Goal: Information Seeking & Learning: Check status

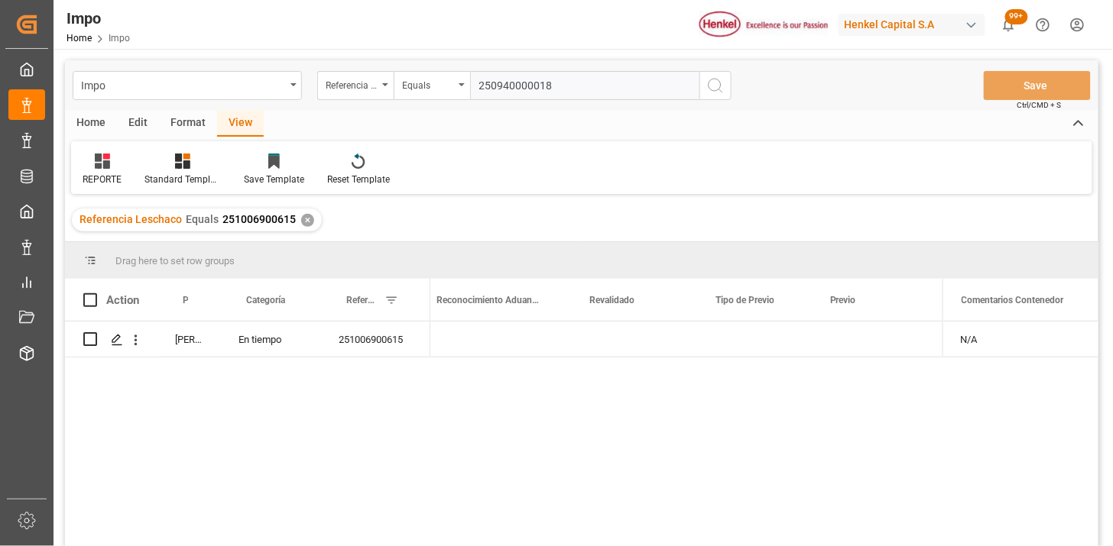
type input "250940000018"
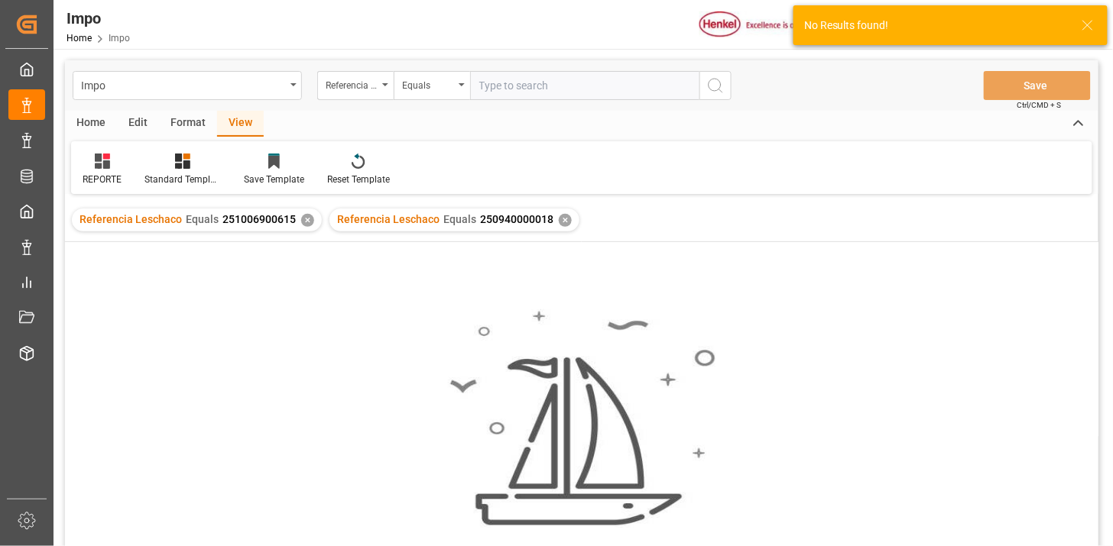
click at [304, 222] on div "✕" at bounding box center [307, 220] width 13 height 13
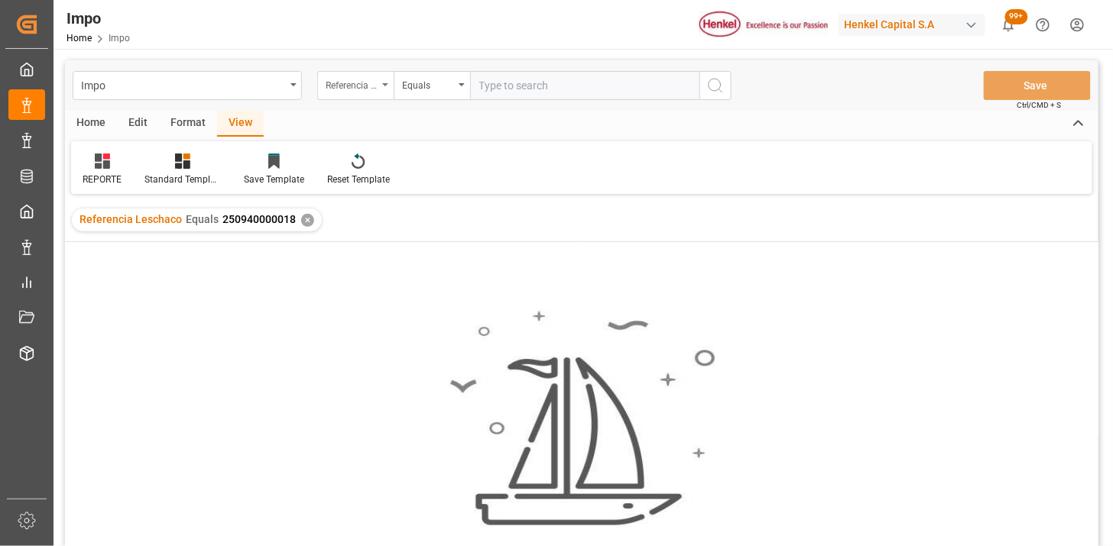
click at [369, 75] on div "Referencia Leschaco" at bounding box center [352, 84] width 52 height 18
type input "bil"
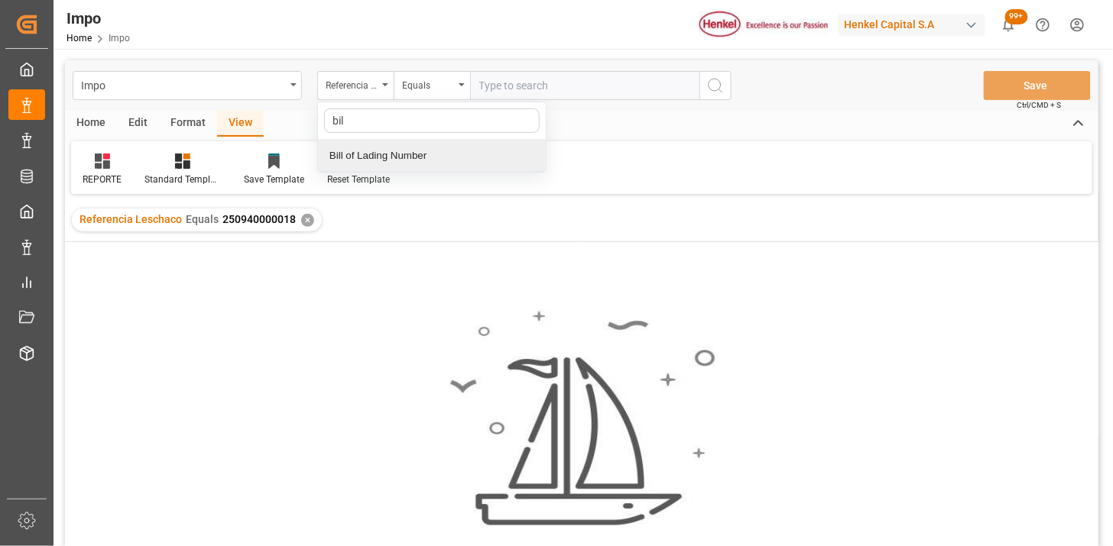
click at [390, 166] on div "Bill of Lading Number" at bounding box center [432, 156] width 228 height 32
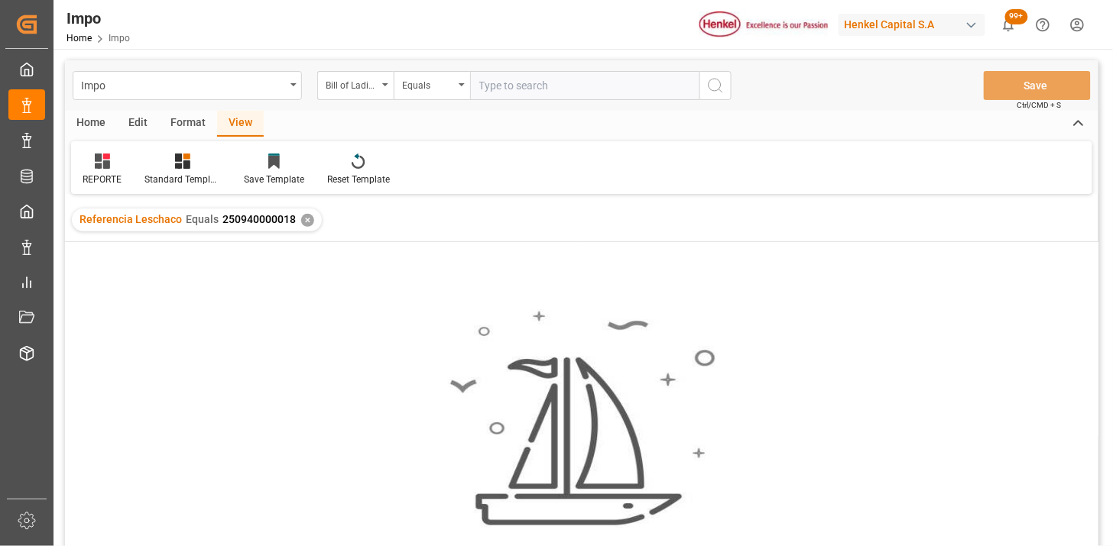
click at [528, 78] on input "text" at bounding box center [584, 85] width 229 height 29
paste input "250940000018"
type input "250940000018"
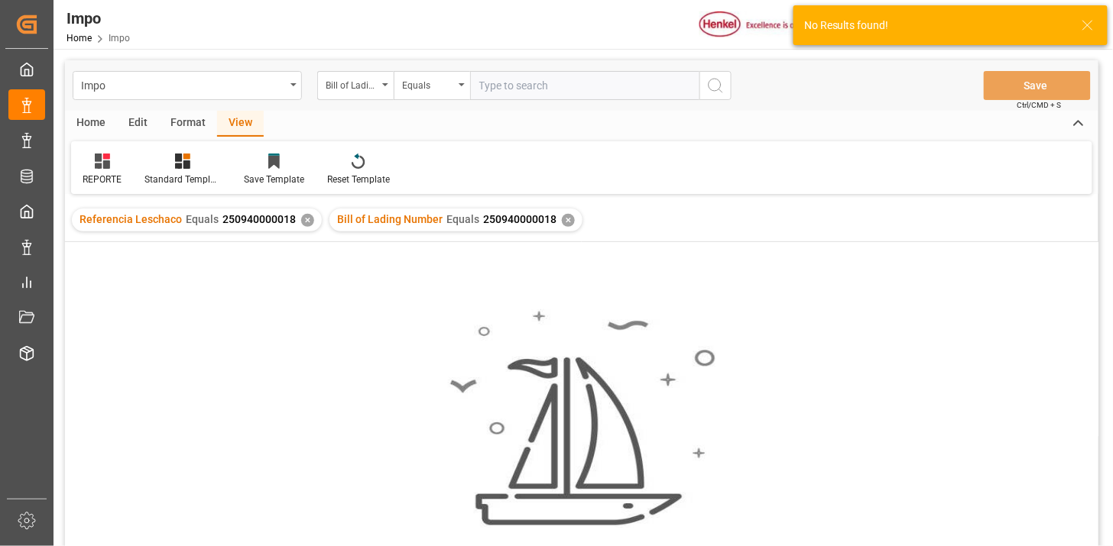
click at [301, 225] on div "✕" at bounding box center [307, 220] width 13 height 13
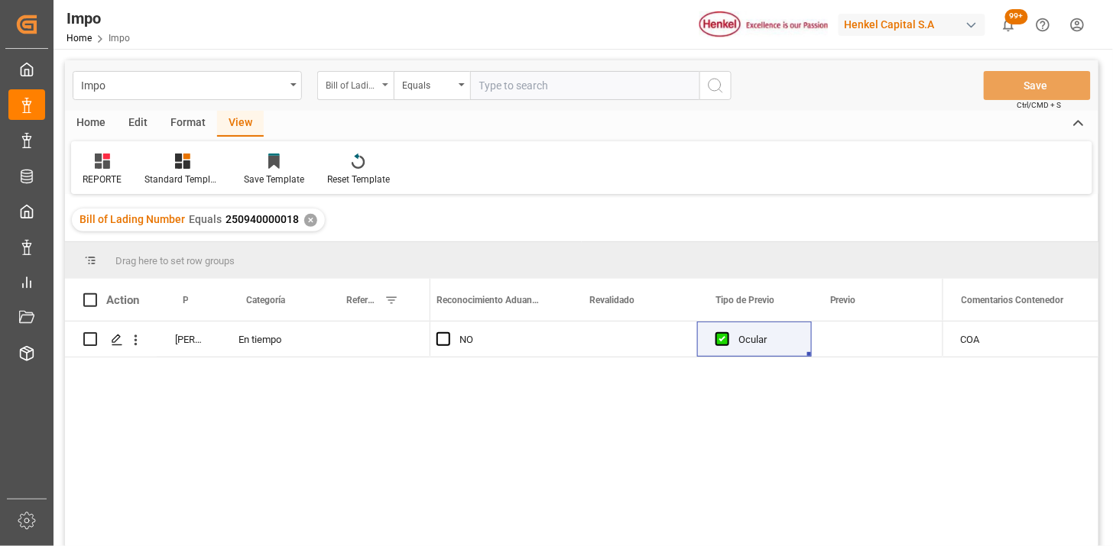
click at [355, 92] on div "Bill of Lading Number" at bounding box center [355, 85] width 76 height 29
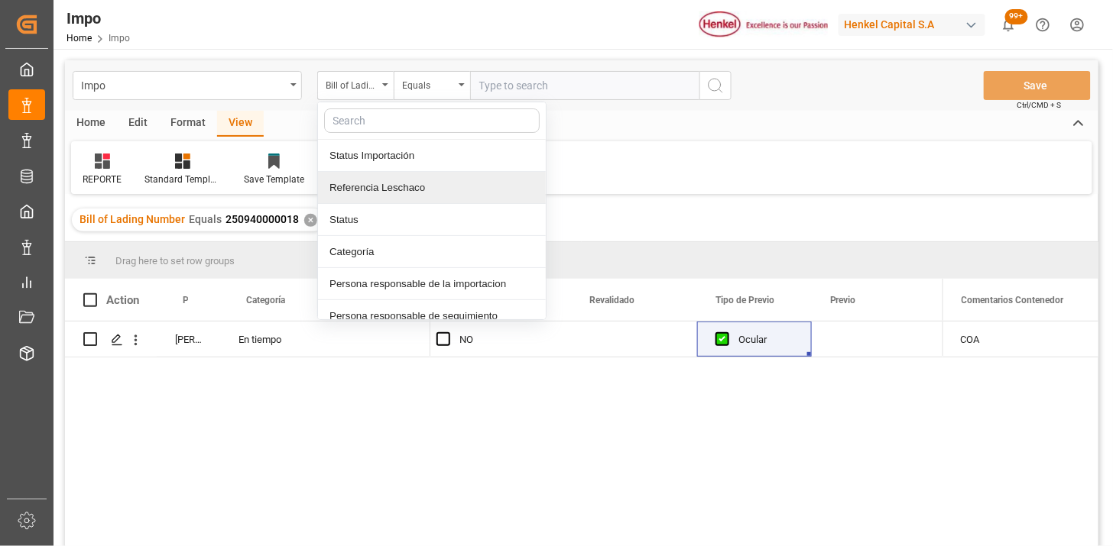
click at [381, 189] on div "Referencia Leschaco" at bounding box center [432, 188] width 228 height 32
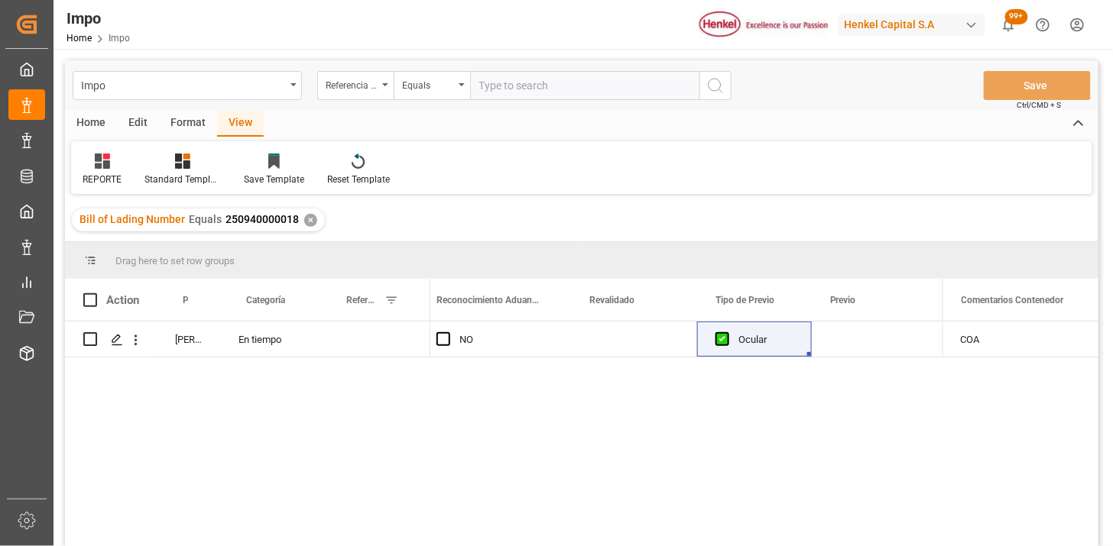
click at [509, 88] on input "text" at bounding box center [584, 85] width 229 height 29
paste input "251006900664"
type input "251006900664"
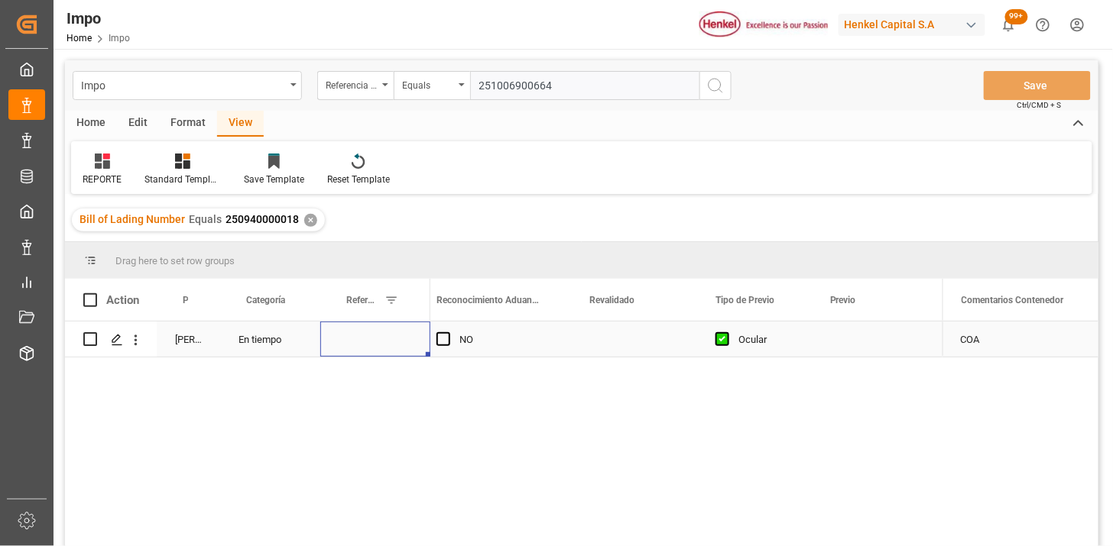
click at [365, 338] on div "Press SPACE to select this row." at bounding box center [375, 339] width 110 height 35
click at [365, 338] on input "Press SPACE to select this row." at bounding box center [375, 348] width 86 height 29
type input "251006900664"
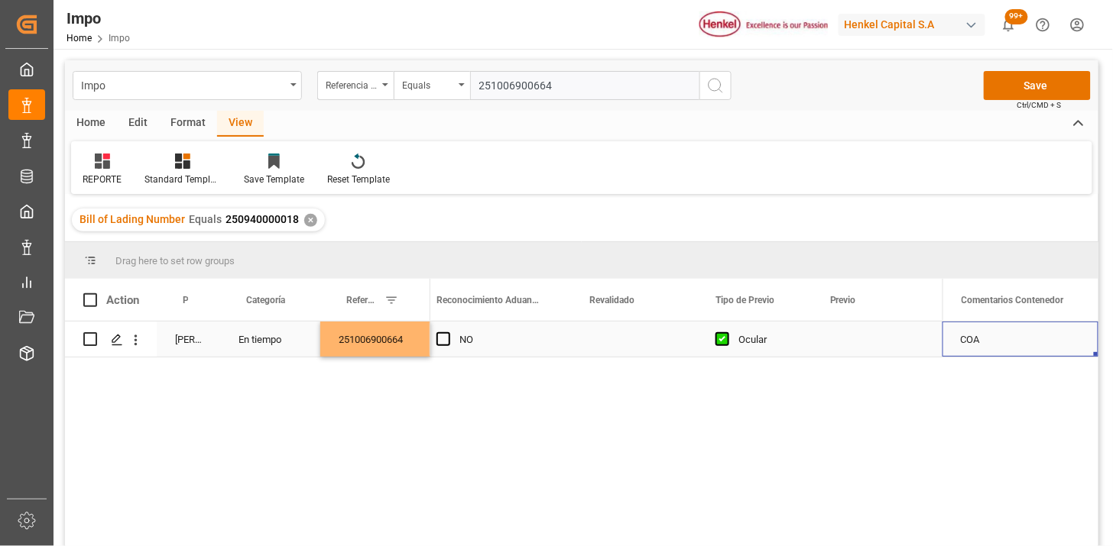
click at [958, 345] on div "COA" at bounding box center [1020, 339] width 156 height 35
click at [958, 345] on input "COA" at bounding box center [1019, 348] width 131 height 29
type input "n"
type input "N/A"
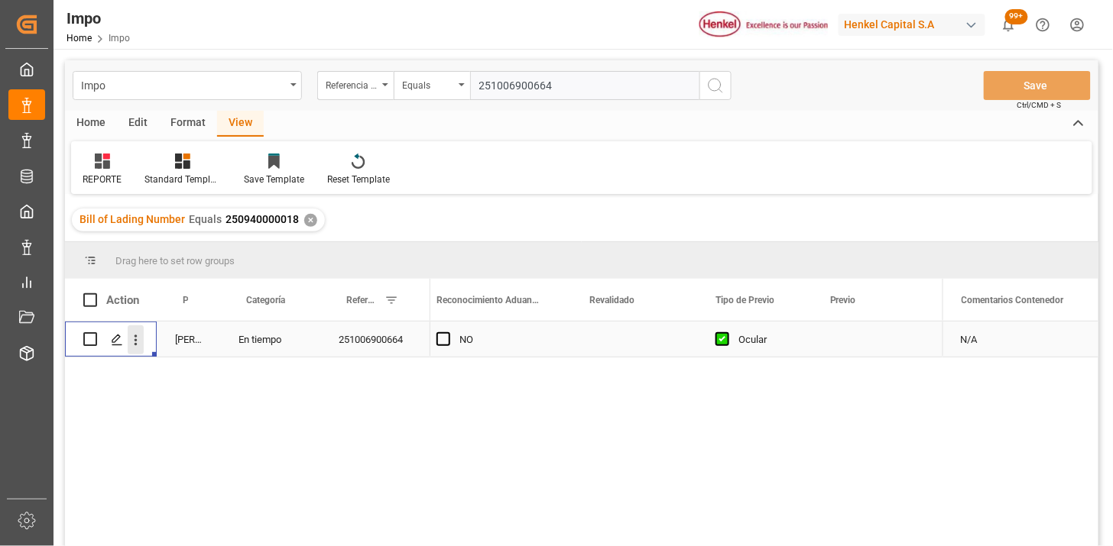
click at [140, 347] on icon "open menu" at bounding box center [136, 340] width 16 height 16
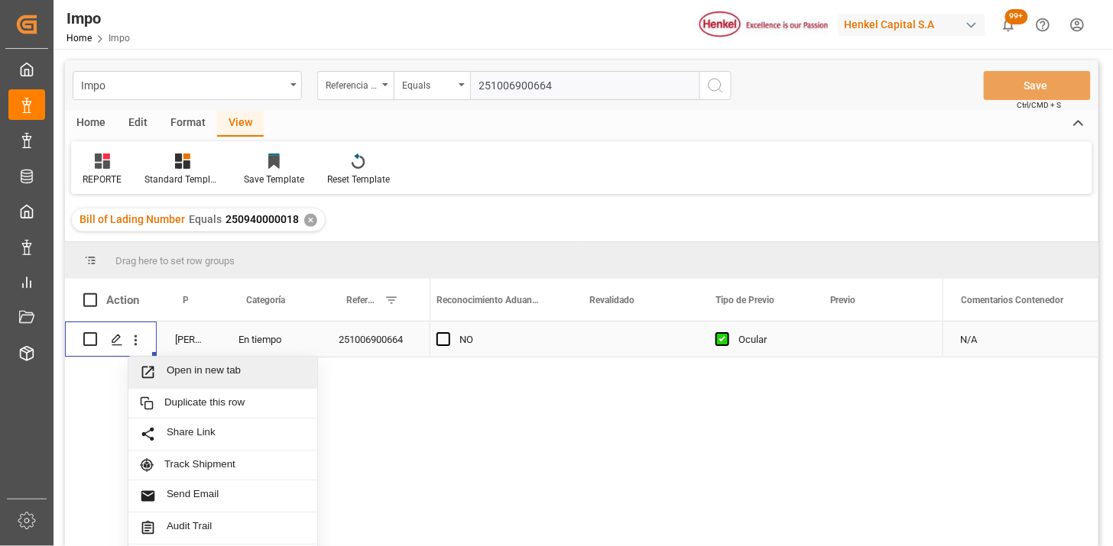
click at [182, 371] on span "Open in new tab" at bounding box center [236, 372] width 139 height 16
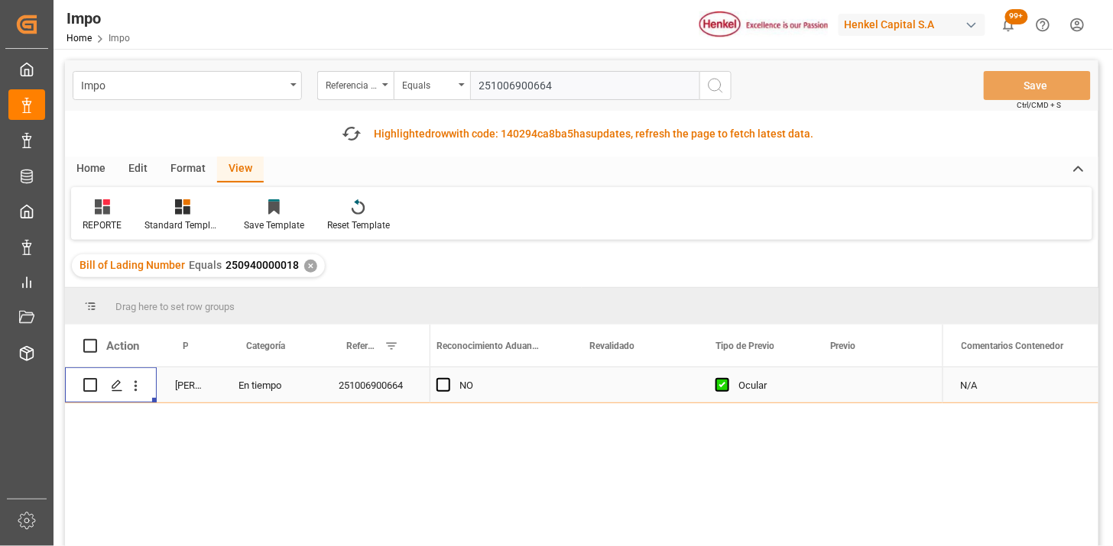
click at [514, 80] on input "251006900664" at bounding box center [584, 85] width 229 height 29
click at [358, 96] on div "Referencia Leschaco" at bounding box center [355, 85] width 76 height 29
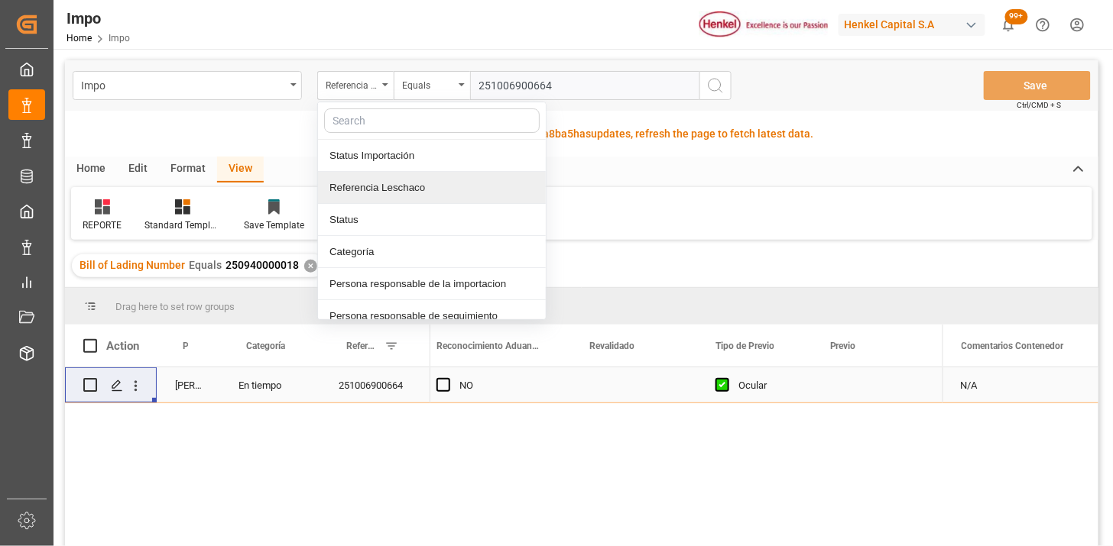
drag, startPoint x: 380, startPoint y: 181, endPoint x: 422, endPoint y: 164, distance: 45.6
click at [381, 181] on div "Referencia Leschaco" at bounding box center [432, 188] width 228 height 32
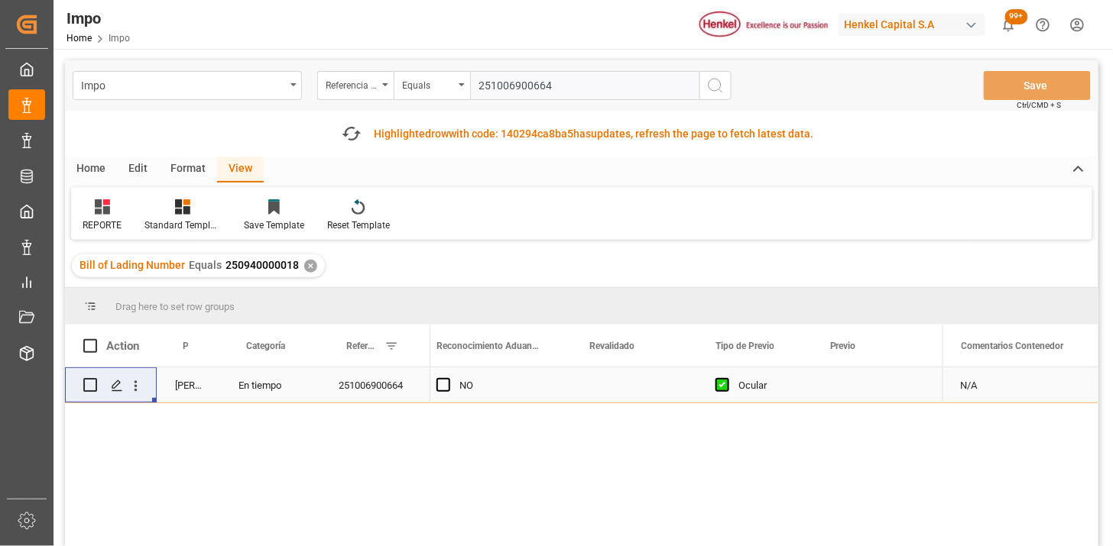
click at [505, 86] on input "251006900664" at bounding box center [584, 85] width 229 height 29
click at [507, 86] on input "251006900664" at bounding box center [584, 85] width 229 height 29
click at [340, 73] on div "Referencia Leschaco" at bounding box center [355, 85] width 76 height 29
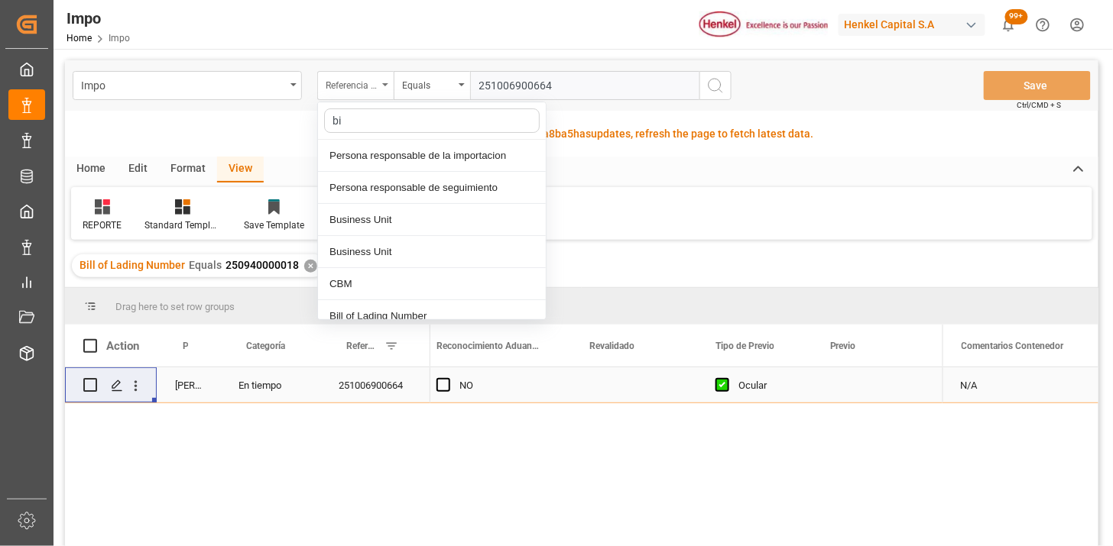
type input "bil"
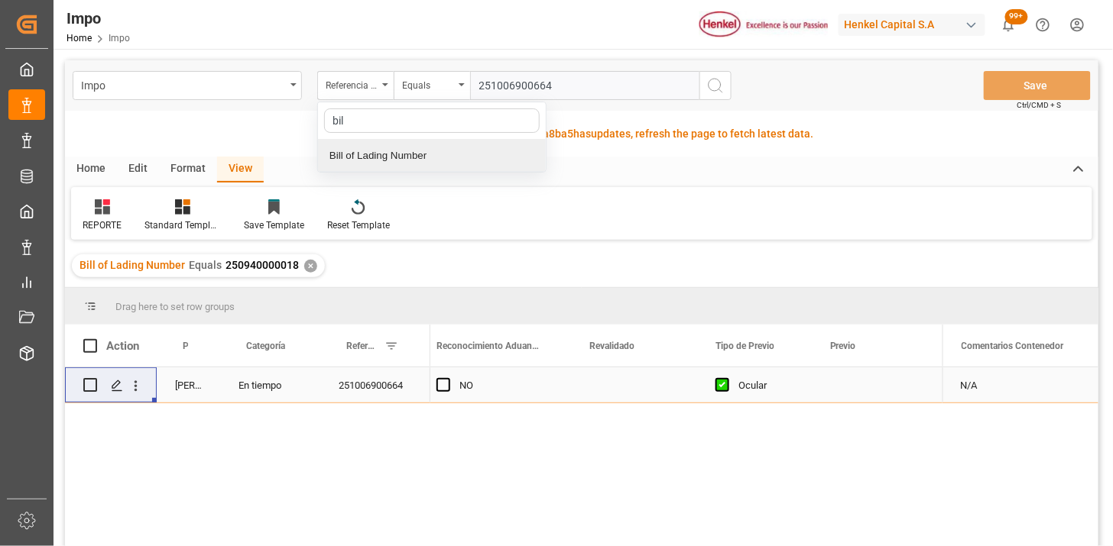
click at [394, 164] on div "Bill of Lading Number" at bounding box center [432, 156] width 228 height 32
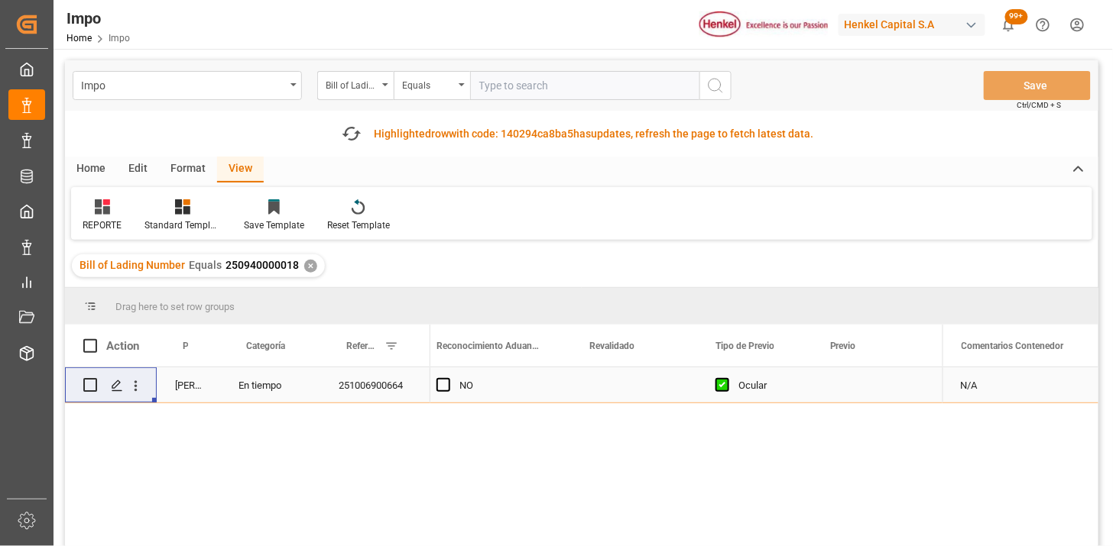
click at [499, 93] on input "text" at bounding box center [584, 85] width 229 height 29
paste input "250940000017"
type input "250940000017"
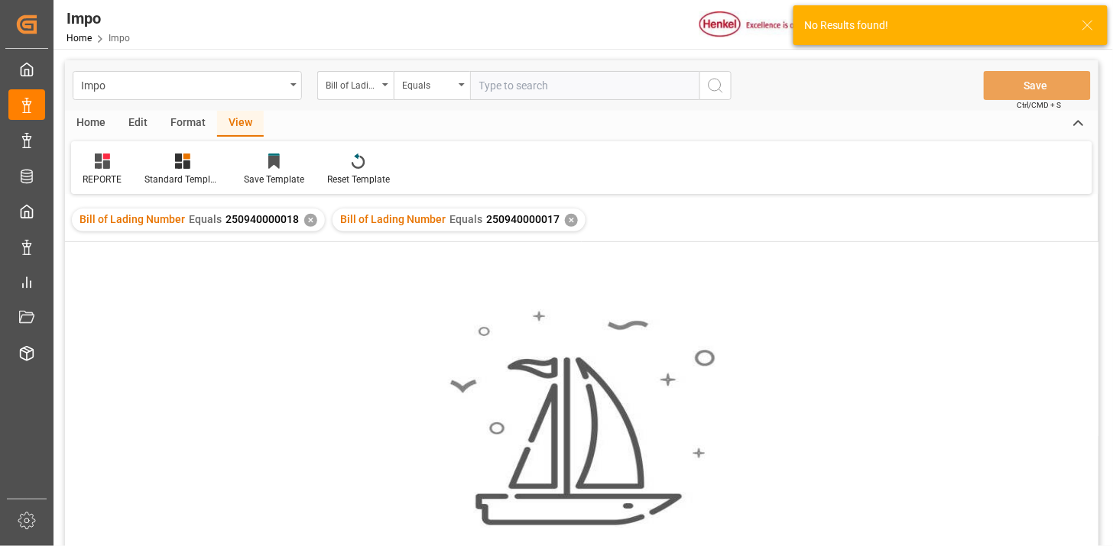
click at [307, 222] on div "✕" at bounding box center [310, 220] width 13 height 13
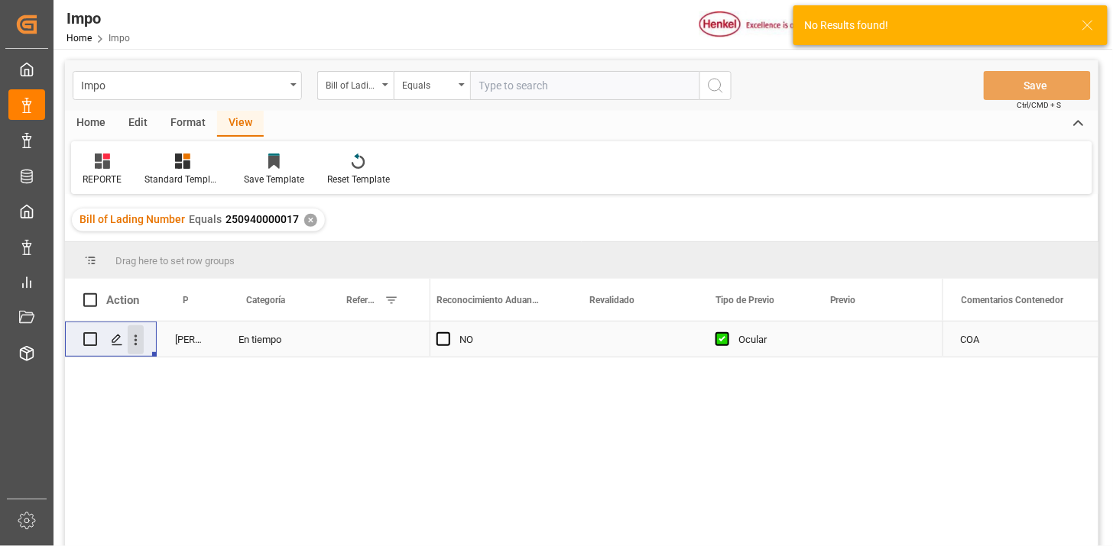
click at [140, 344] on icon "open menu" at bounding box center [136, 340] width 16 height 16
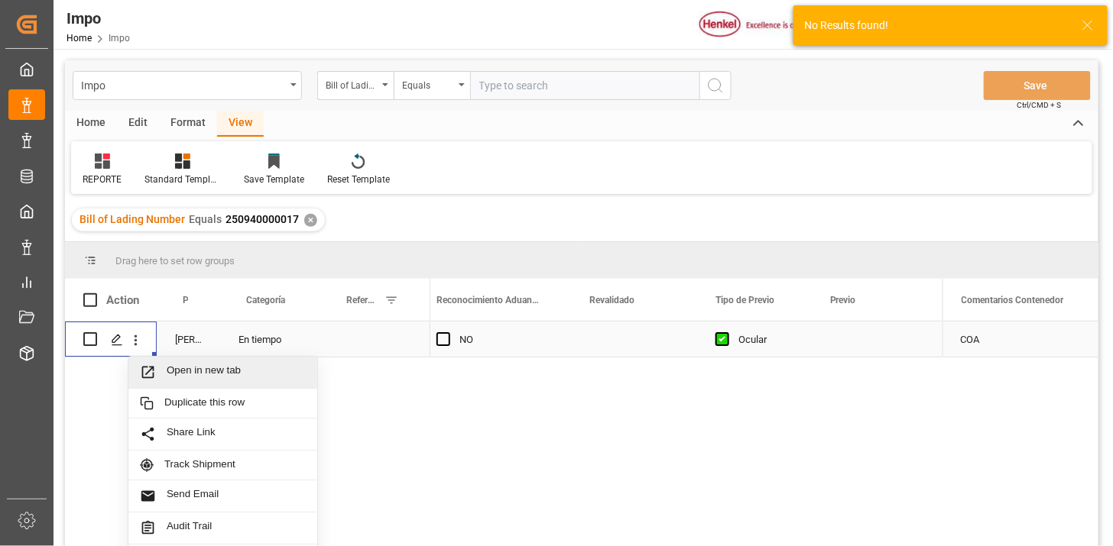
click at [189, 368] on span "Open in new tab" at bounding box center [236, 372] width 139 height 16
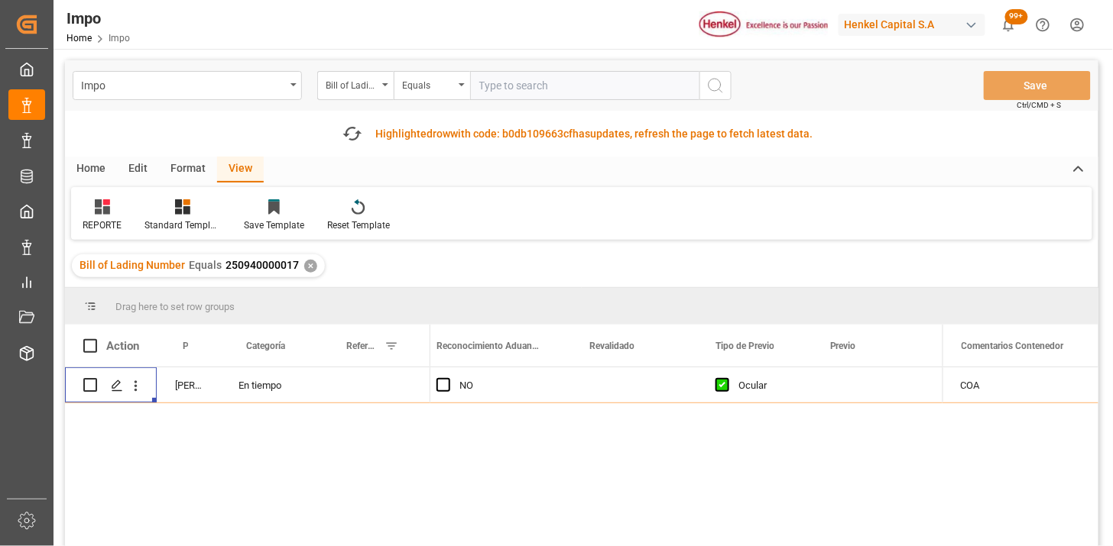
click at [526, 85] on input "text" at bounding box center [584, 85] width 229 height 29
paste input "250940000016"
type input "250940000016"
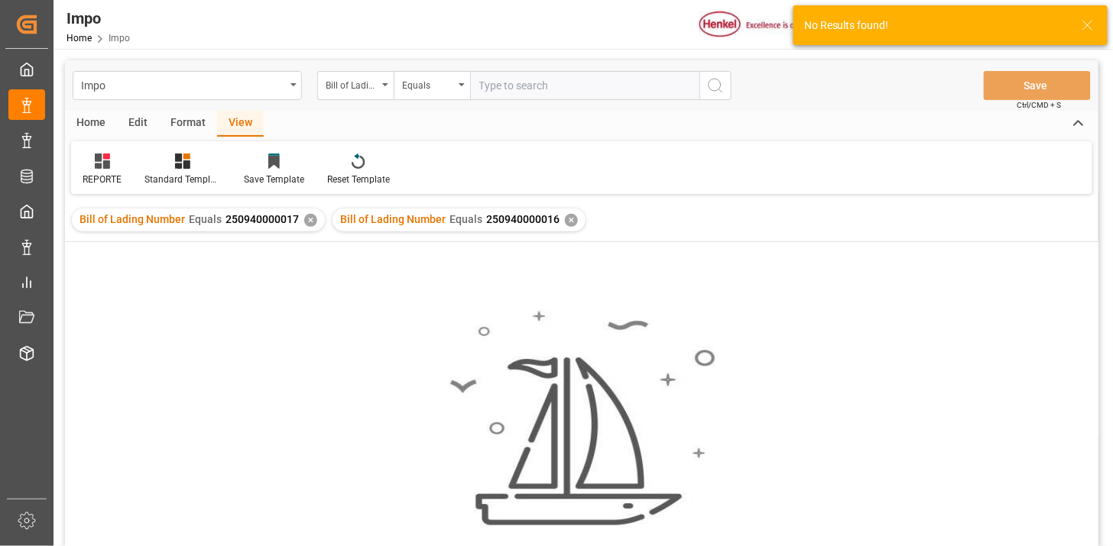
click at [304, 222] on div "✕" at bounding box center [310, 220] width 13 height 13
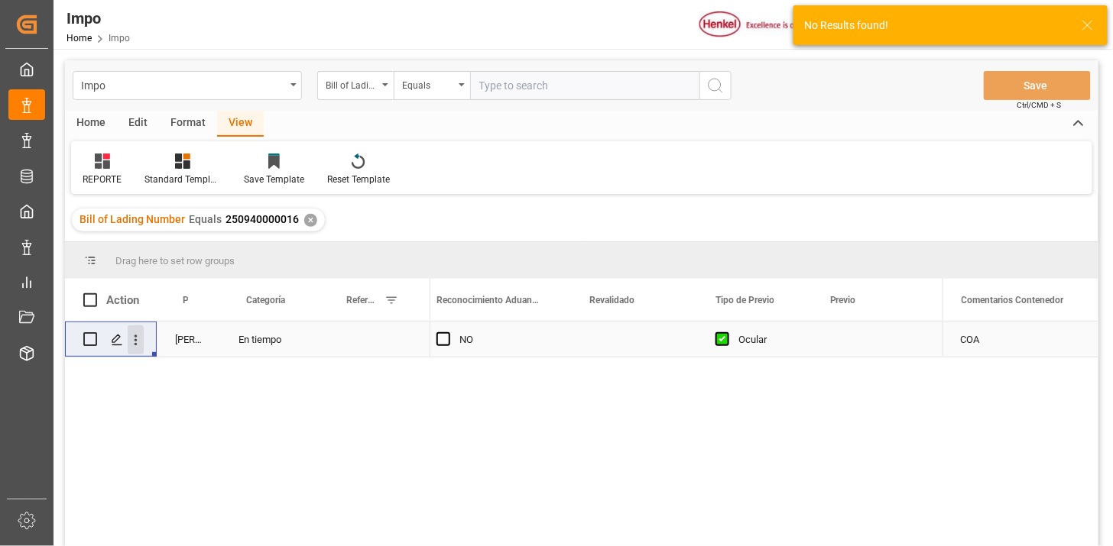
click at [139, 349] on button "open menu" at bounding box center [136, 340] width 16 height 29
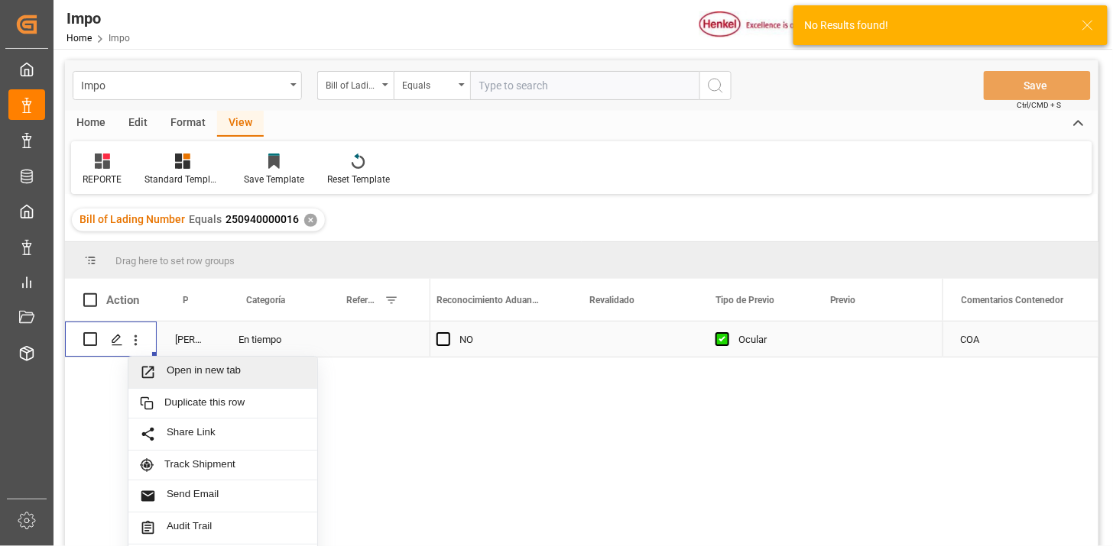
click at [154, 362] on div "Open in new tab" at bounding box center [222, 373] width 189 height 32
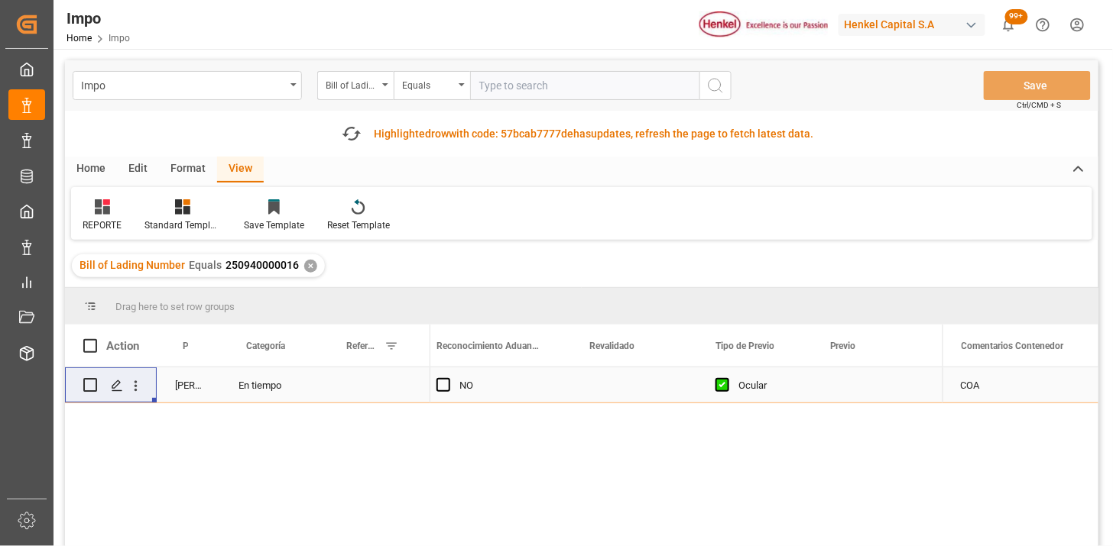
click at [589, 79] on input "text" at bounding box center [584, 85] width 229 height 29
paste input "250940000015"
type input "250940000015"
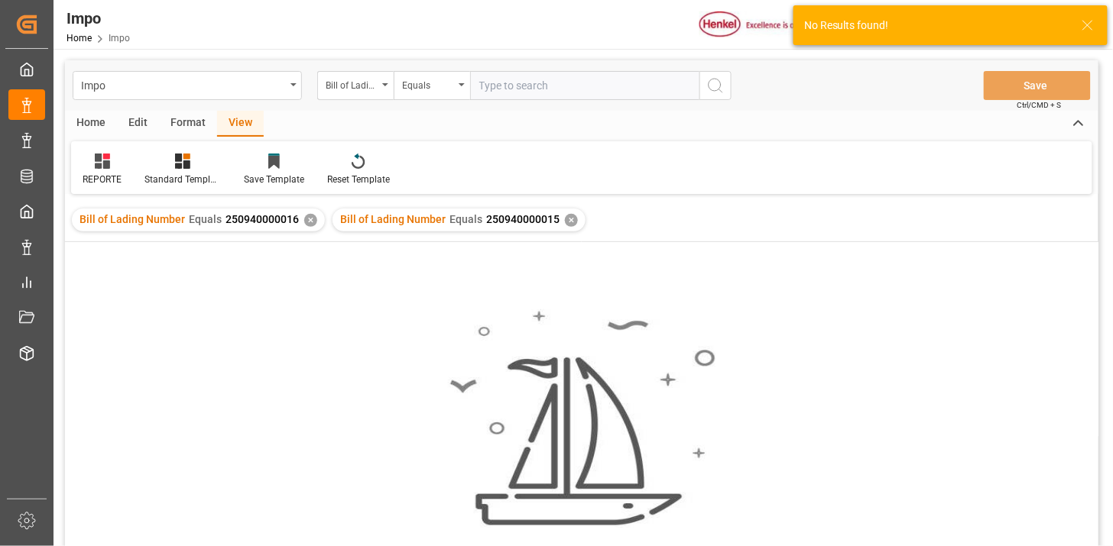
click at [306, 220] on div "✕" at bounding box center [310, 220] width 13 height 13
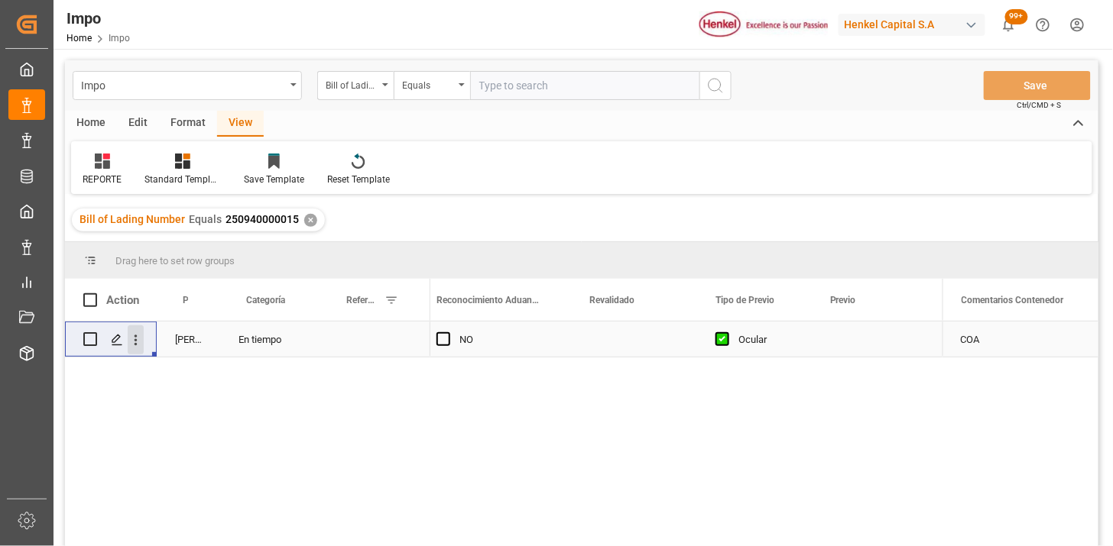
click at [133, 344] on icon "open menu" at bounding box center [136, 340] width 16 height 16
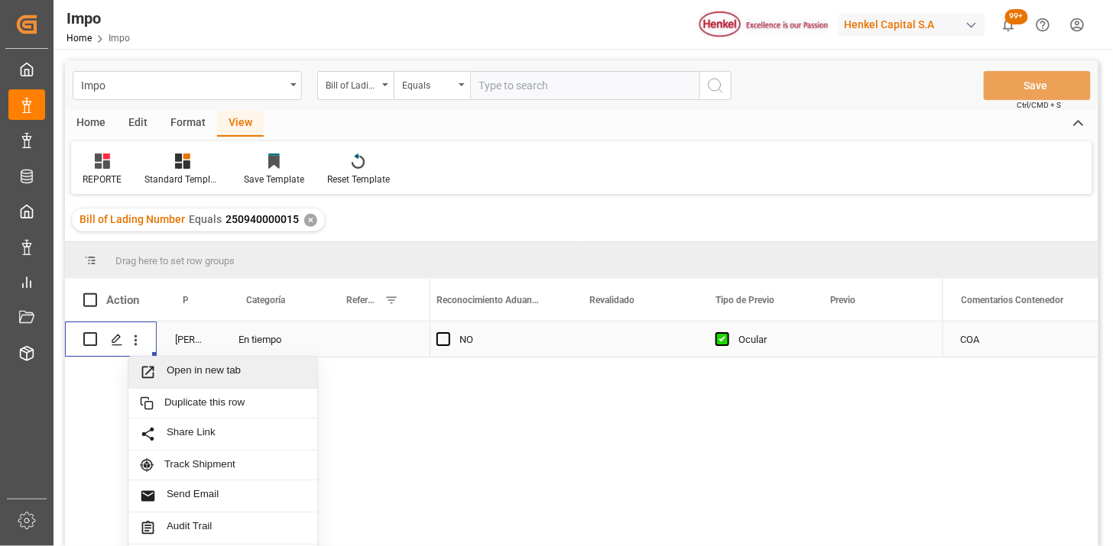
click at [176, 364] on span "Open in new tab" at bounding box center [236, 372] width 139 height 16
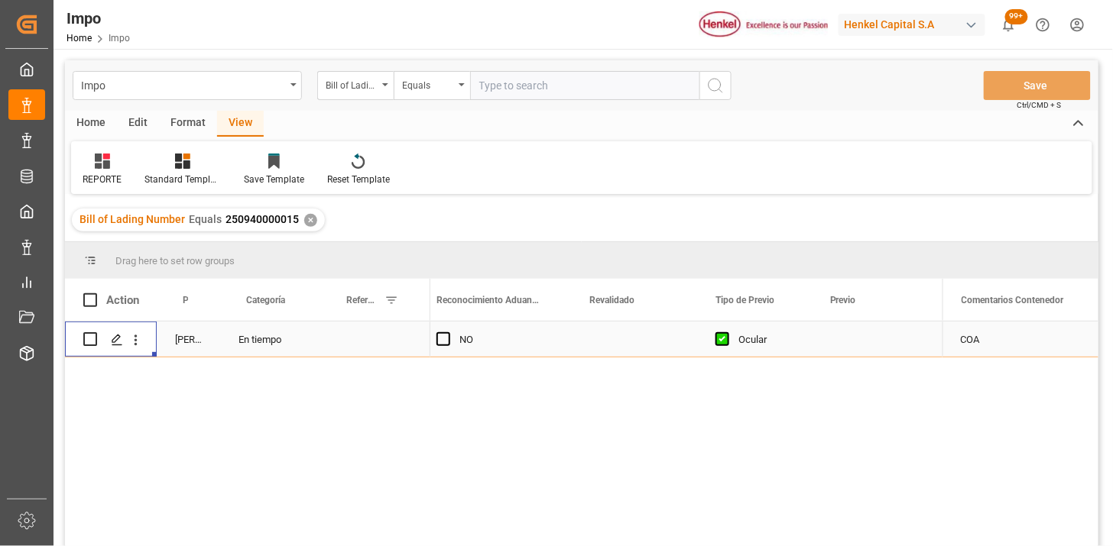
click at [586, 79] on input "text" at bounding box center [584, 85] width 229 height 29
type input "TRAMB"
click at [424, 89] on div "Equals" at bounding box center [428, 84] width 52 height 18
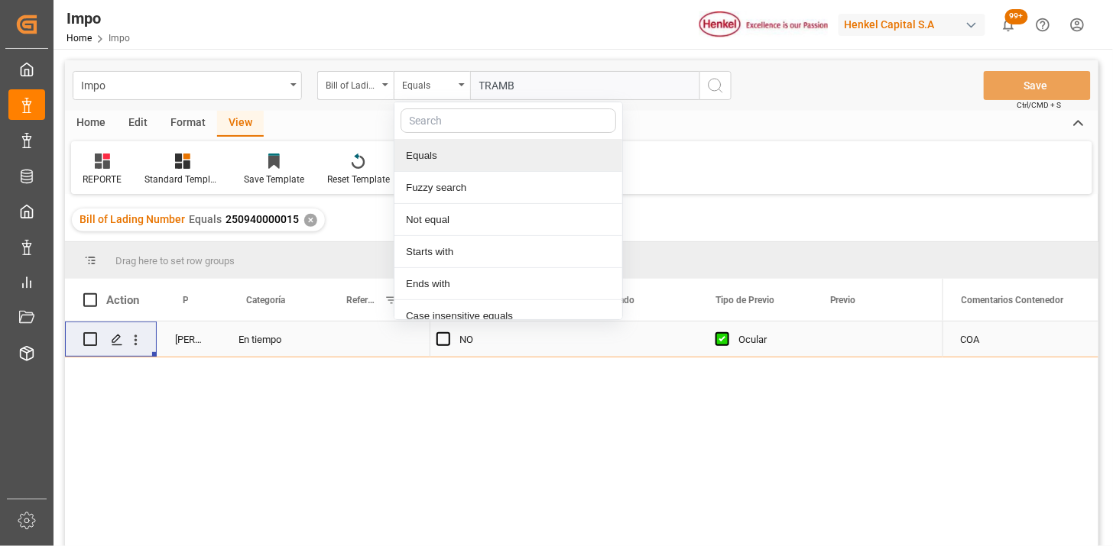
click at [439, 185] on div "Fuzzy search" at bounding box center [508, 188] width 228 height 32
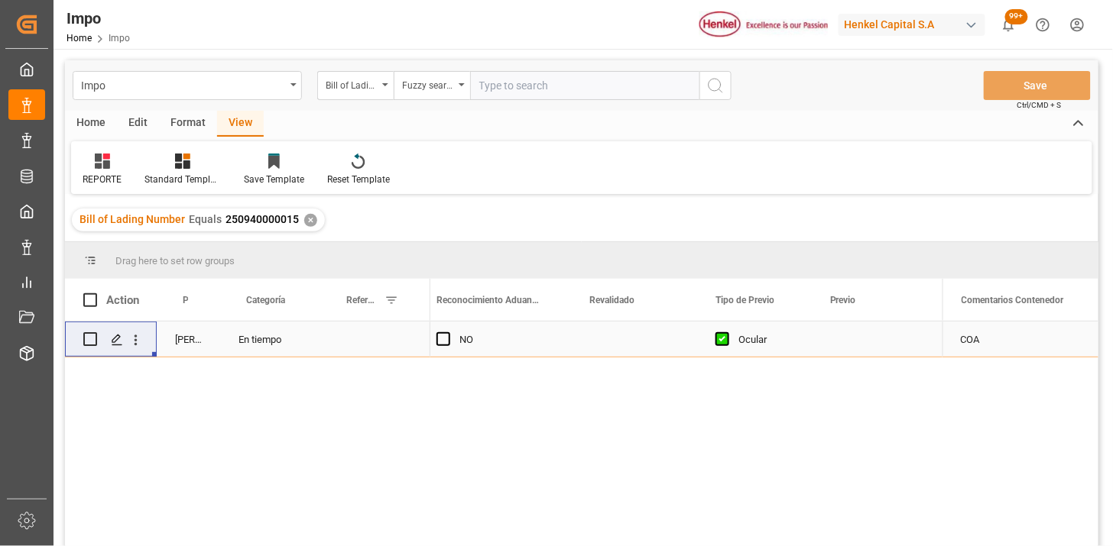
click at [535, 87] on input "text" at bounding box center [584, 85] width 229 height 29
type input "TRAMB"
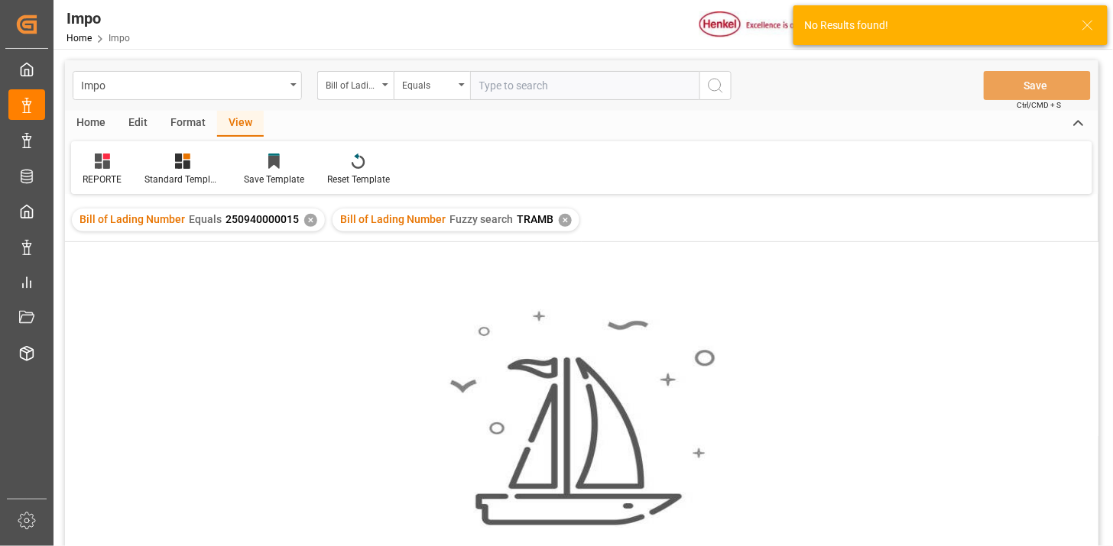
click at [309, 219] on div "✕" at bounding box center [310, 220] width 13 height 13
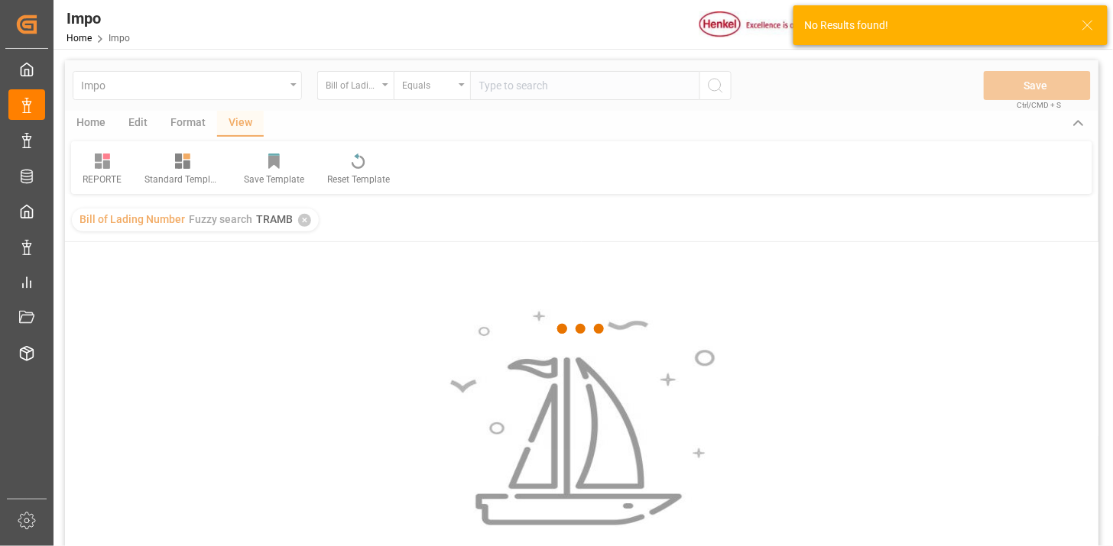
scroll to position [85, 0]
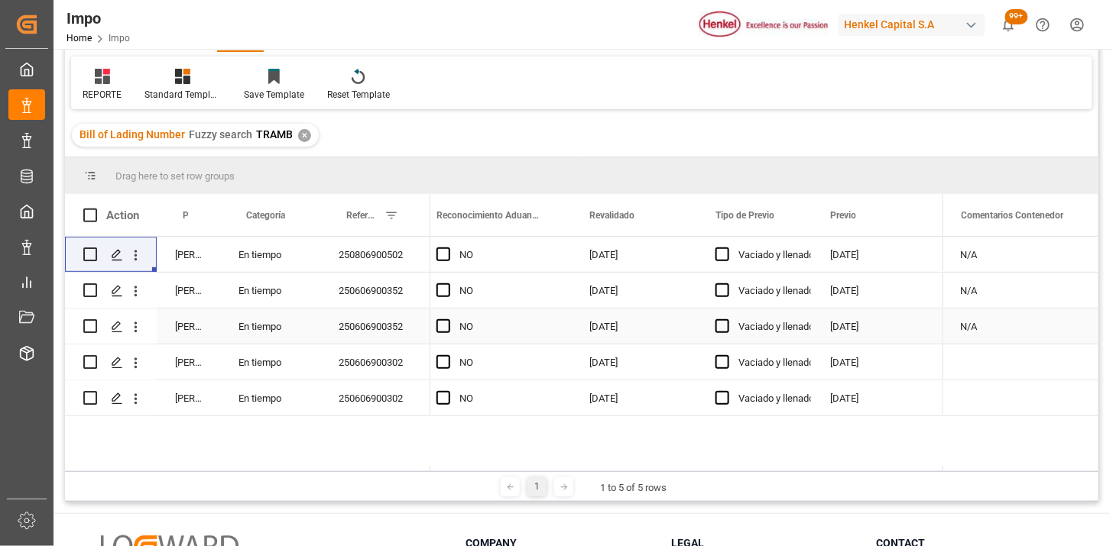
click at [334, 326] on div "250606900352" at bounding box center [375, 326] width 110 height 35
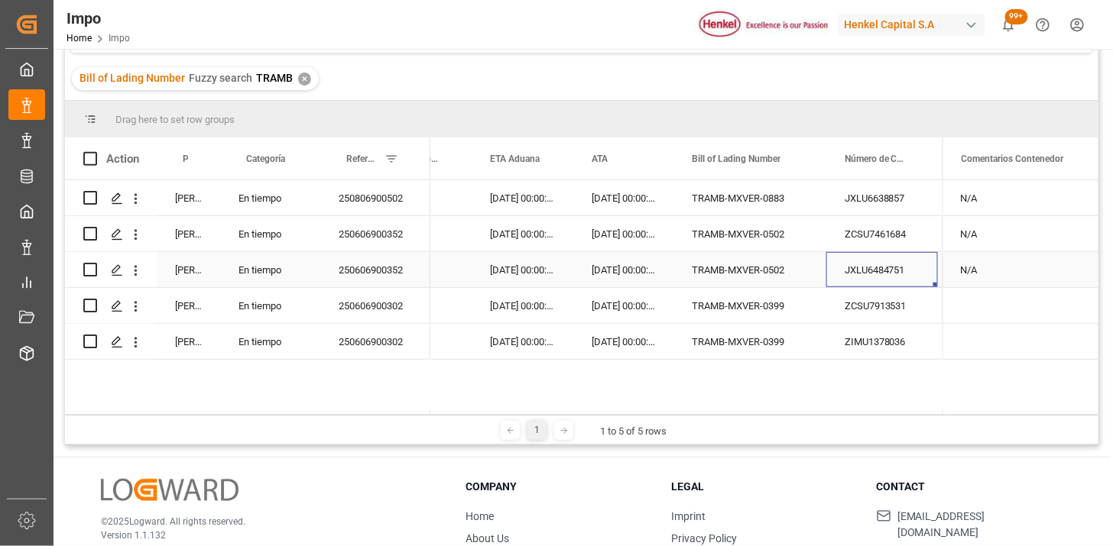
scroll to position [170, 0]
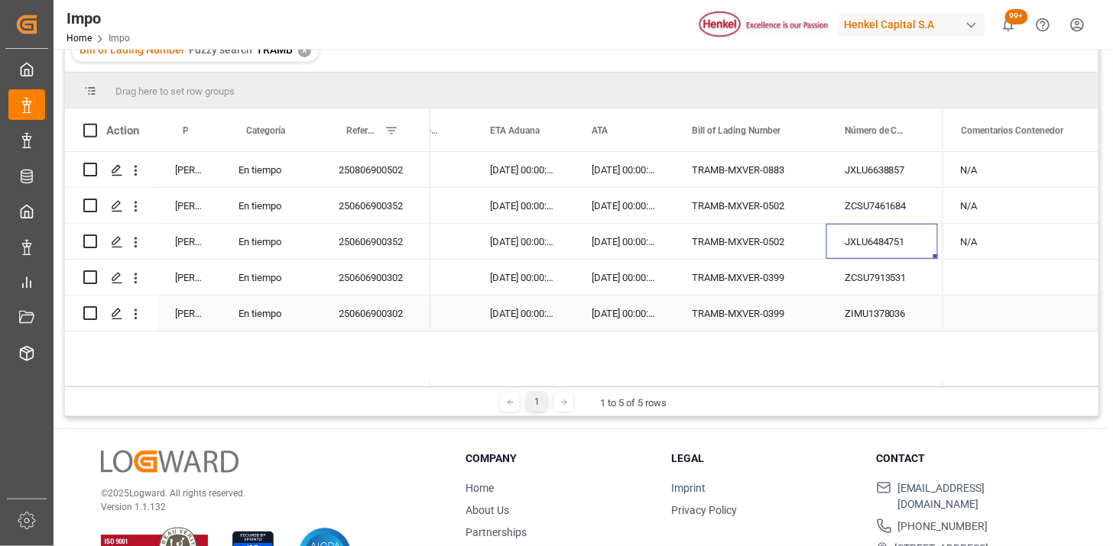
click at [379, 319] on div "250606900302" at bounding box center [375, 313] width 110 height 35
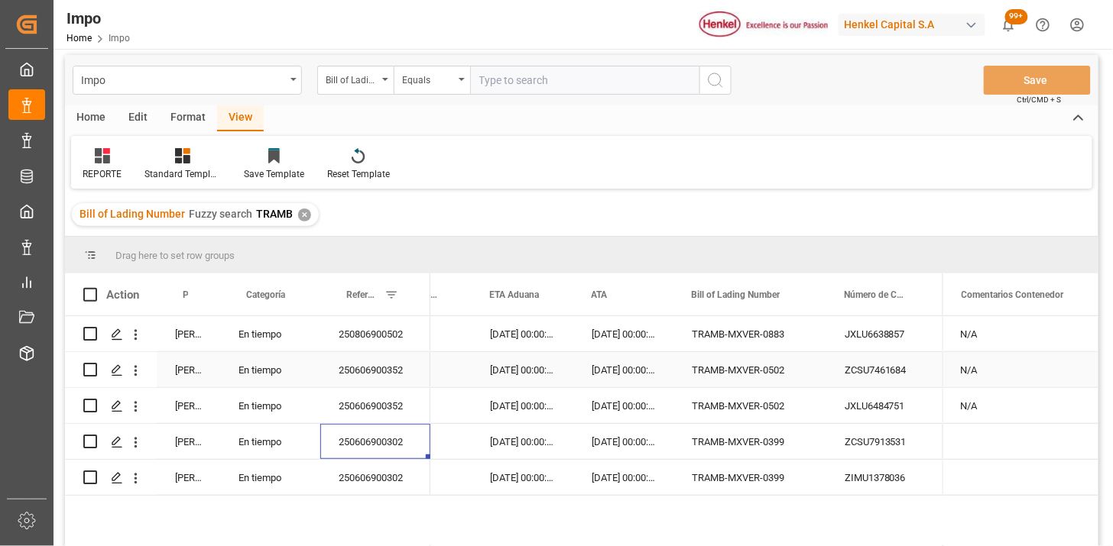
scroll to position [0, 0]
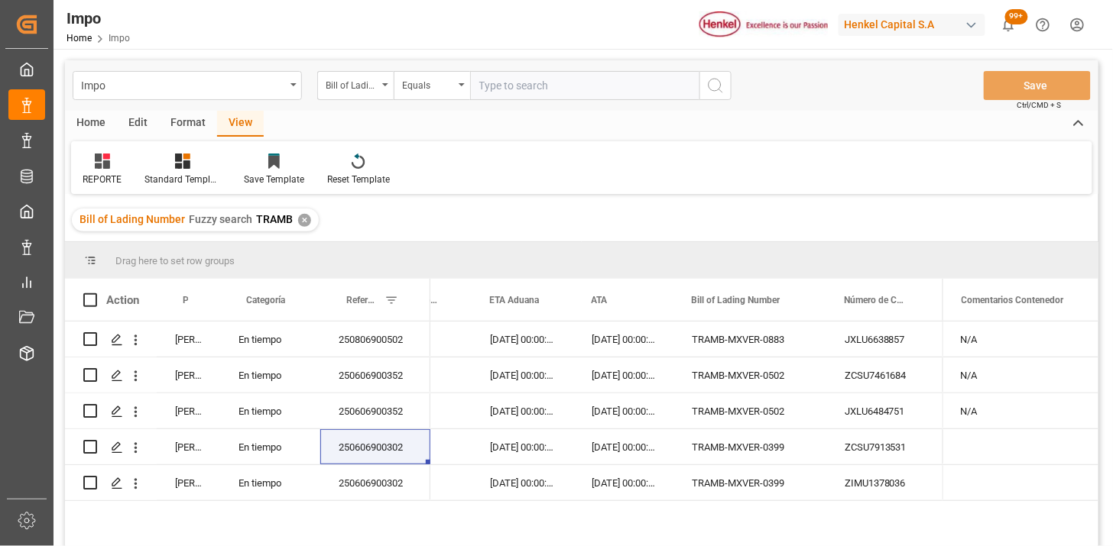
click at [538, 88] on input "text" at bounding box center [584, 85] width 229 height 29
paste input "VISA20926"
type input "VISA20926"
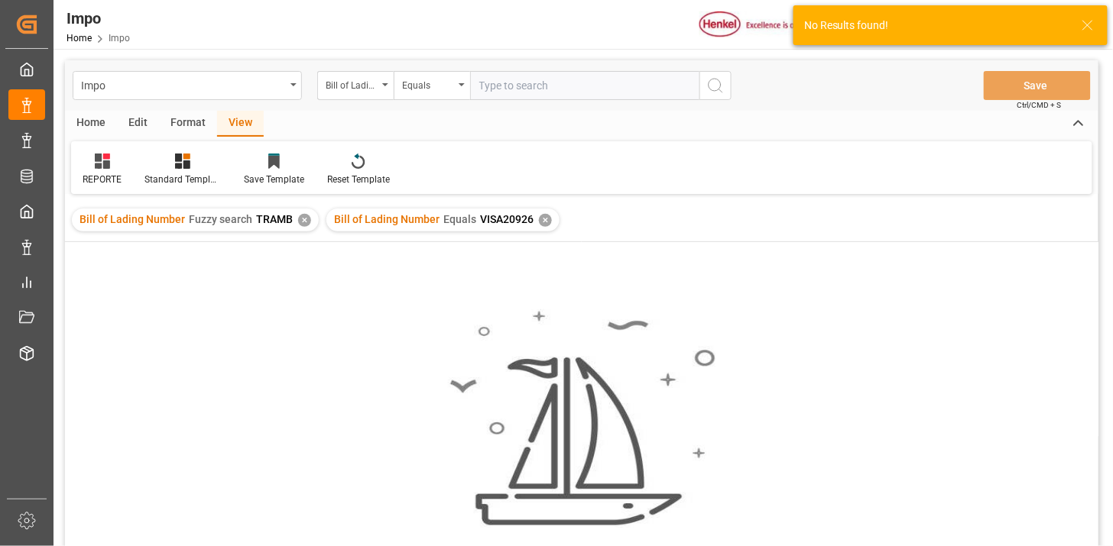
click at [299, 220] on div "✕" at bounding box center [304, 220] width 13 height 13
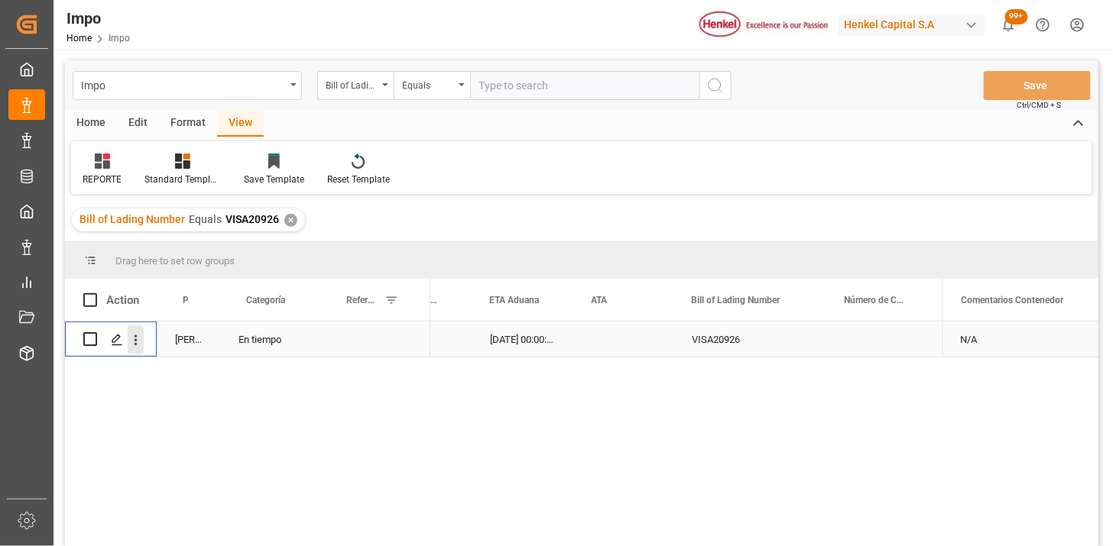
click at [133, 347] on icon "open menu" at bounding box center [136, 340] width 16 height 16
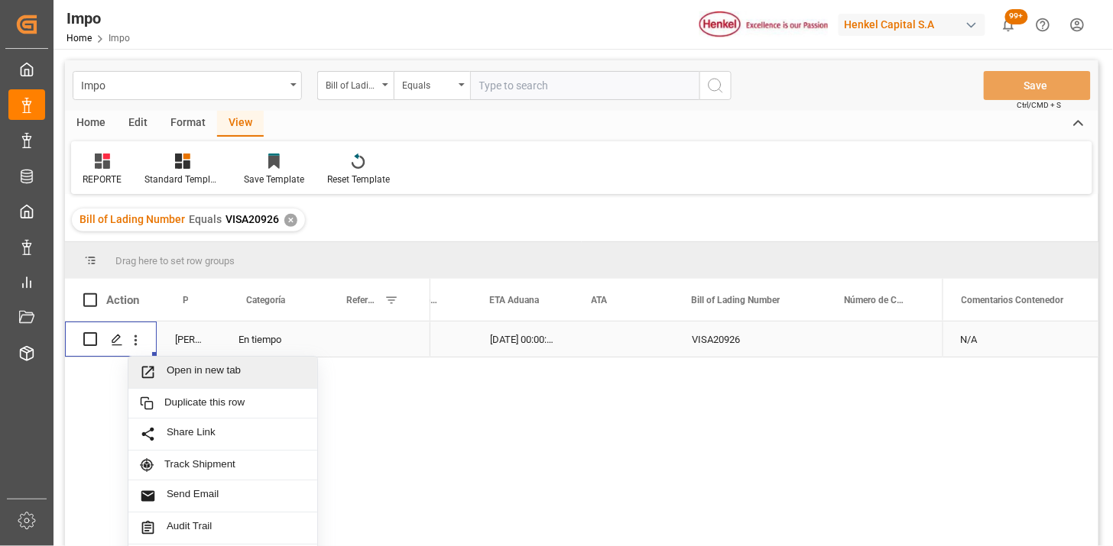
click at [186, 368] on span "Open in new tab" at bounding box center [236, 372] width 139 height 16
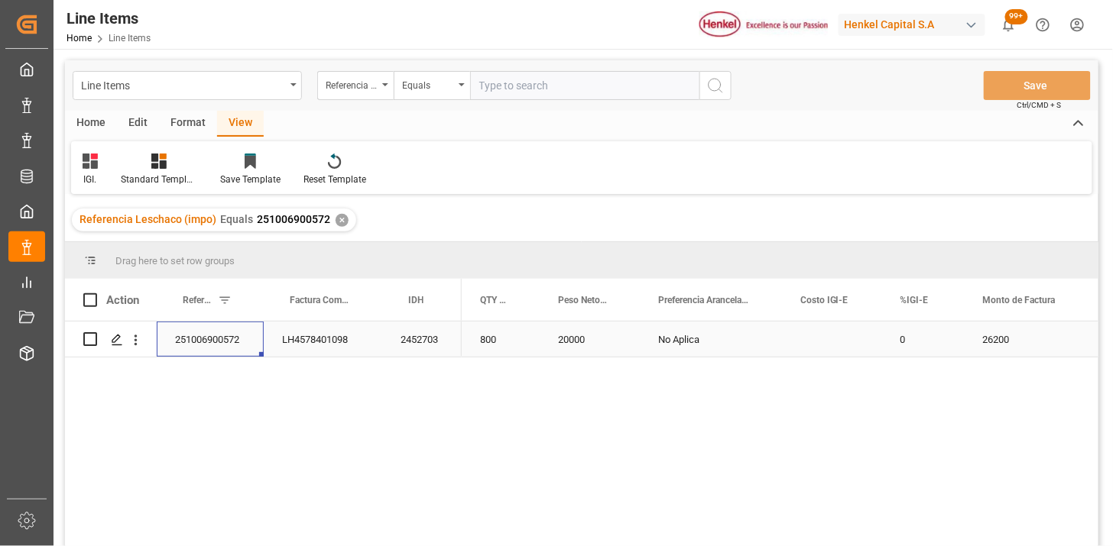
click at [144, 344] on div "Press SPACE to select this row." at bounding box center [135, 340] width 39 height 29
click at [138, 347] on icon "open menu" at bounding box center [136, 340] width 16 height 16
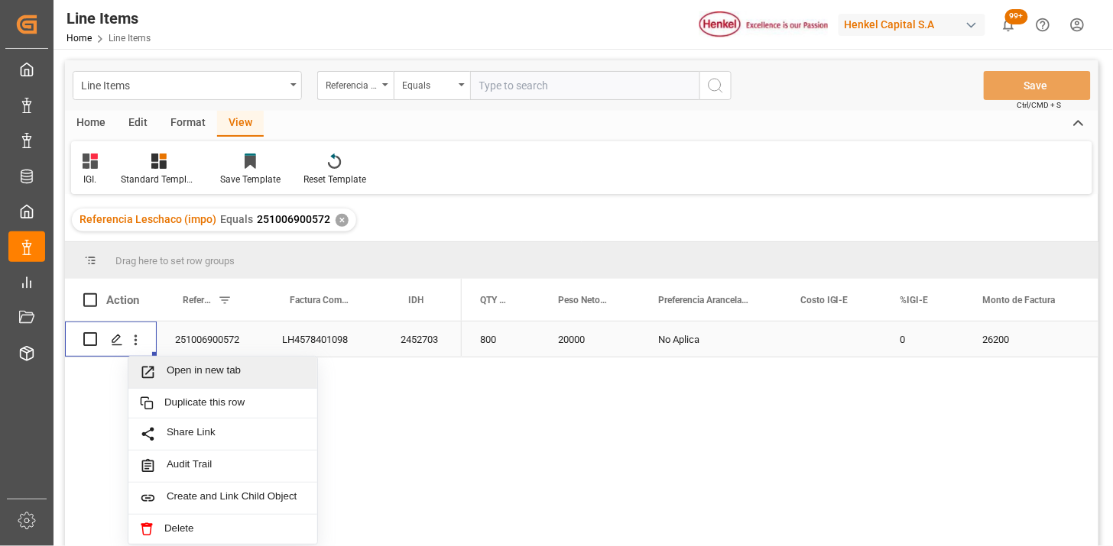
click at [168, 371] on span "Open in new tab" at bounding box center [236, 372] width 139 height 16
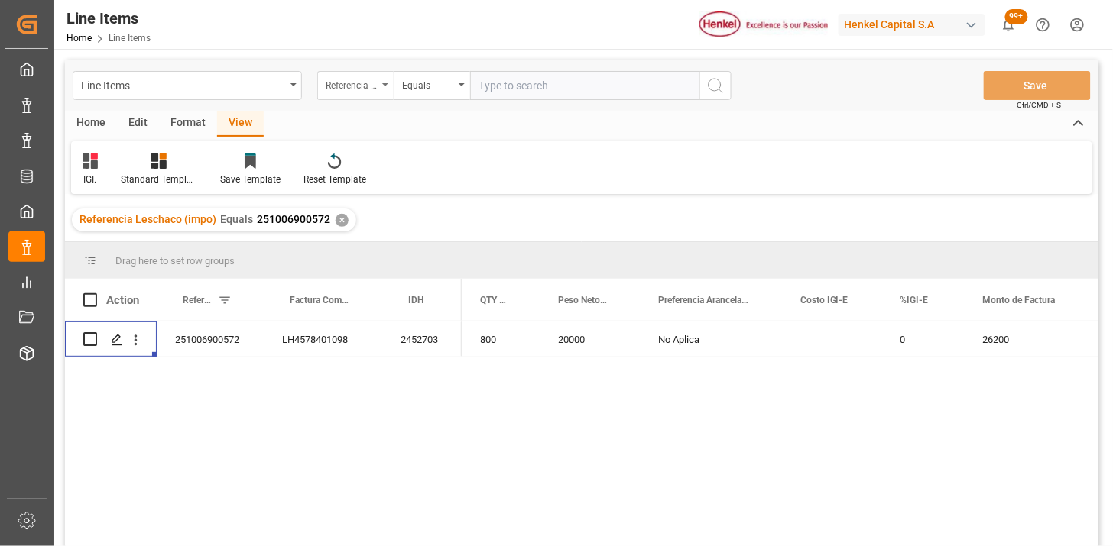
click at [342, 79] on div "Referencia Leschaco (impo)" at bounding box center [352, 84] width 52 height 18
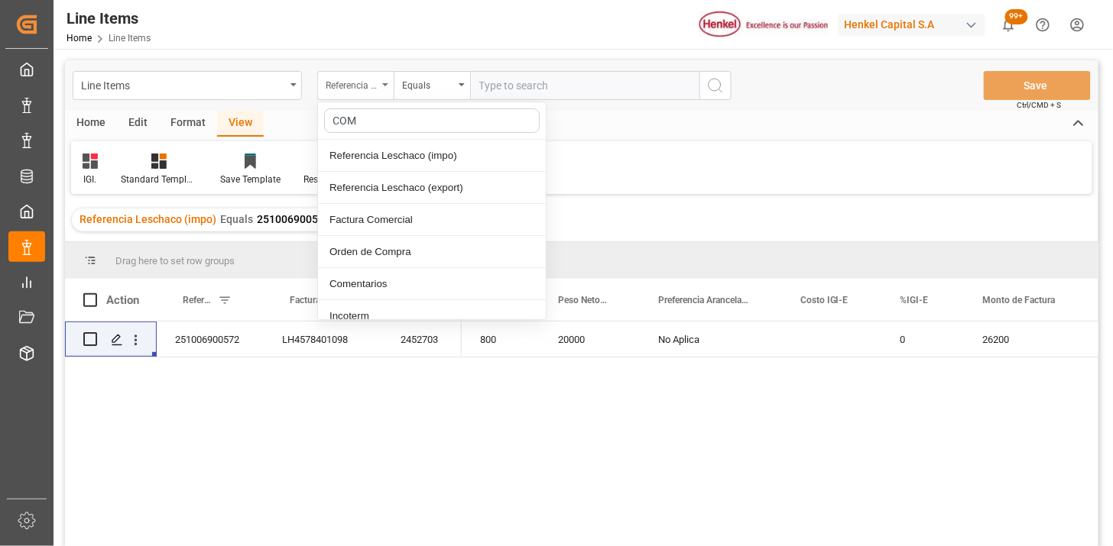
type input "COME"
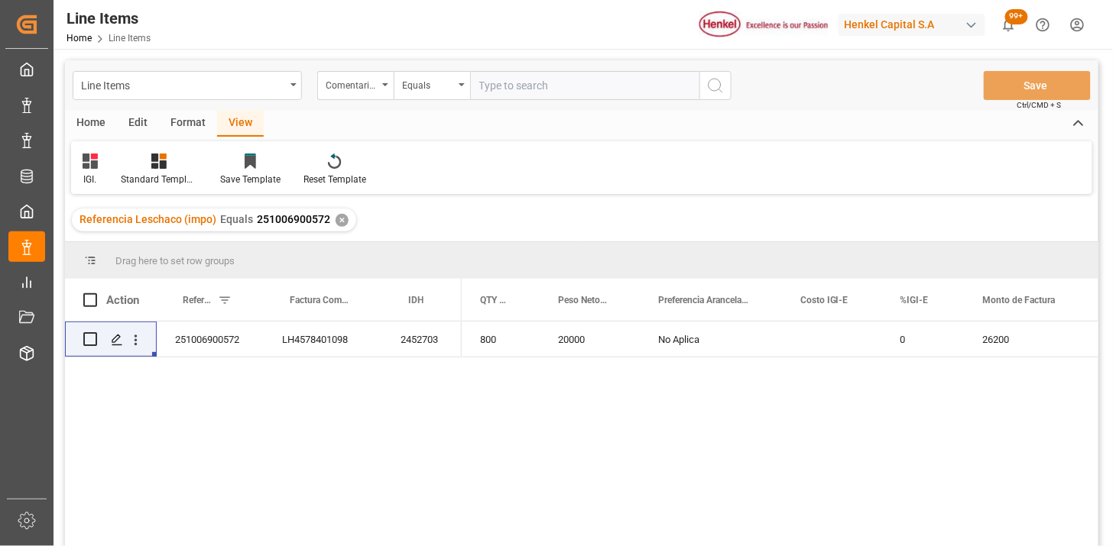
click at [549, 89] on input "text" at bounding box center [584, 85] width 229 height 29
paste input "VISA20926"
type input "VISA20926"
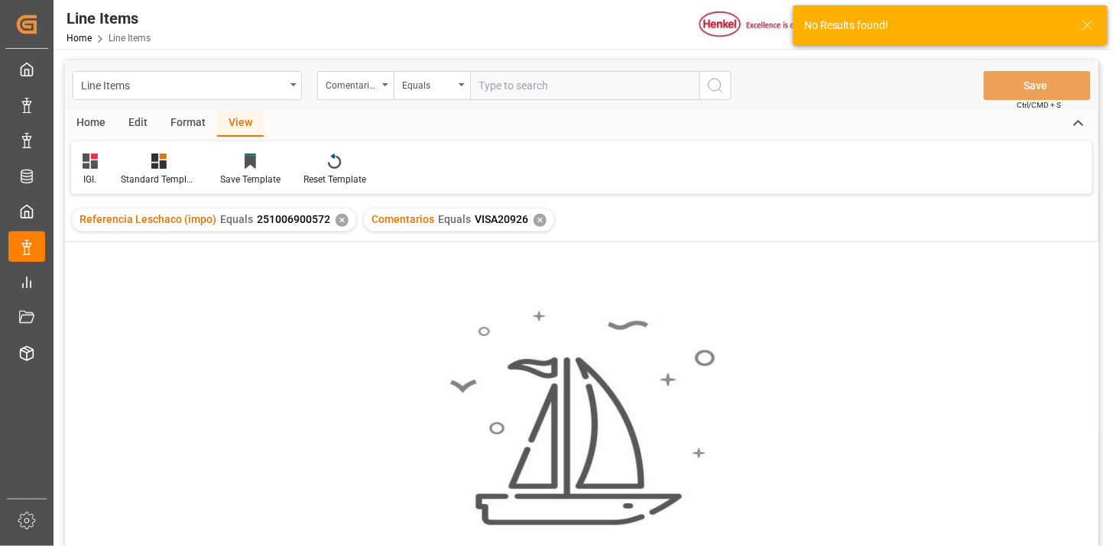
click at [342, 217] on div "✕" at bounding box center [341, 220] width 13 height 13
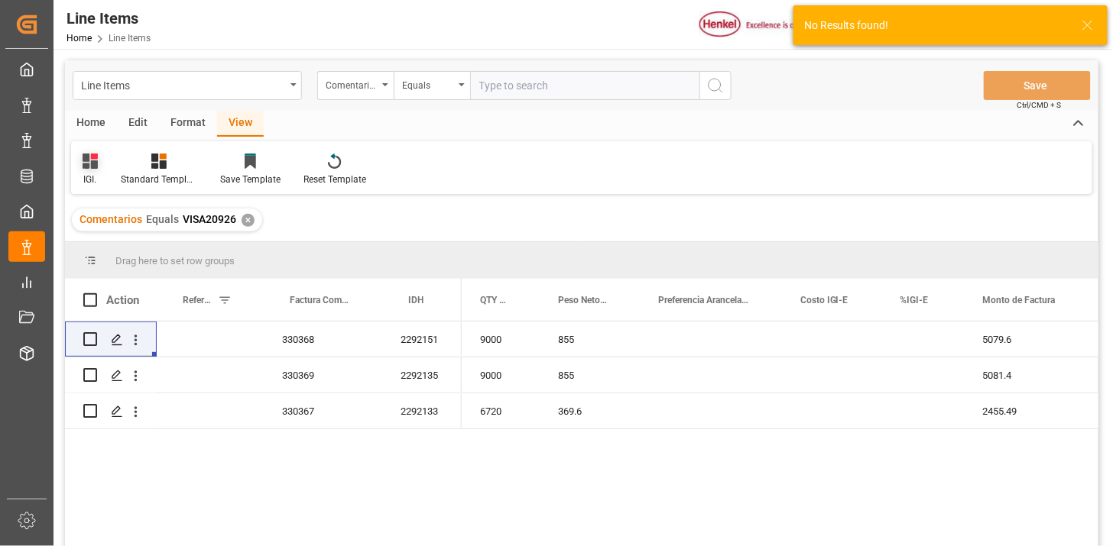
click at [96, 160] on icon at bounding box center [90, 161] width 15 height 15
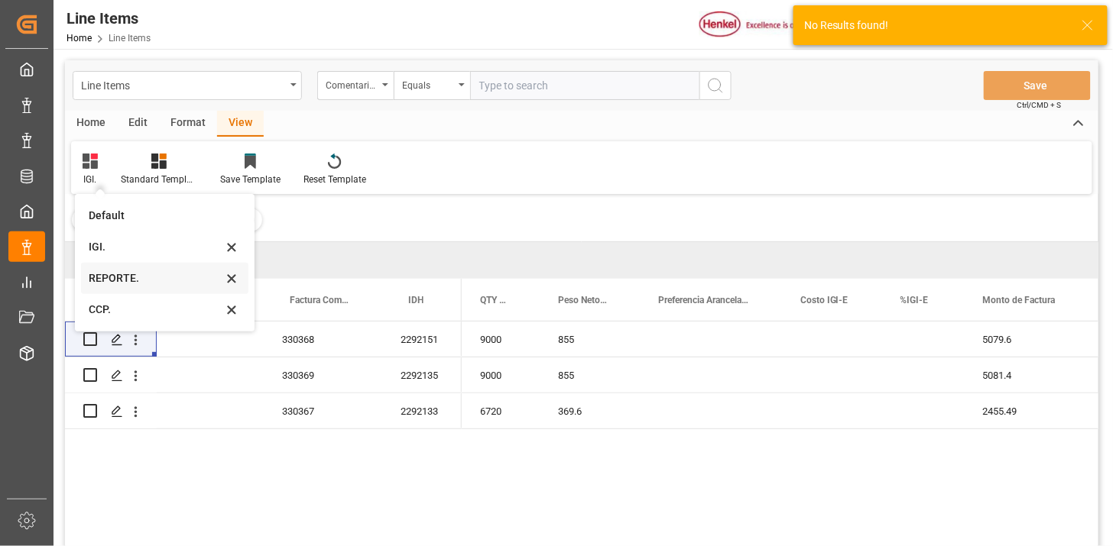
click at [136, 273] on div "REPORTE." at bounding box center [156, 278] width 134 height 16
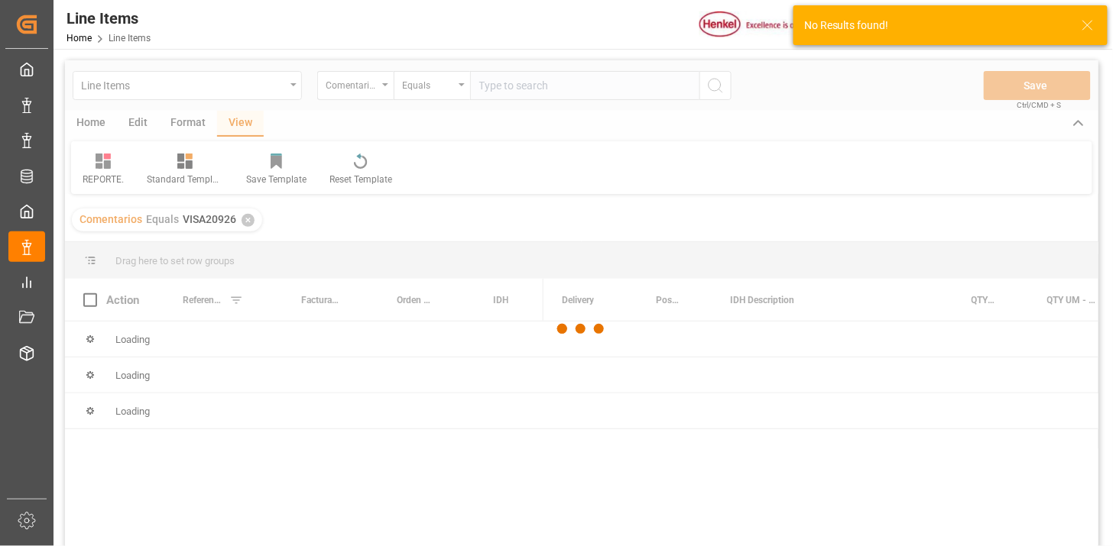
scroll to position [85, 0]
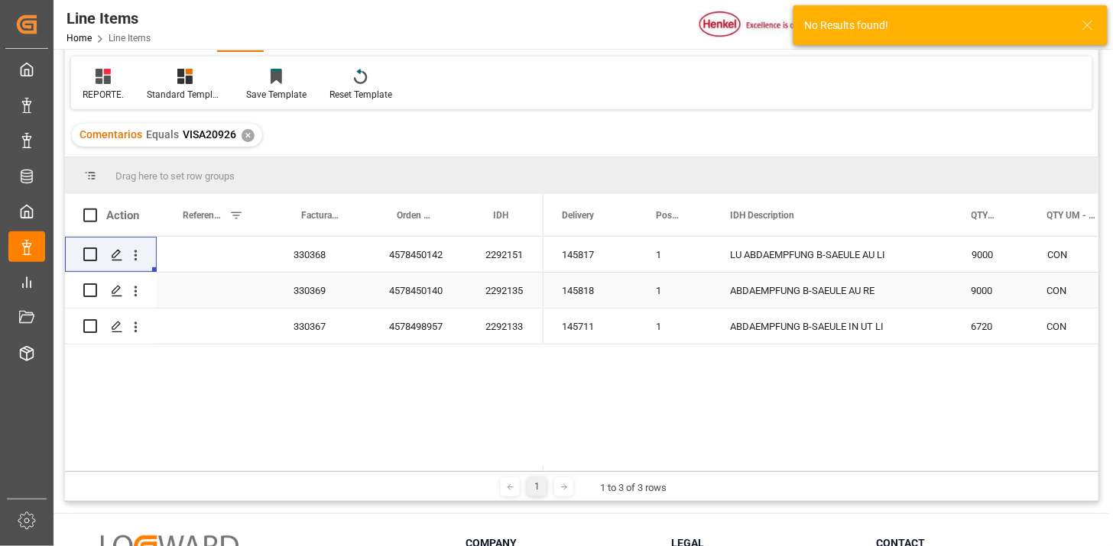
click at [319, 265] on div "330368" at bounding box center [323, 254] width 96 height 35
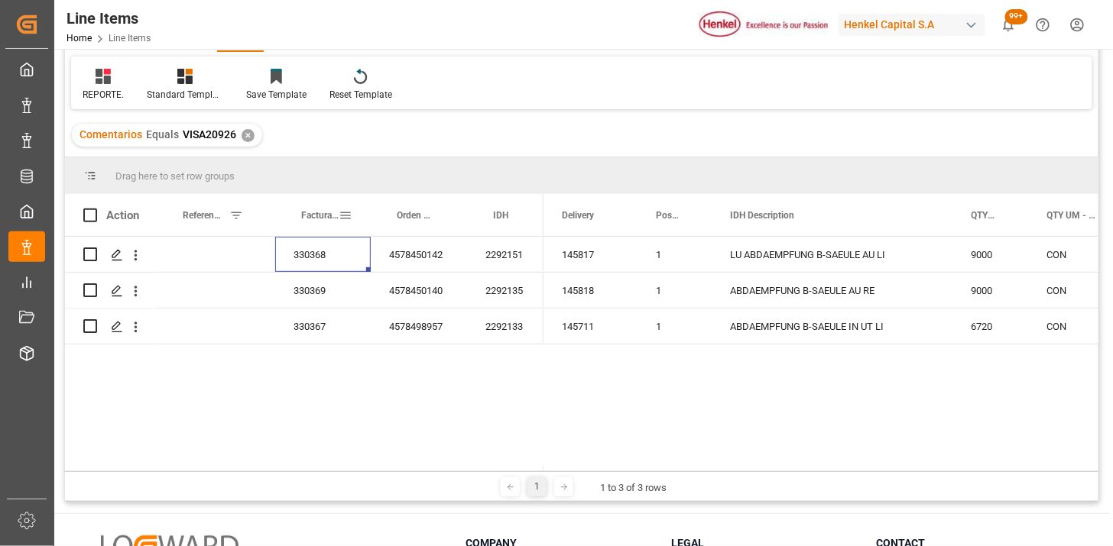
click at [317, 226] on div "Factura Comercial" at bounding box center [319, 215] width 37 height 42
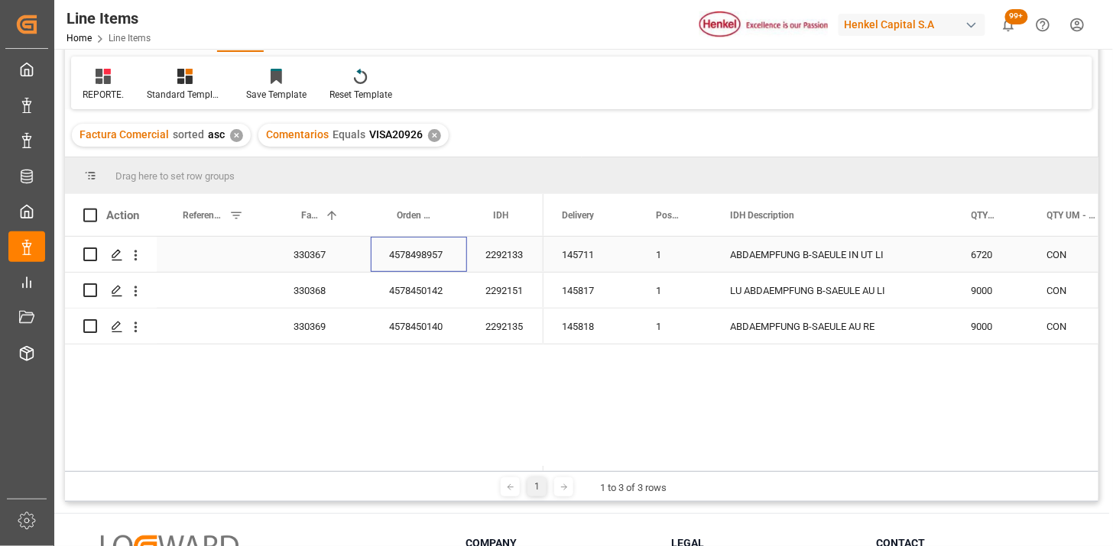
click at [439, 267] on div "4578498957" at bounding box center [419, 254] width 96 height 35
click at [517, 219] on span at bounding box center [518, 216] width 14 height 14
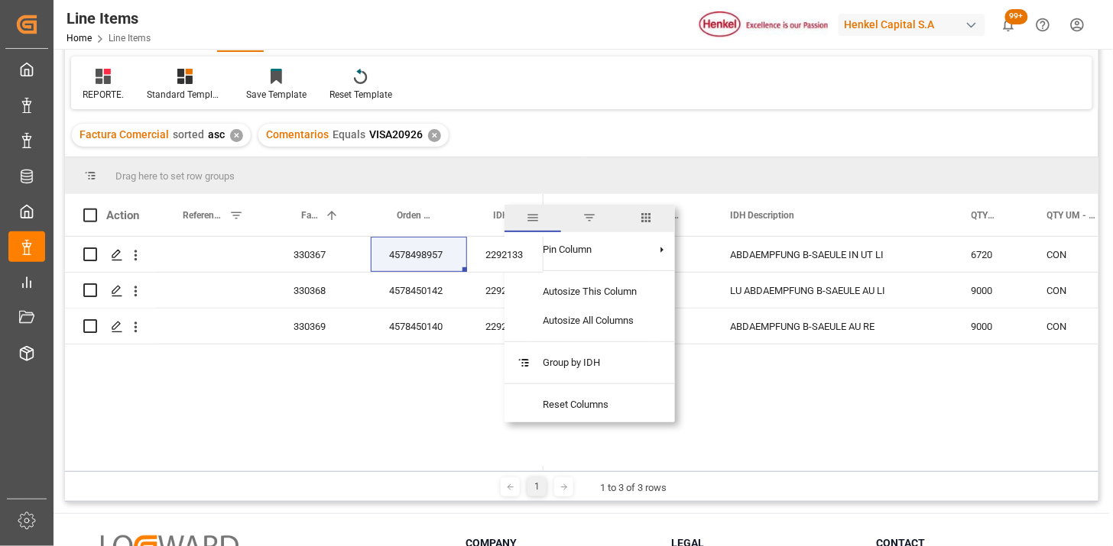
click at [643, 223] on span "columns" at bounding box center [647, 218] width 14 height 14
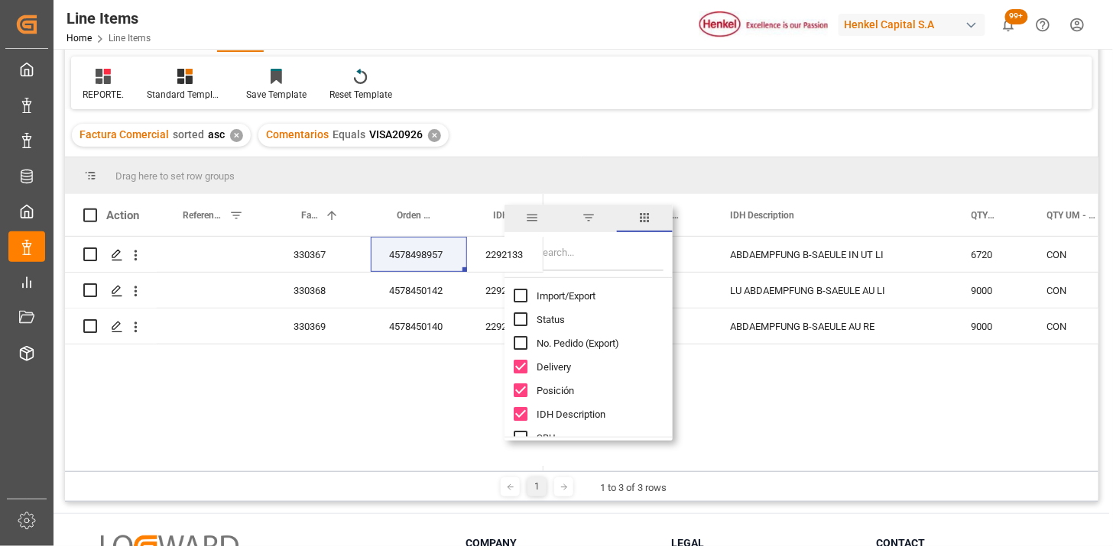
click at [550, 291] on span "Import/Export" at bounding box center [565, 295] width 59 height 11
checkbox input "true"
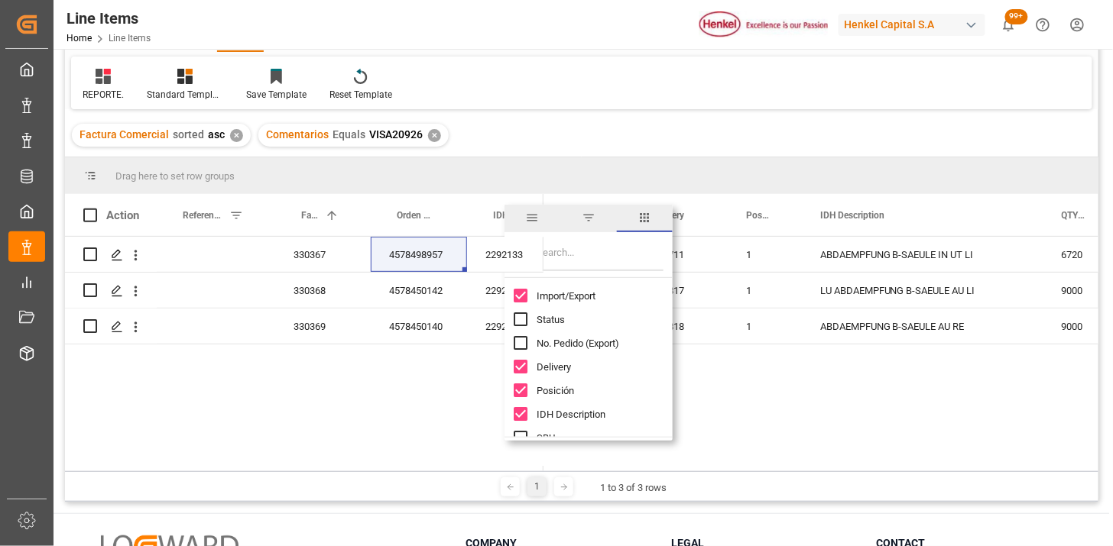
click at [564, 264] on input "Filter Columns Input" at bounding box center [599, 256] width 127 height 31
type input "UM"
click at [585, 342] on span "Peso Neto UM - Factura" at bounding box center [587, 343] width 102 height 11
checkbox input "true"
click at [583, 364] on span "Peso Bruto UM - Factura" at bounding box center [588, 366] width 105 height 11
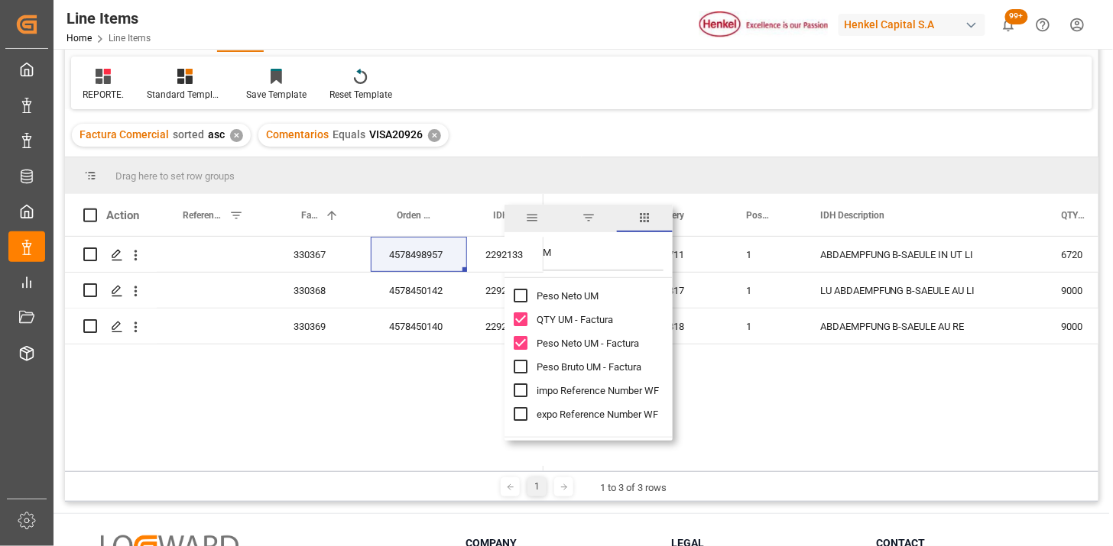
checkbox input "true"
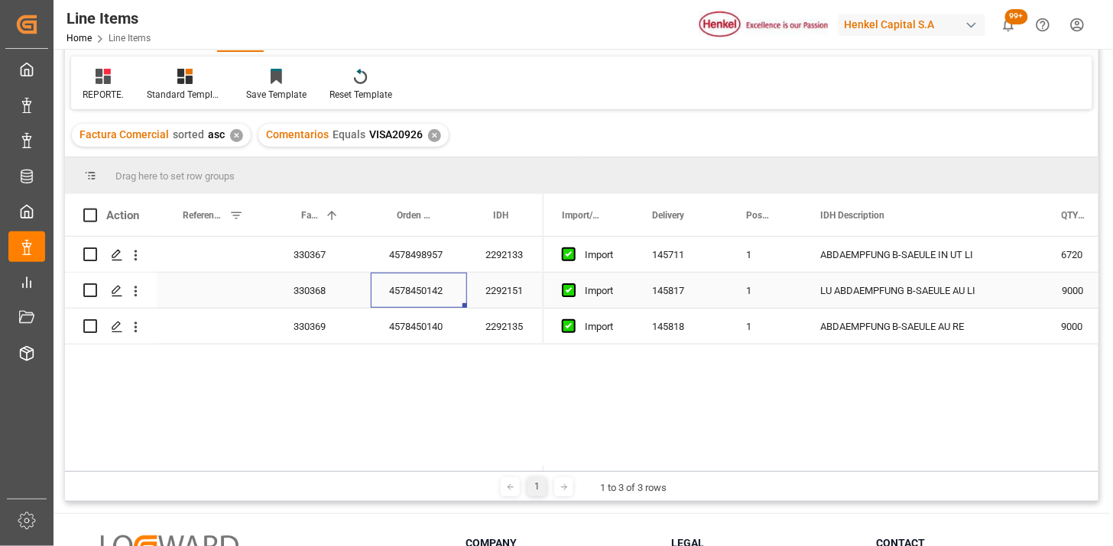
click at [420, 291] on div "4578450142" at bounding box center [419, 290] width 96 height 35
click at [417, 261] on div "4578498957" at bounding box center [419, 254] width 96 height 35
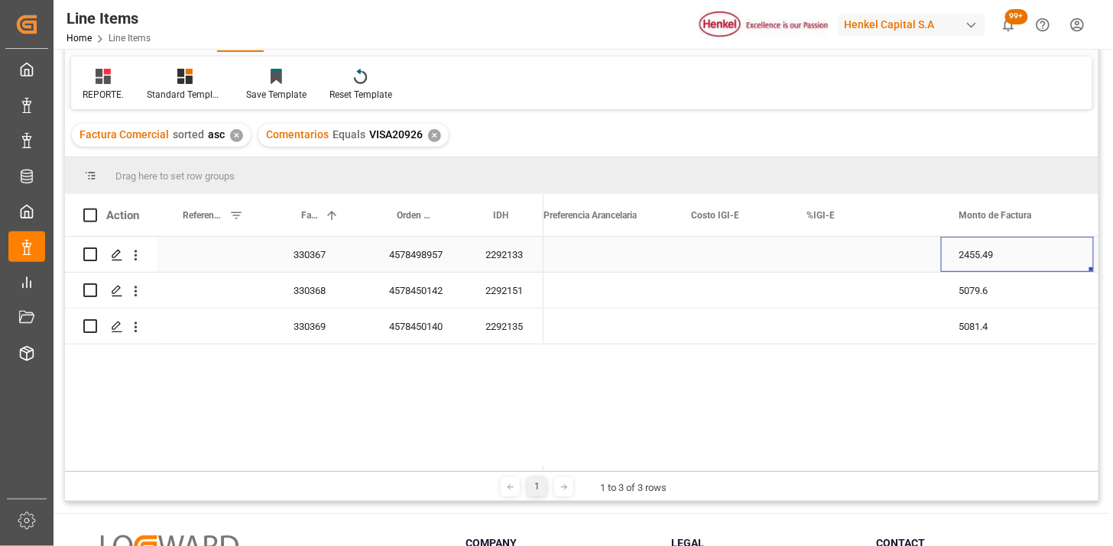
scroll to position [0, 1116]
click at [621, 263] on div "Press SPACE to select this row." at bounding box center [598, 254] width 147 height 35
click at [622, 263] on div "Press SPACE to select this row." at bounding box center [598, 254] width 147 height 35
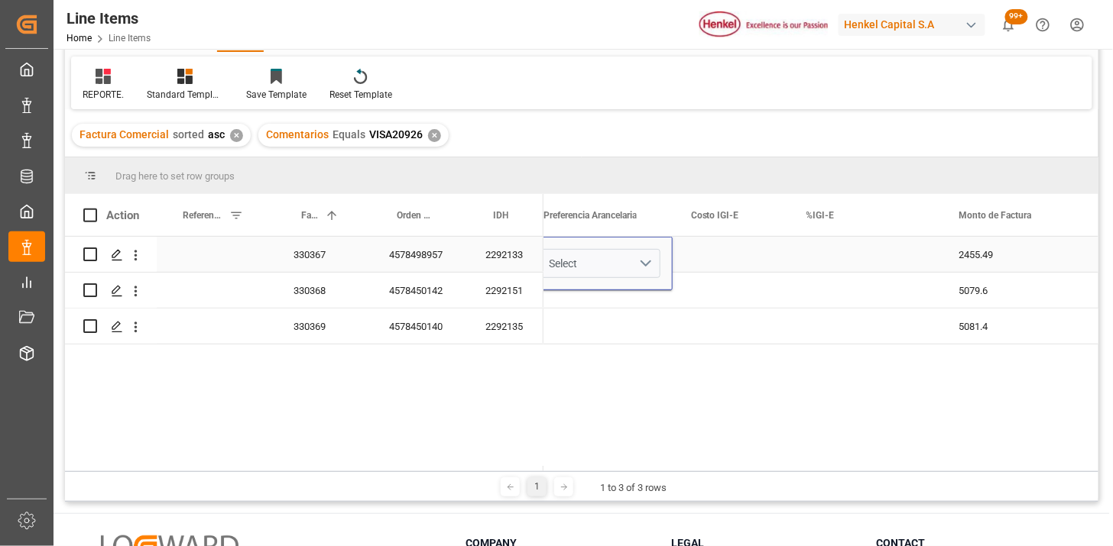
click at [639, 264] on button "Select" at bounding box center [598, 263] width 123 height 29
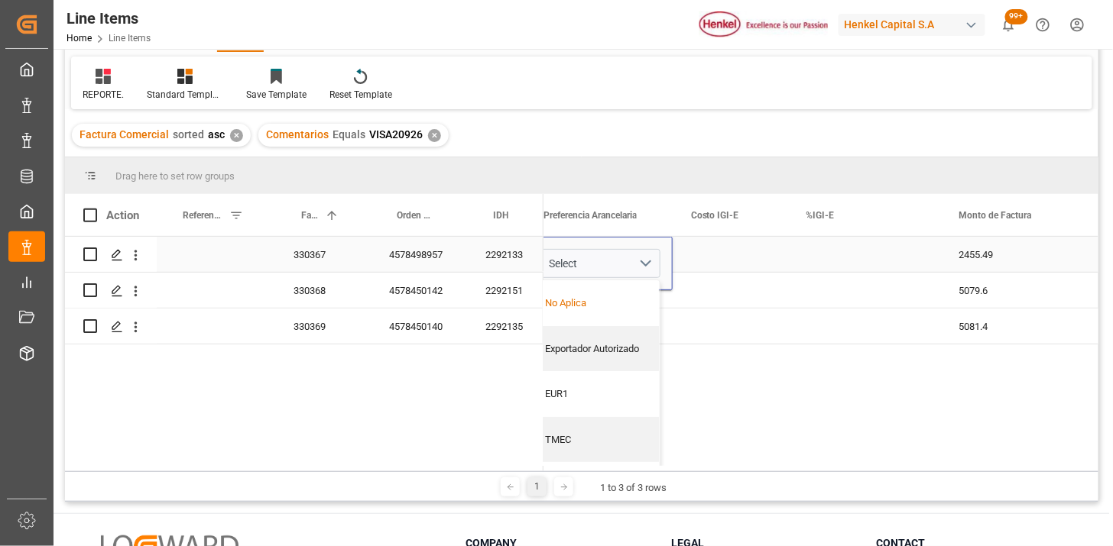
click at [627, 306] on div "No Aplica" at bounding box center [598, 303] width 105 height 15
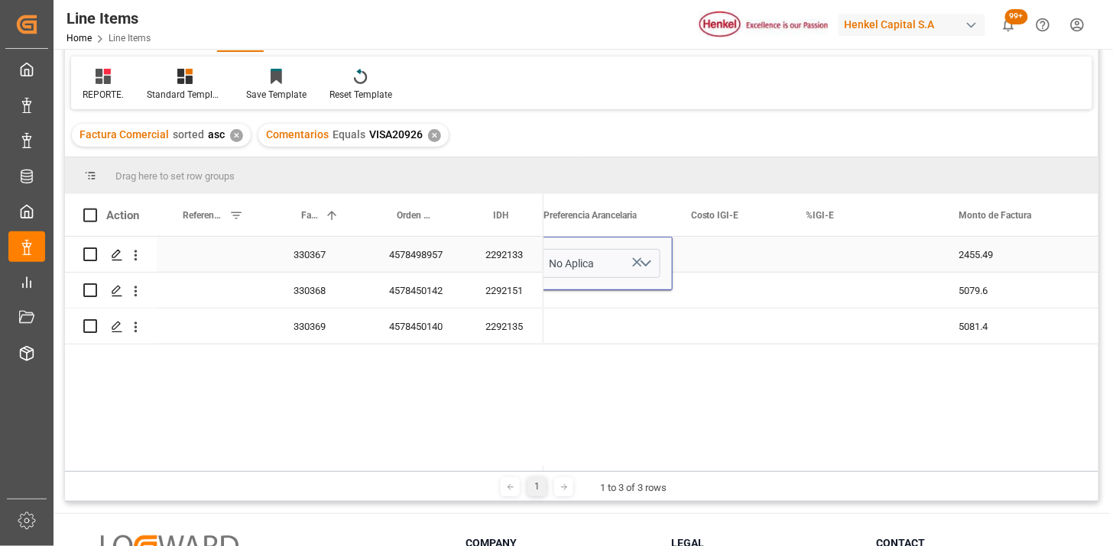
click at [732, 258] on div "Press SPACE to select this row." at bounding box center [729, 254] width 115 height 35
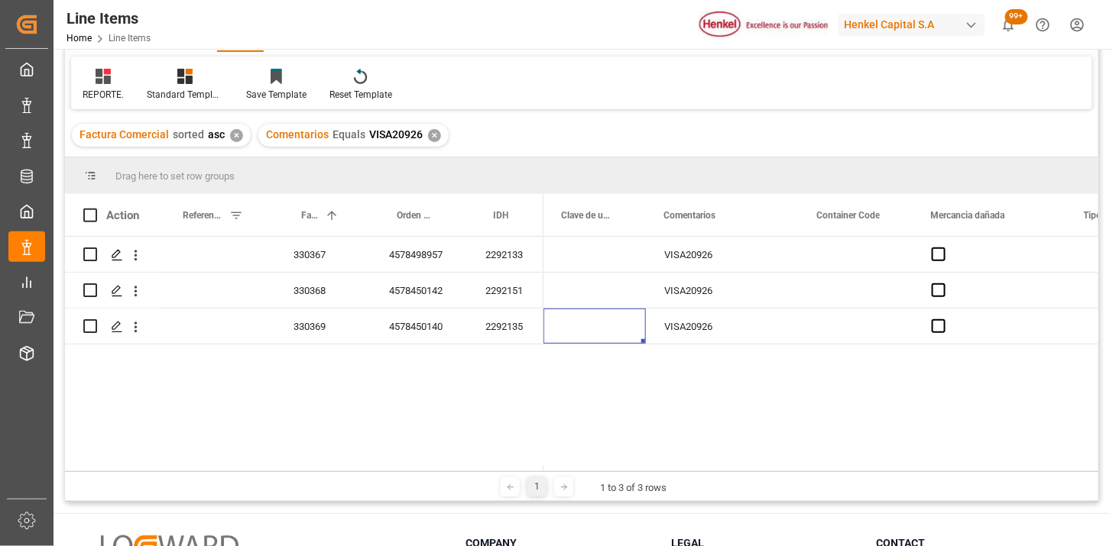
scroll to position [0, 1934]
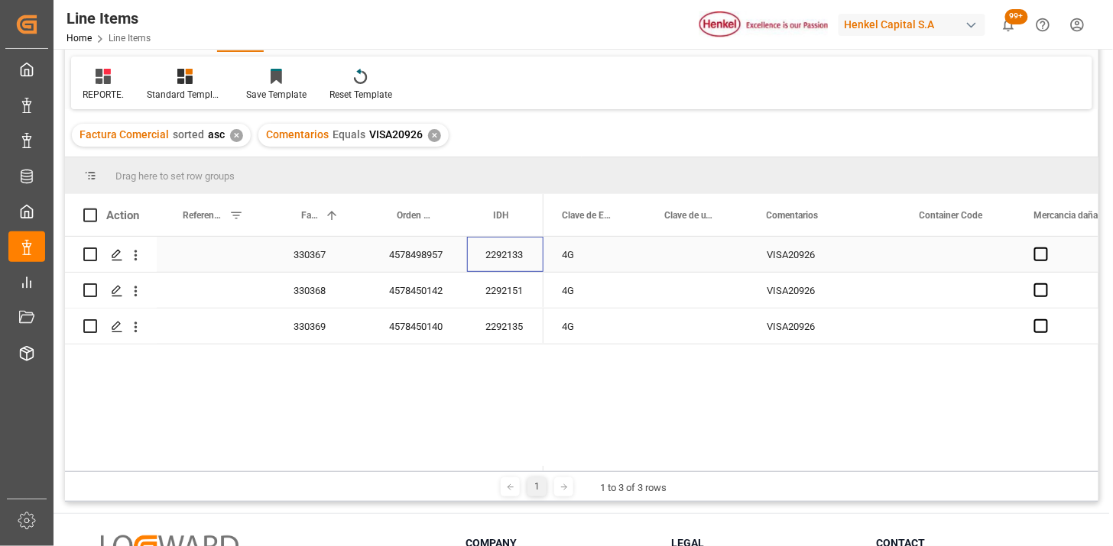
click at [510, 257] on div "2292133" at bounding box center [505, 254] width 76 height 35
click at [523, 287] on div "2292151" at bounding box center [505, 290] width 76 height 35
click at [522, 262] on div "2292133" at bounding box center [505, 254] width 76 height 35
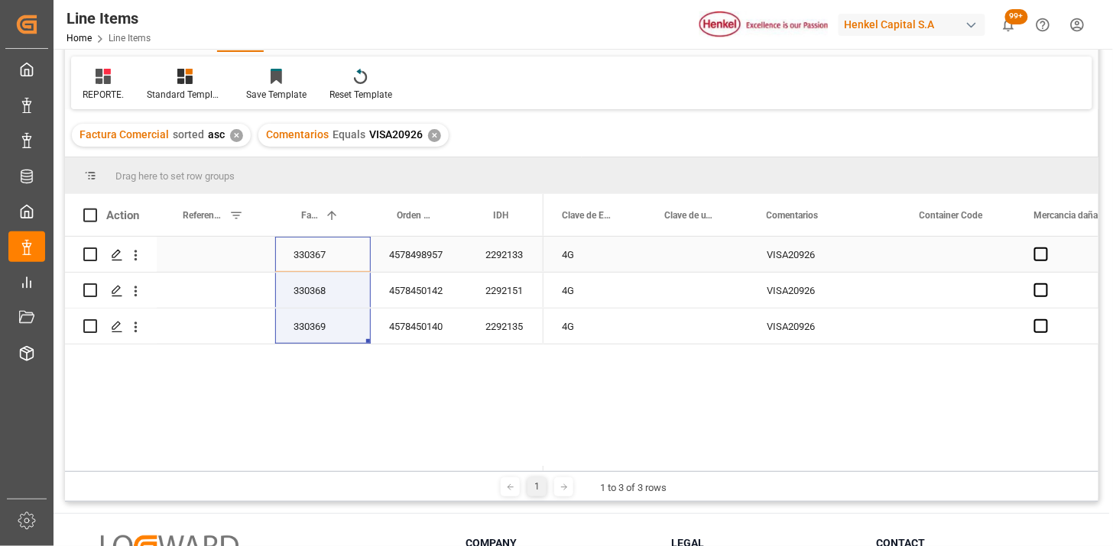
click at [510, 262] on div "2292133" at bounding box center [505, 254] width 76 height 35
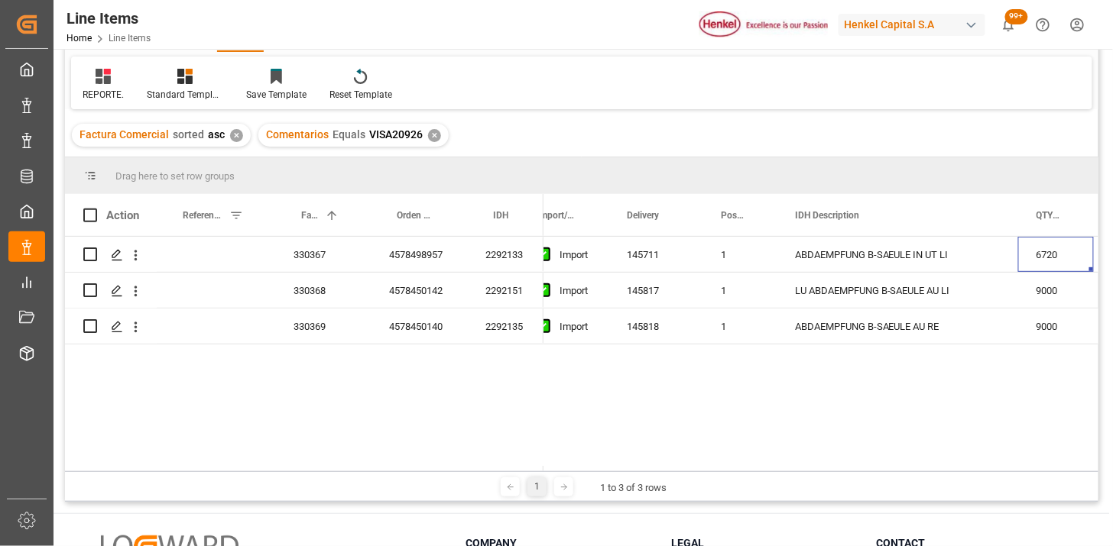
scroll to position [0, 125]
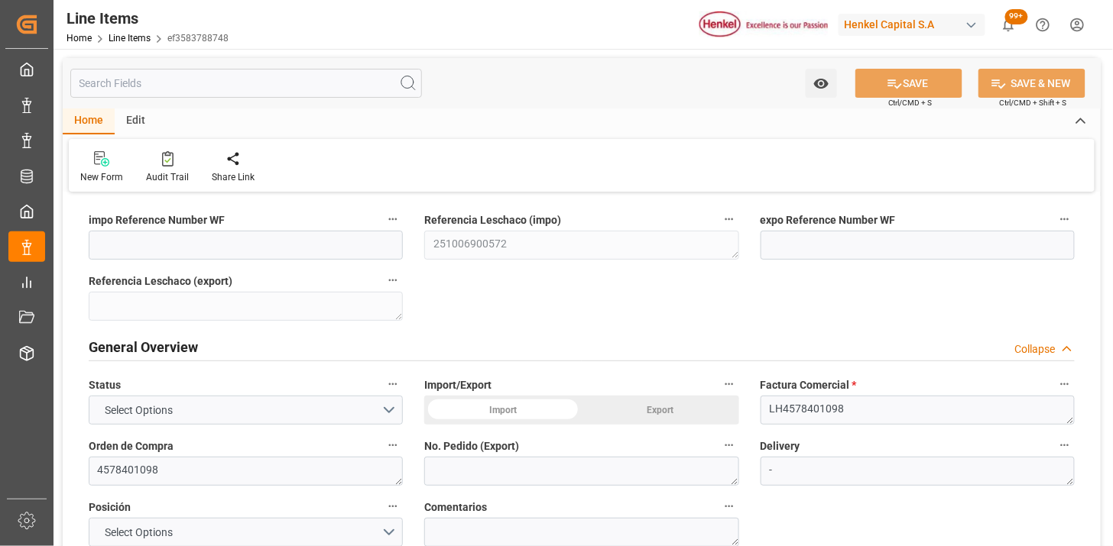
type input "20360"
type input "800"
type input "26200"
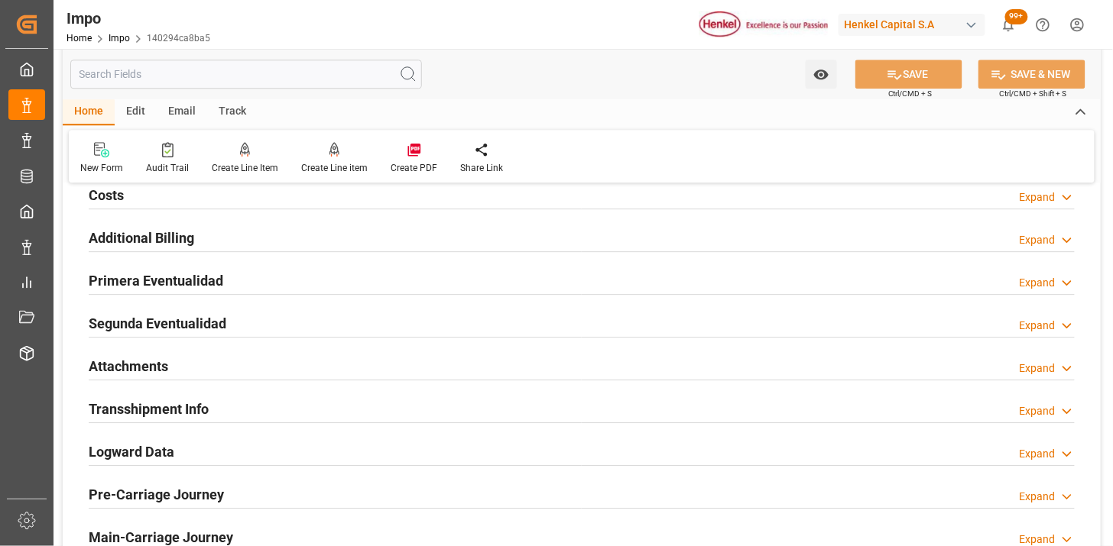
scroll to position [1188, 0]
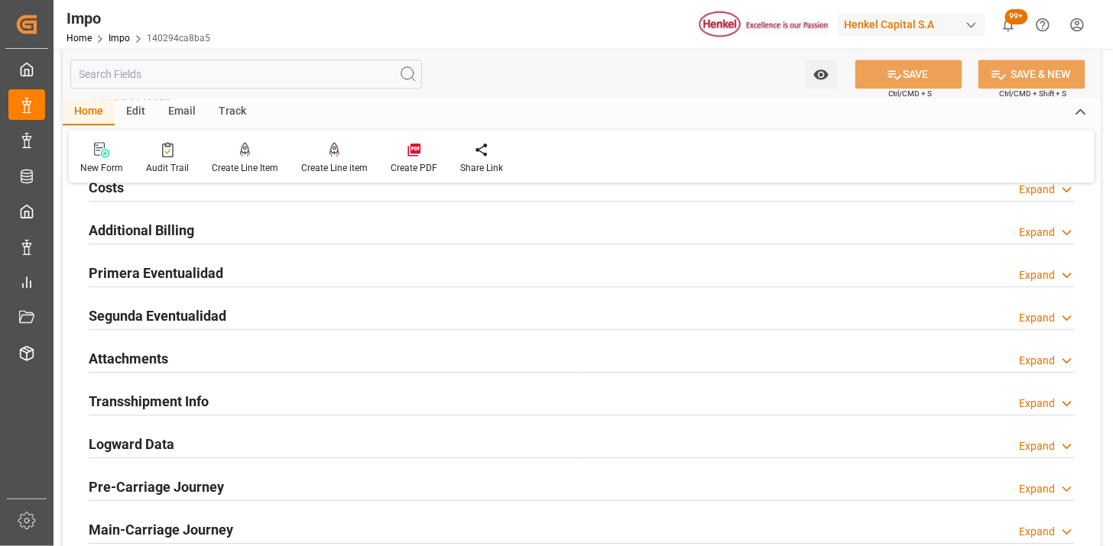
click at [203, 364] on div "Attachments Expand" at bounding box center [582, 357] width 986 height 29
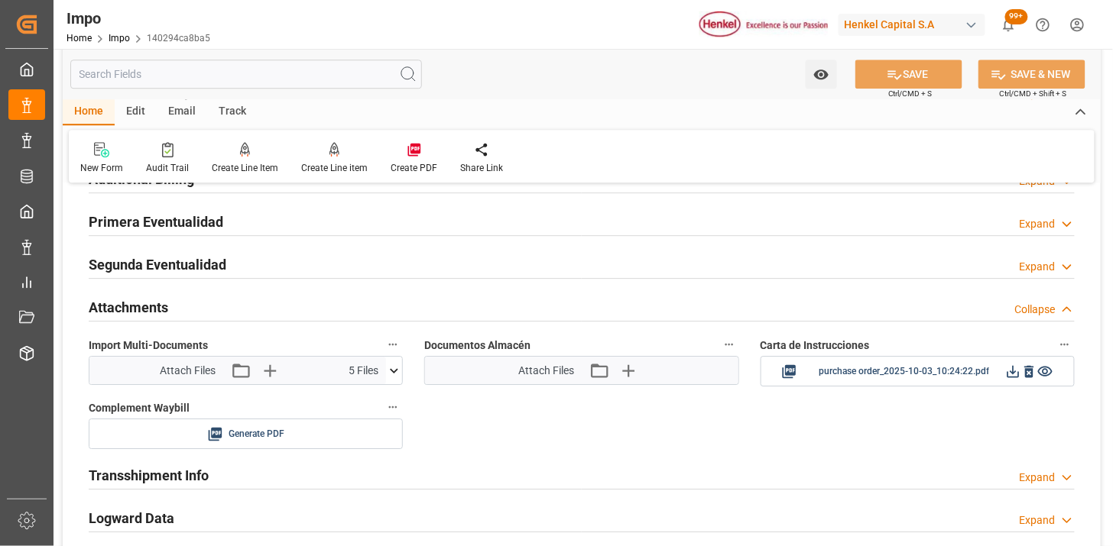
scroll to position [1273, 0]
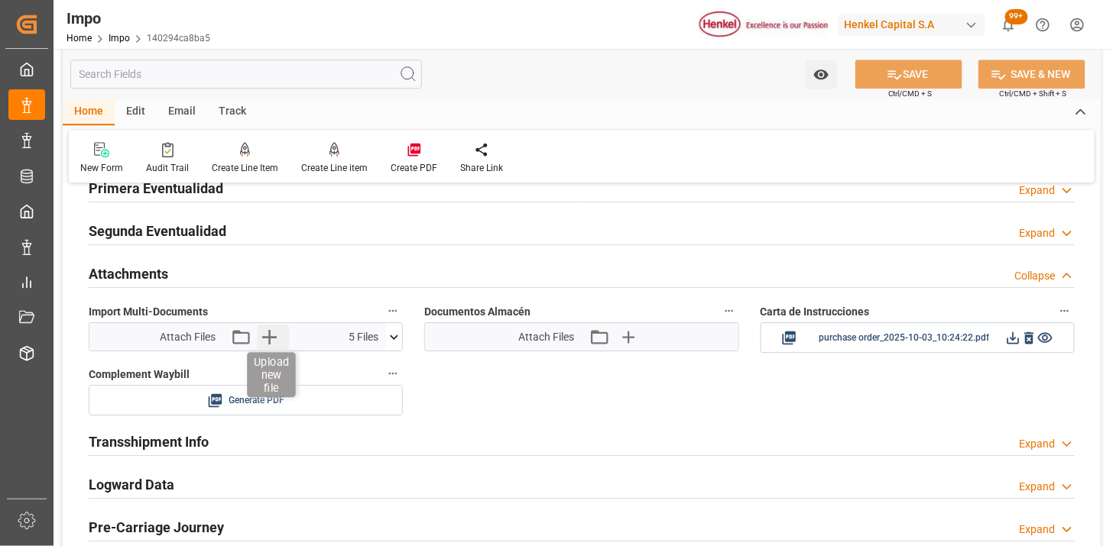
click at [271, 336] on icon "button" at bounding box center [269, 337] width 15 height 15
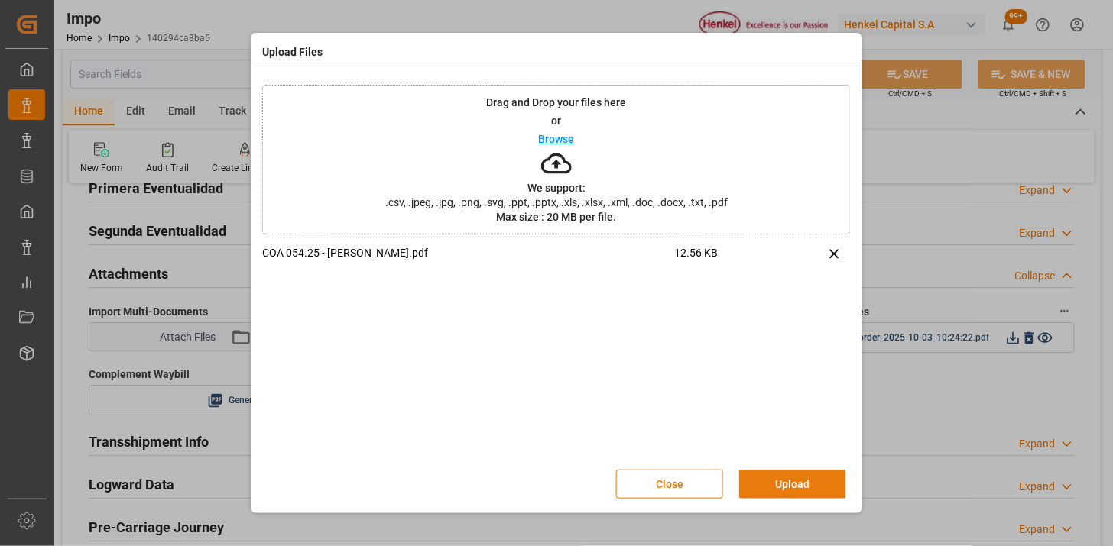
drag, startPoint x: 759, startPoint y: 481, endPoint x: 640, endPoint y: 501, distance: 120.1
click at [760, 479] on button "Upload" at bounding box center [792, 484] width 107 height 29
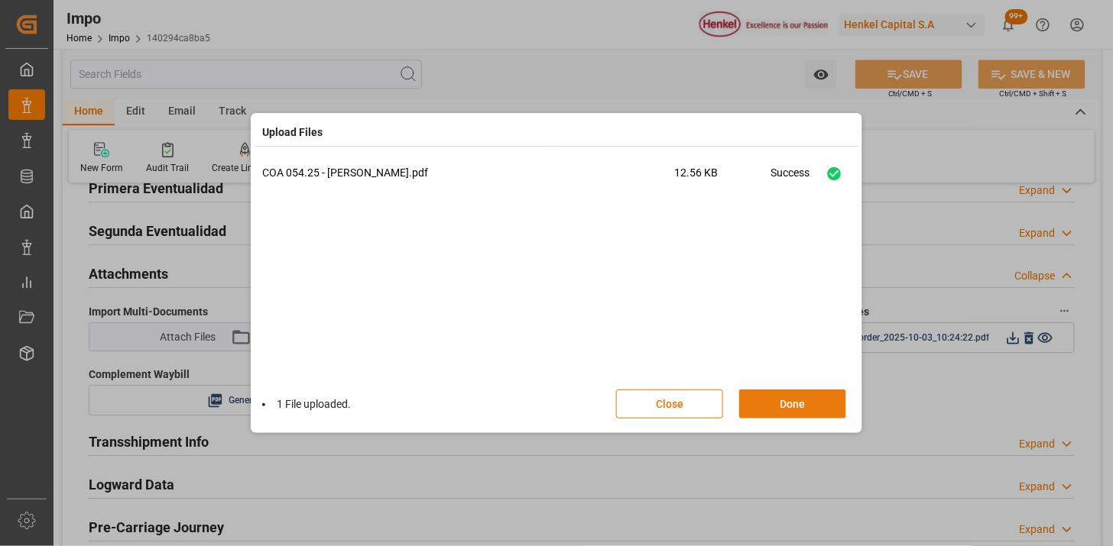
click at [754, 394] on button "Done" at bounding box center [792, 404] width 107 height 29
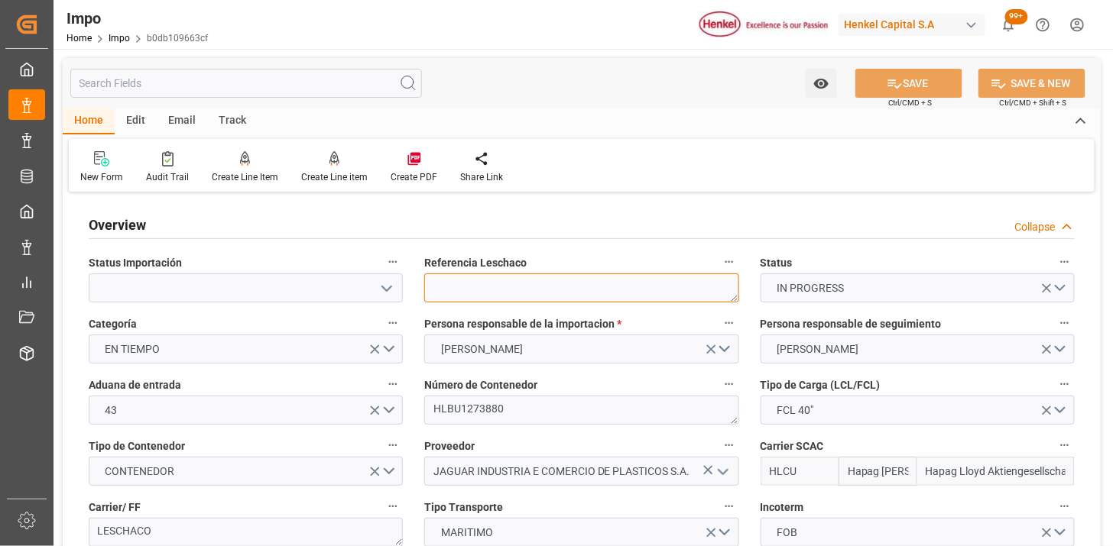
click at [493, 286] on textarea at bounding box center [581, 288] width 314 height 29
paste textarea "251006900665"
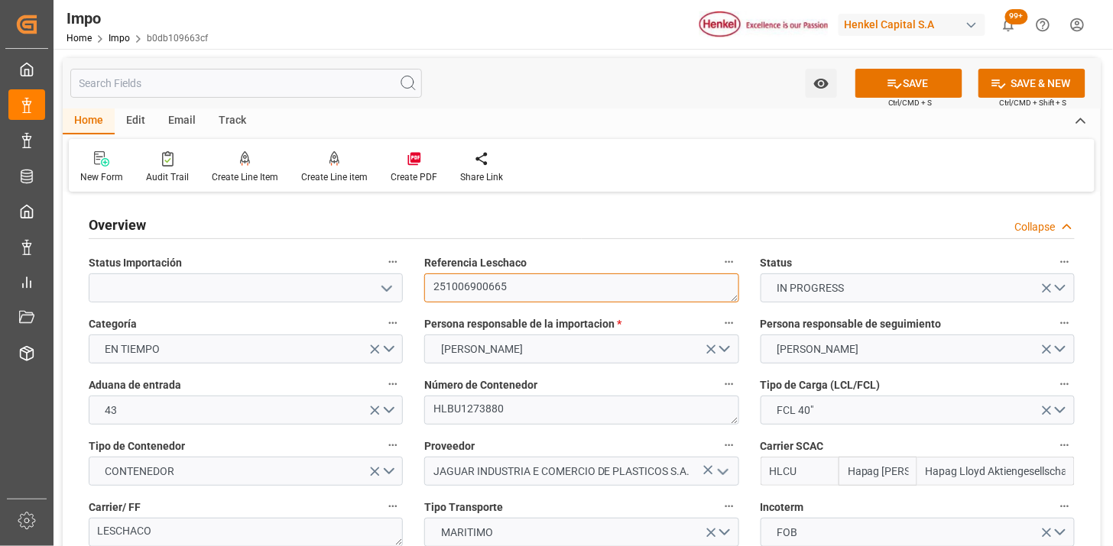
type textarea "251006900665"
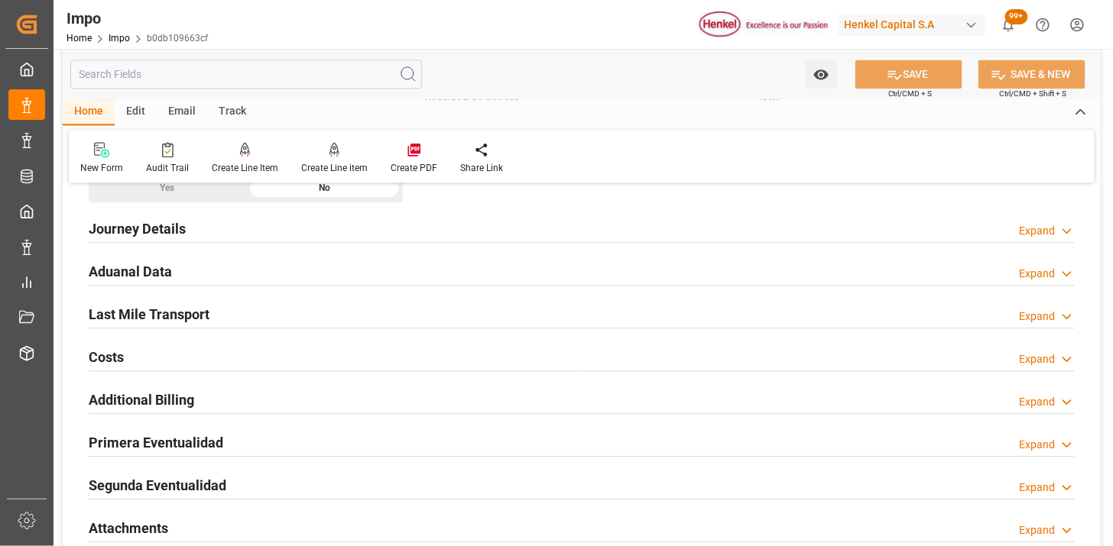
scroll to position [1273, 0]
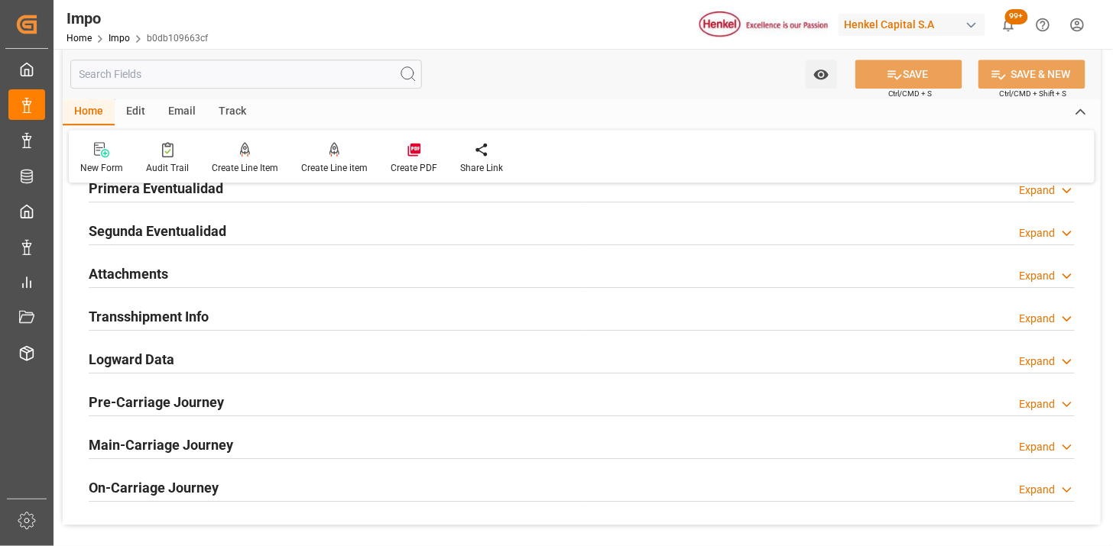
click at [301, 275] on div "Attachments Expand" at bounding box center [582, 272] width 986 height 29
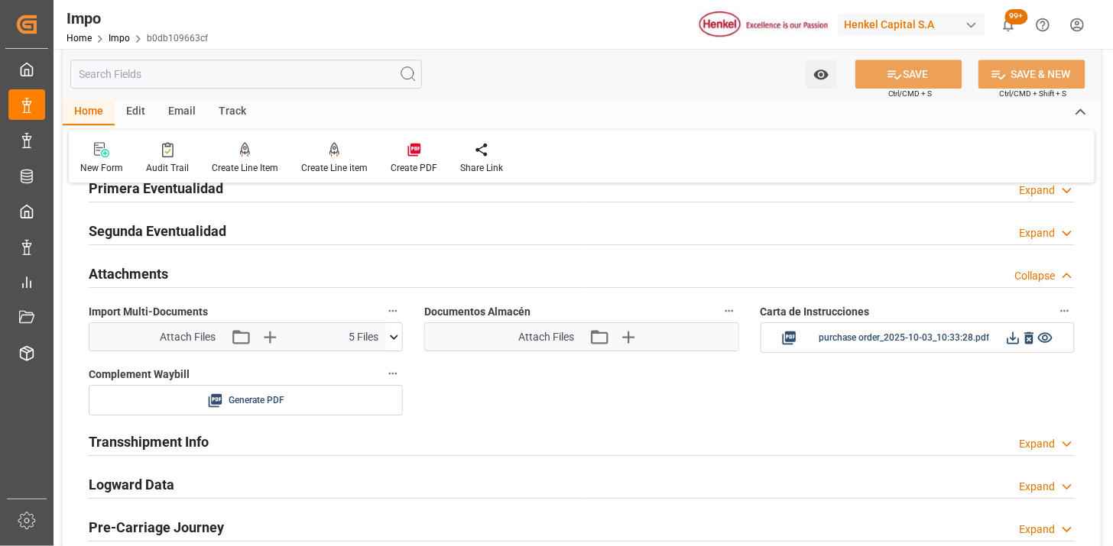
click at [393, 334] on icon at bounding box center [394, 337] width 16 height 16
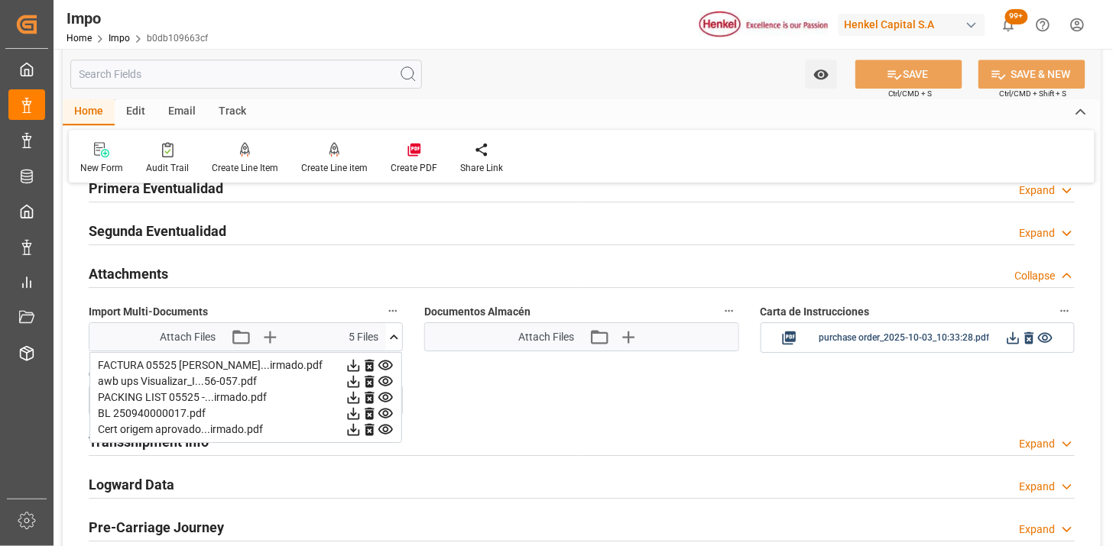
click at [393, 334] on icon at bounding box center [394, 337] width 16 height 16
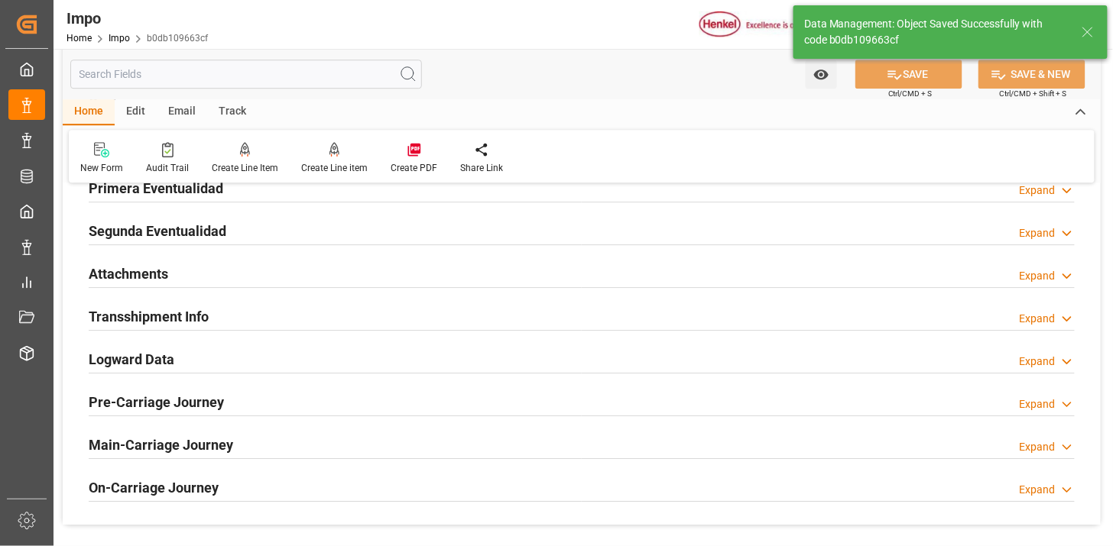
click at [164, 278] on h2 "Attachments" at bounding box center [128, 274] width 79 height 21
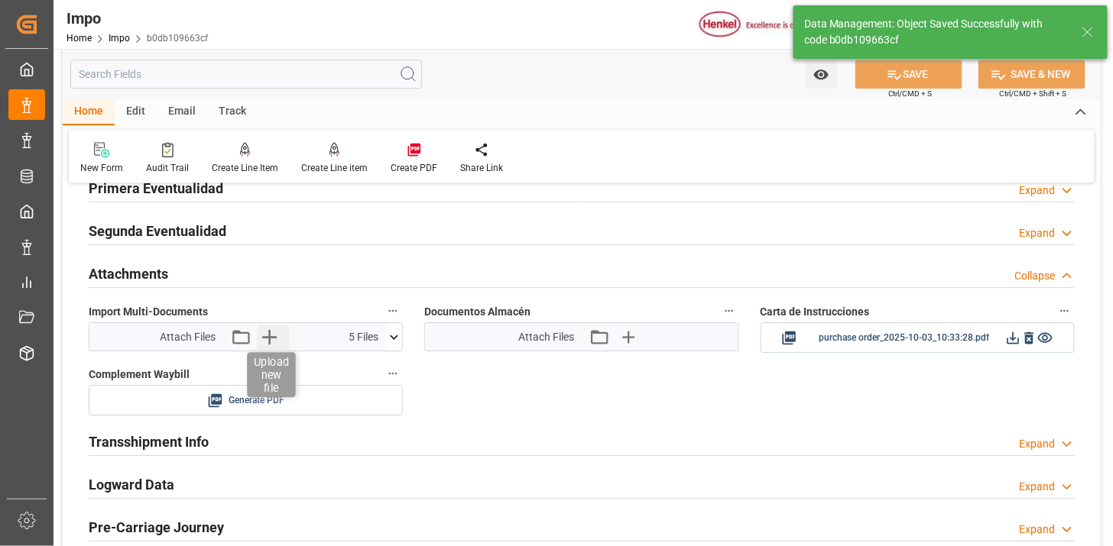
click at [269, 338] on icon "button" at bounding box center [269, 337] width 15 height 15
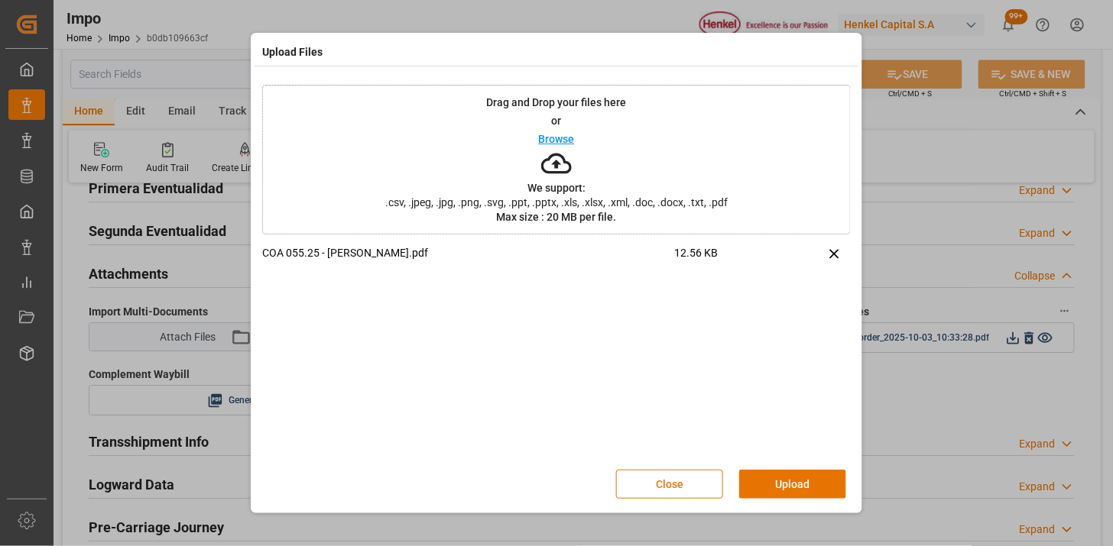
drag, startPoint x: 776, startPoint y: 479, endPoint x: 660, endPoint y: 484, distance: 115.5
click at [774, 483] on button "Upload" at bounding box center [792, 484] width 107 height 29
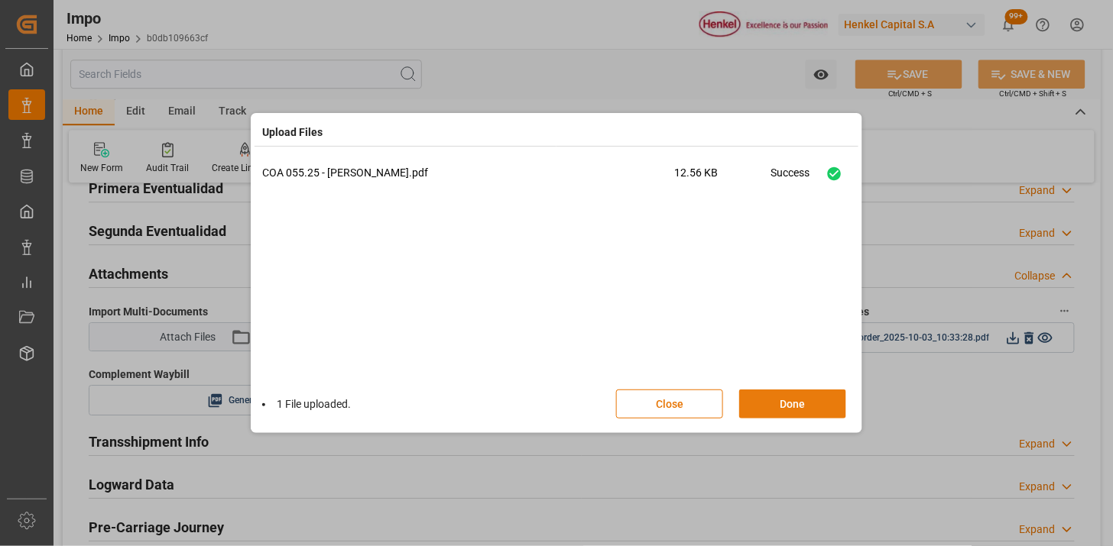
click at [835, 408] on button "Done" at bounding box center [792, 404] width 107 height 29
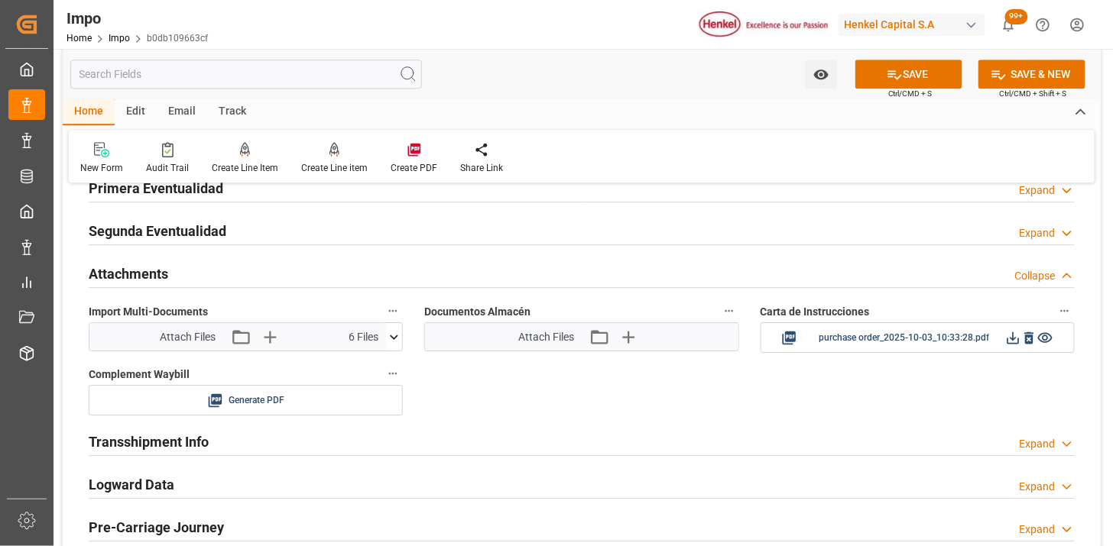
click at [253, 186] on div "Primera Eventualidad Expand" at bounding box center [582, 187] width 986 height 29
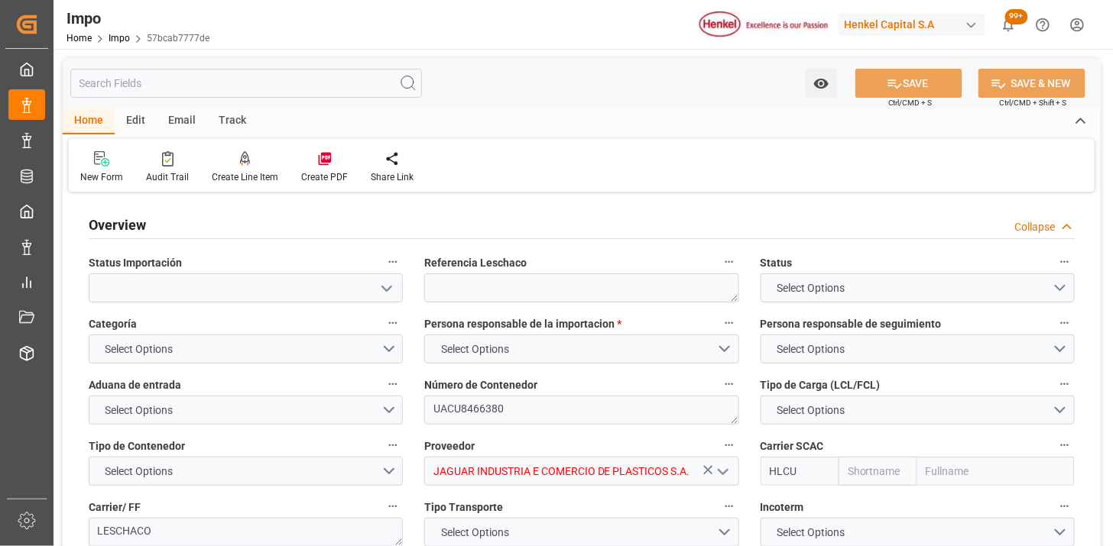
type input "Hapag [PERSON_NAME]"
type input "Hapag Lloyd Aktiengesellschaft"
type input "1"
type input "32.904"
type input "20"
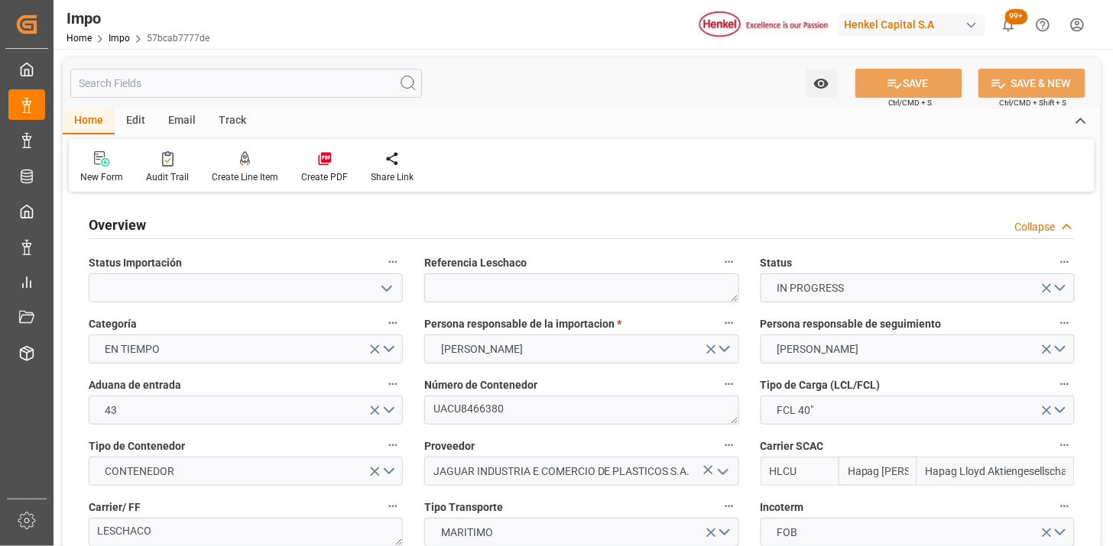
type input "[DATE]"
click at [553, 290] on textarea at bounding box center [581, 288] width 314 height 29
paste textarea "251006900666"
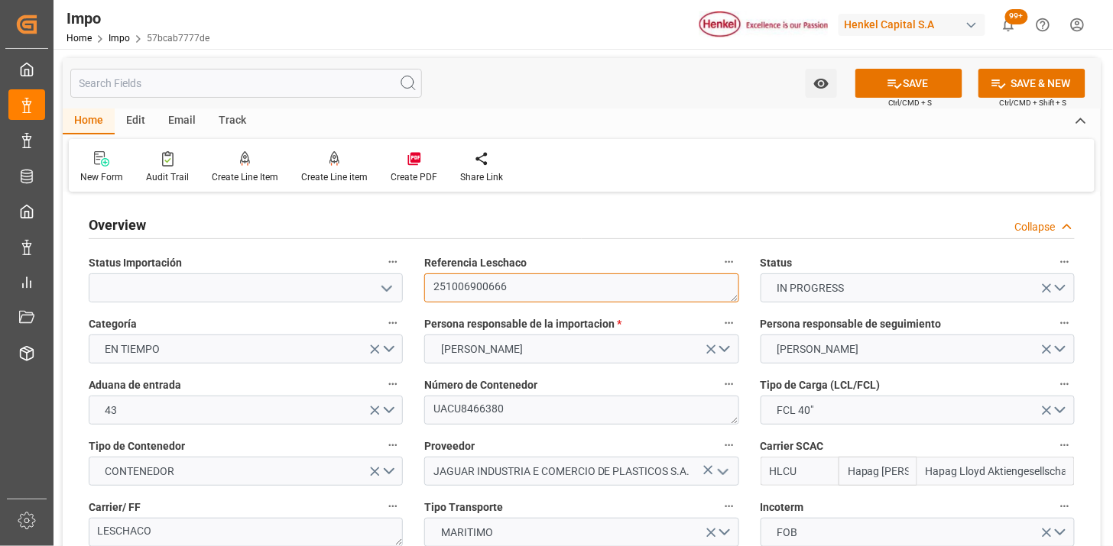
type textarea "251006900666"
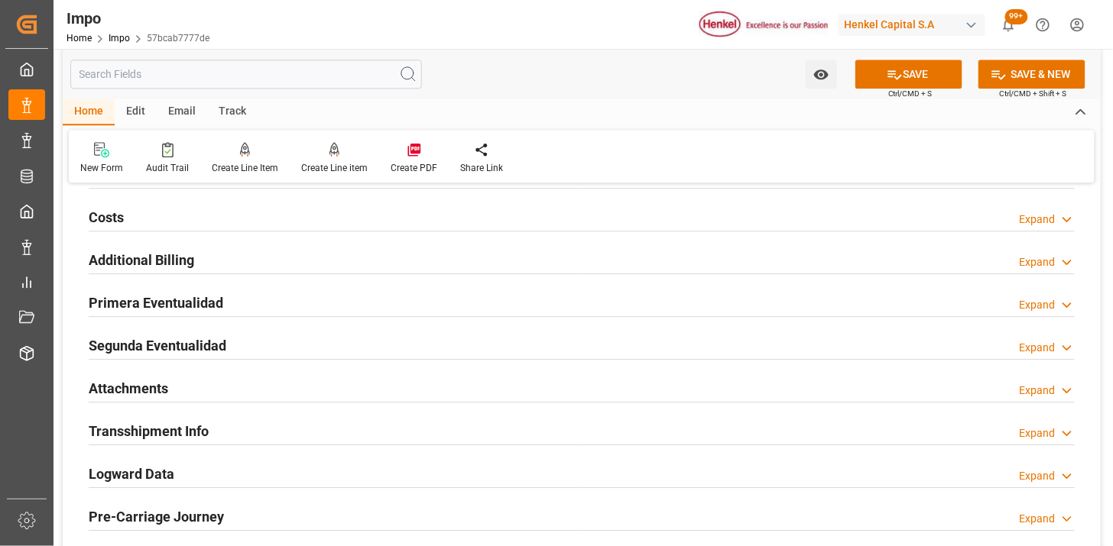
scroll to position [1188, 0]
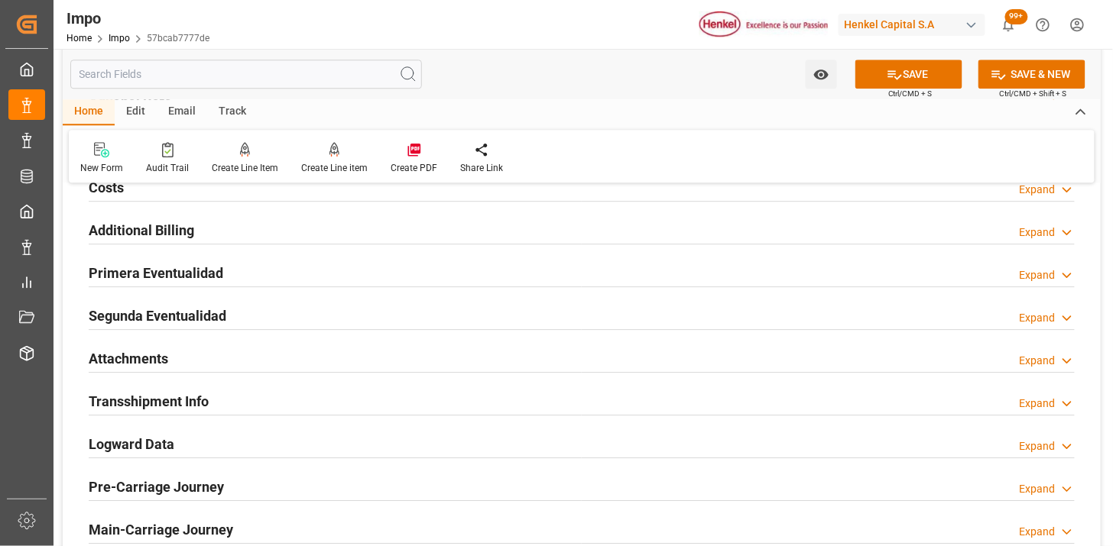
drag, startPoint x: 204, startPoint y: 351, endPoint x: 272, endPoint y: 339, distance: 69.1
click at [205, 351] on div "Attachments Expand" at bounding box center [582, 357] width 986 height 29
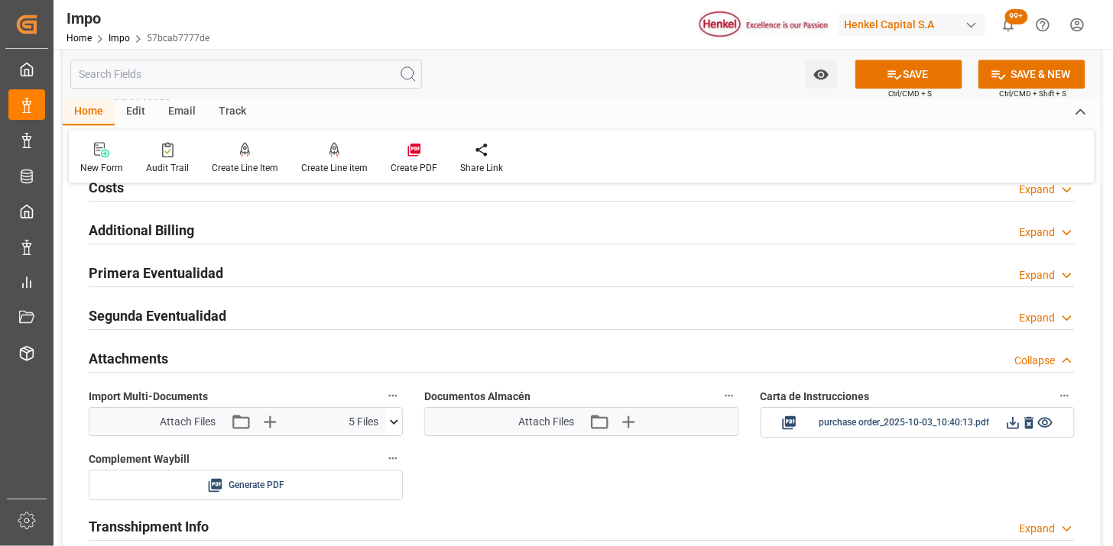
scroll to position [1273, 0]
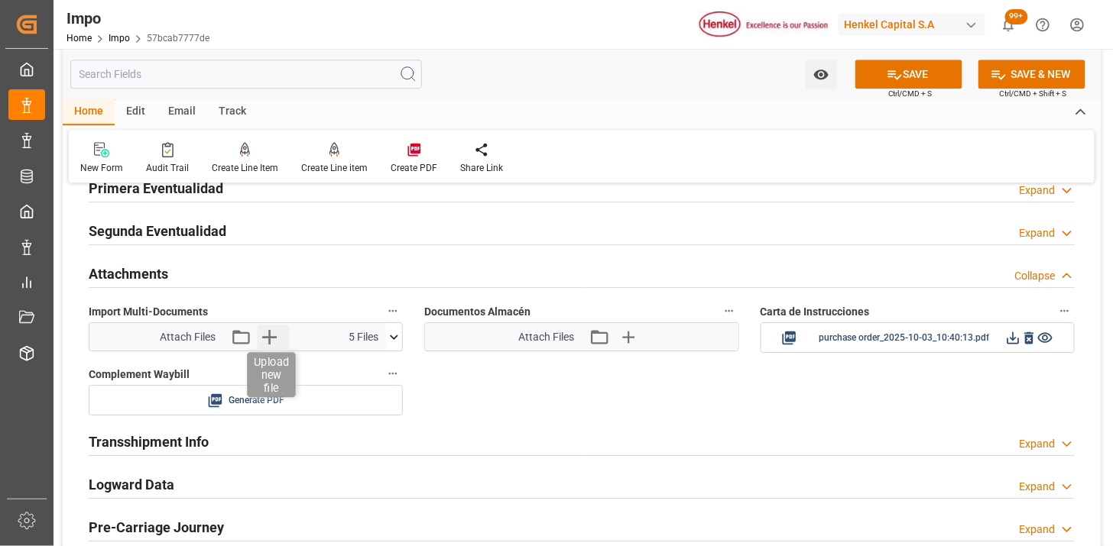
click at [265, 338] on icon "button" at bounding box center [269, 337] width 15 height 15
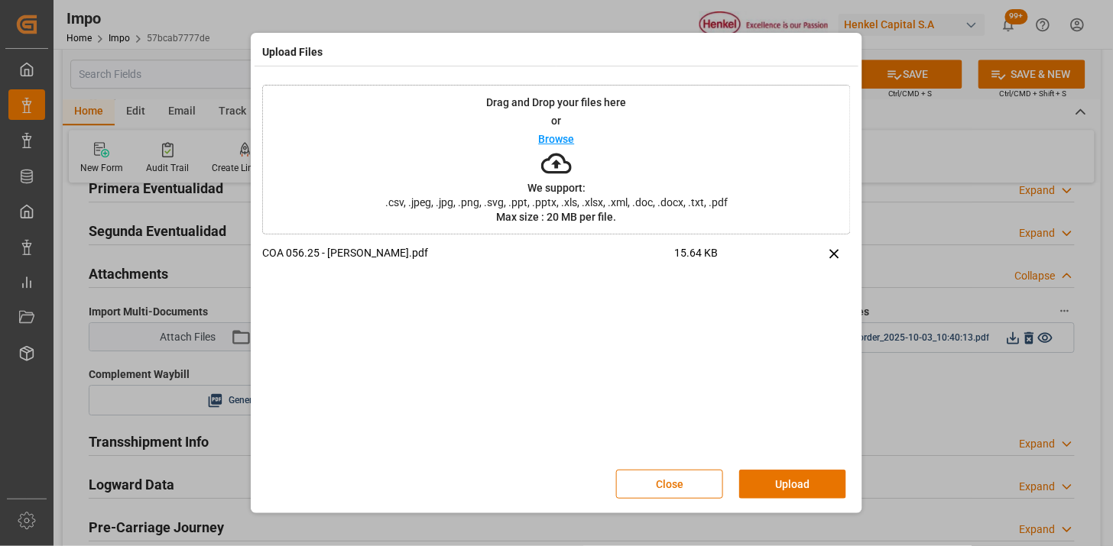
click at [776, 491] on button "Upload" at bounding box center [792, 484] width 107 height 29
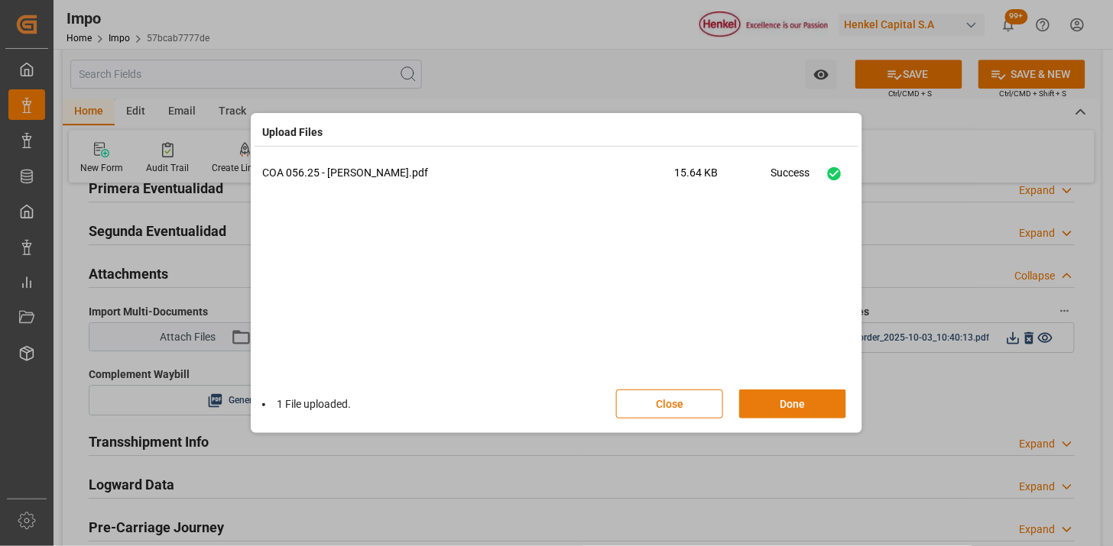
click at [760, 396] on button "Done" at bounding box center [792, 404] width 107 height 29
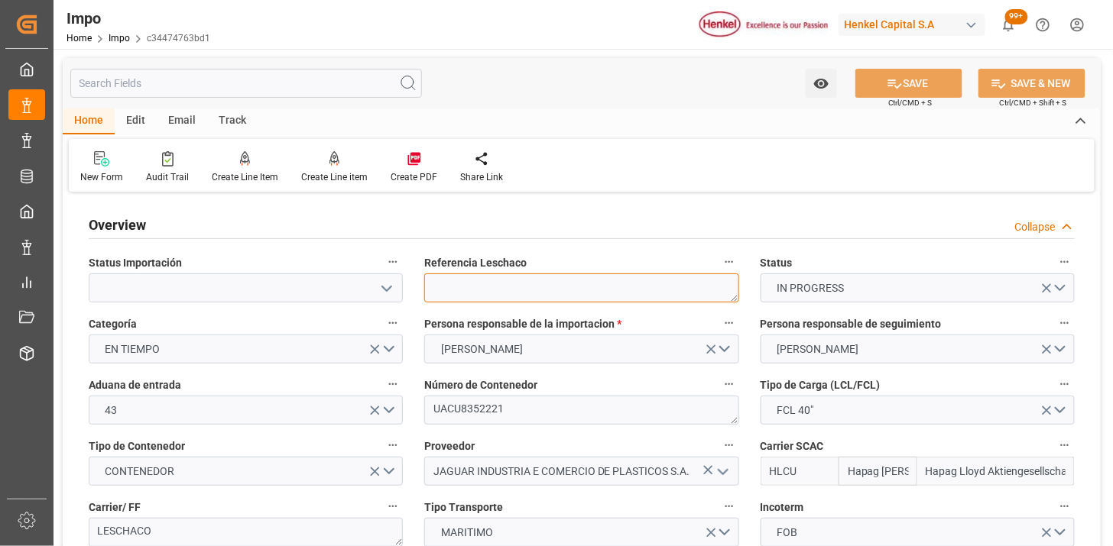
click at [523, 287] on textarea at bounding box center [581, 288] width 314 height 29
paste textarea "251006900667"
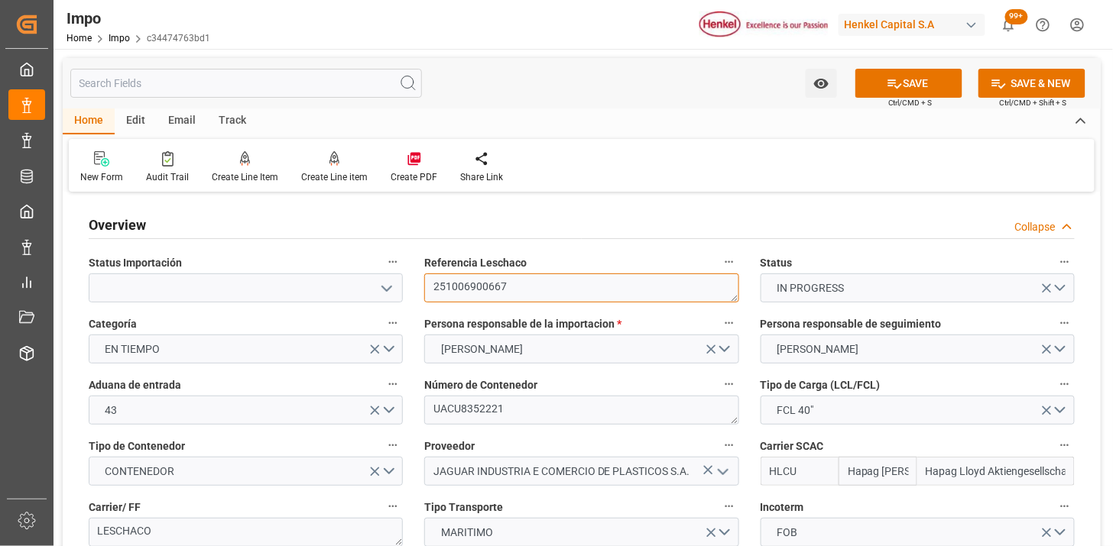
type textarea "251006900667"
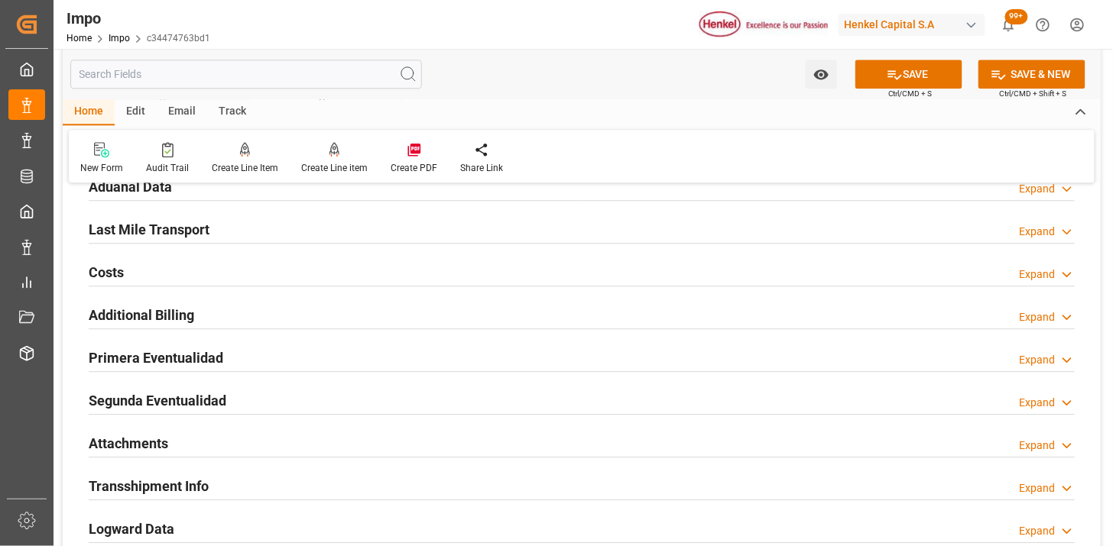
scroll to position [1188, 0]
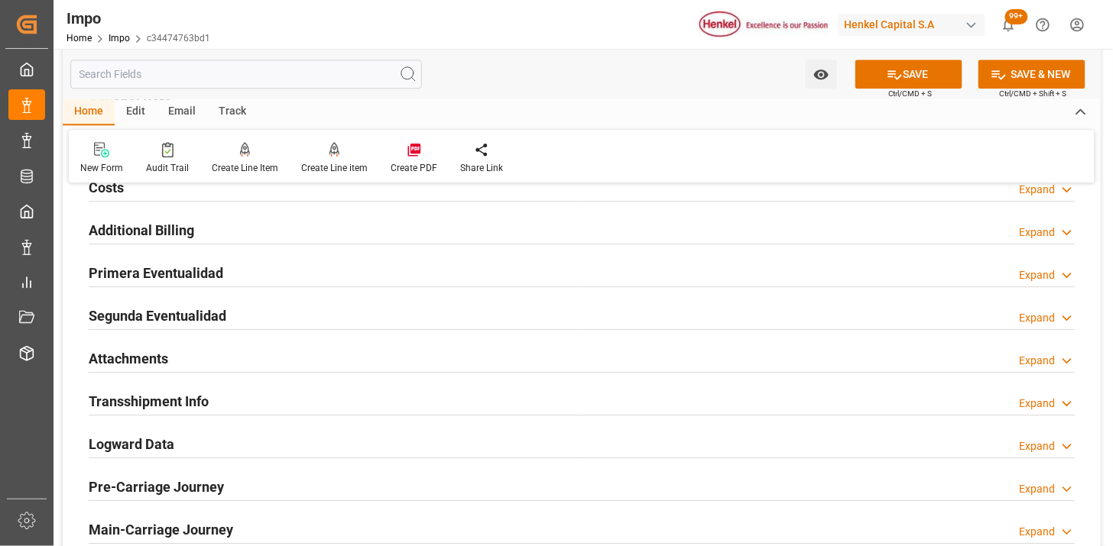
click at [205, 357] on div "Attachments Expand" at bounding box center [582, 357] width 986 height 29
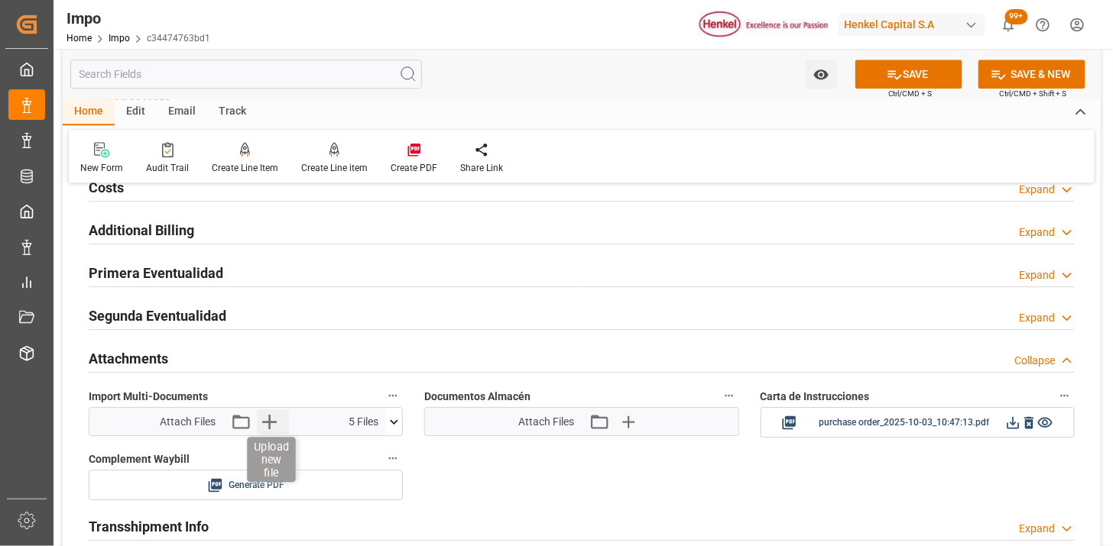
click at [268, 416] on icon "button" at bounding box center [269, 422] width 15 height 15
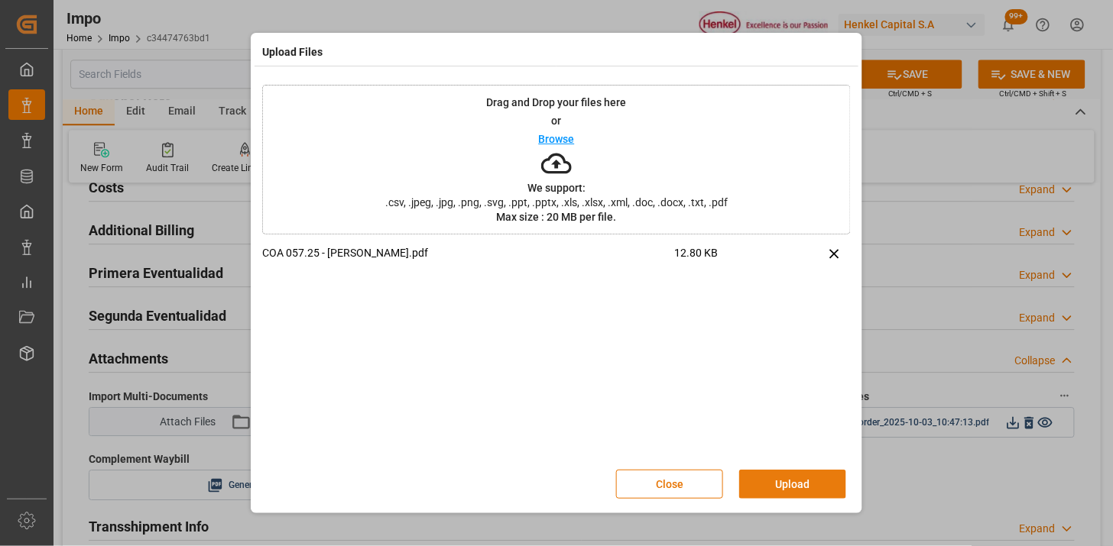
click at [779, 478] on button "Upload" at bounding box center [792, 484] width 107 height 29
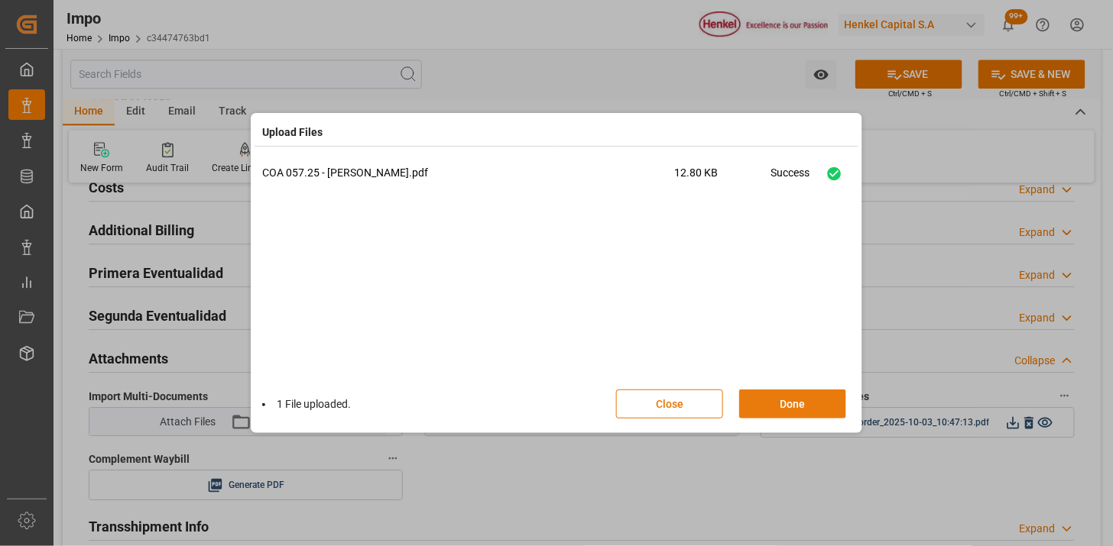
click at [795, 411] on button "Done" at bounding box center [792, 404] width 107 height 29
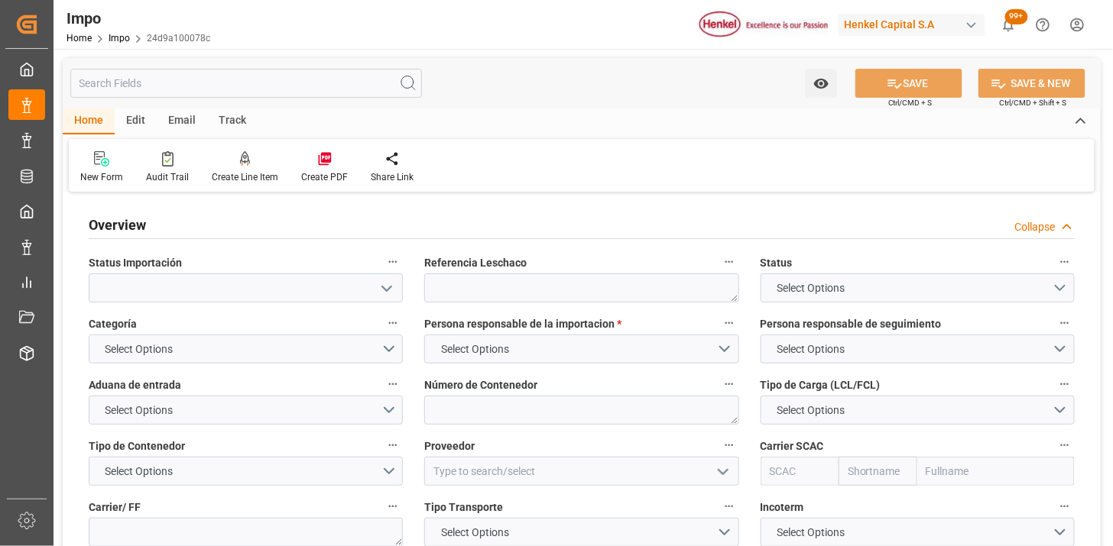
type textarea "N/A"
type input "AA"
type input "[DATE]"
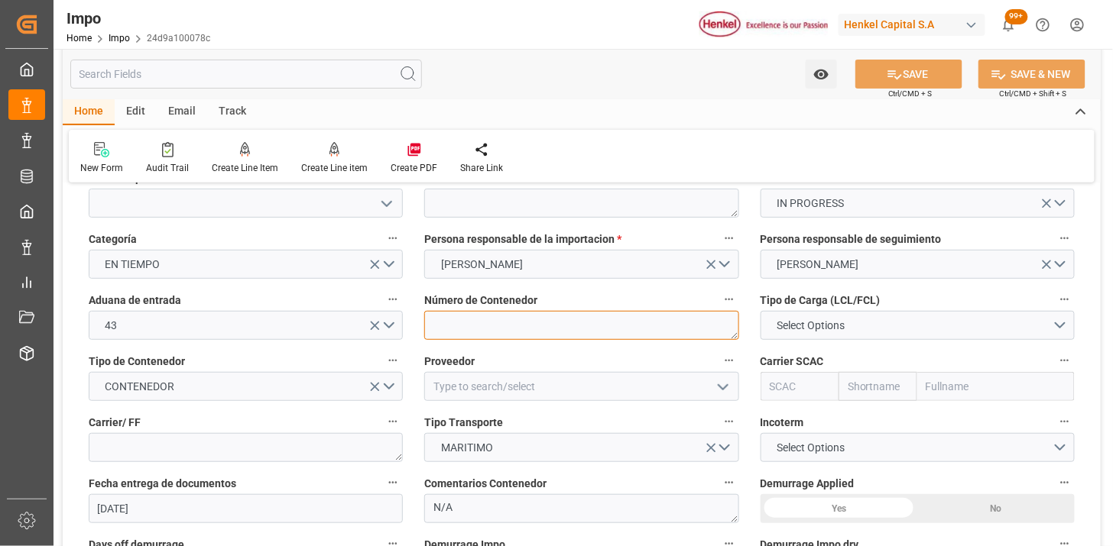
click at [484, 322] on textarea at bounding box center [581, 325] width 314 height 29
click at [517, 329] on textarea at bounding box center [581, 325] width 314 height 29
paste textarea "HAMU1221612"
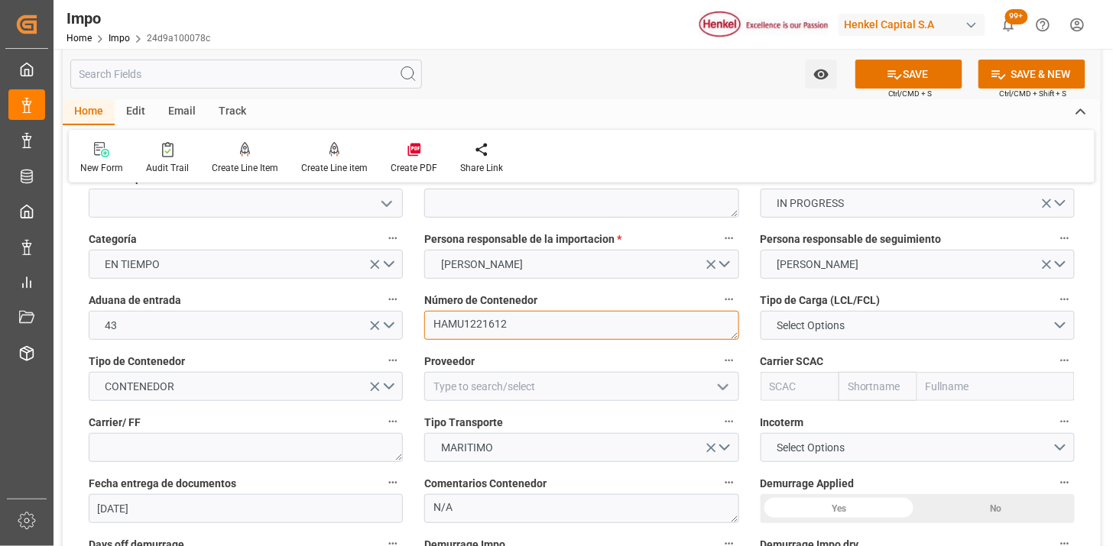
type textarea "HAMU1221612"
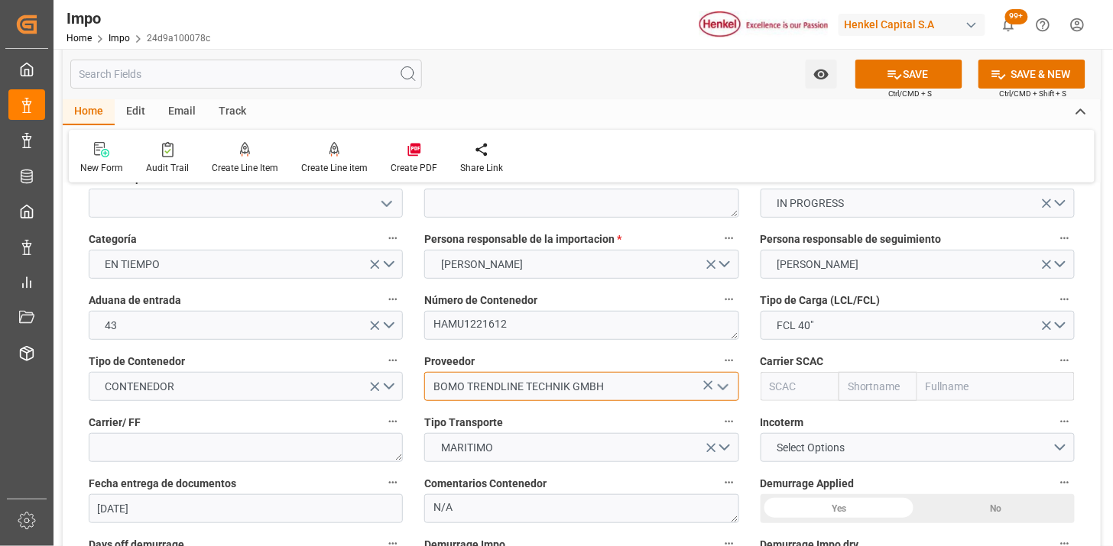
type input "BOMO TRENDLINE TECHNIK GMBH"
type input "HLCU"
type input "Hapag [PERSON_NAME]"
type input "Hapag Lloyd Aktiengesellschaft"
type input "HLCU"
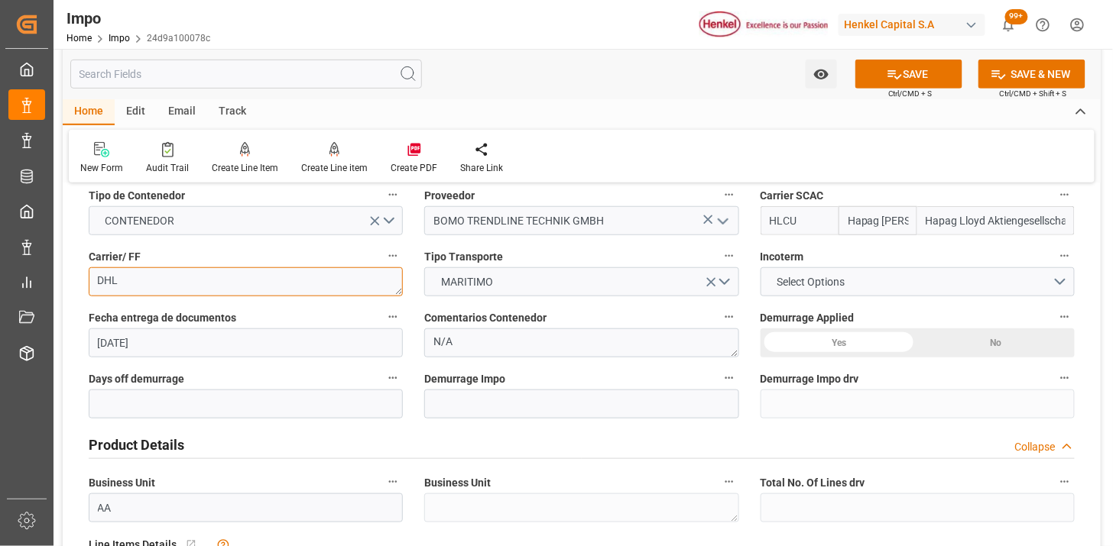
scroll to position [254, 0]
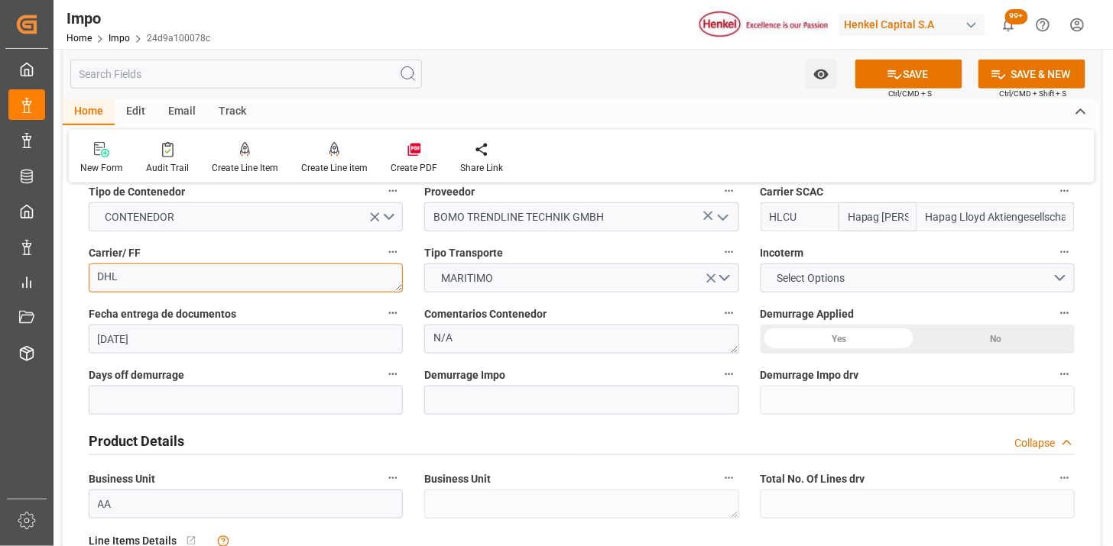
type textarea "DHL"
click at [821, 280] on span "Select Options" at bounding box center [810, 278] width 83 height 16
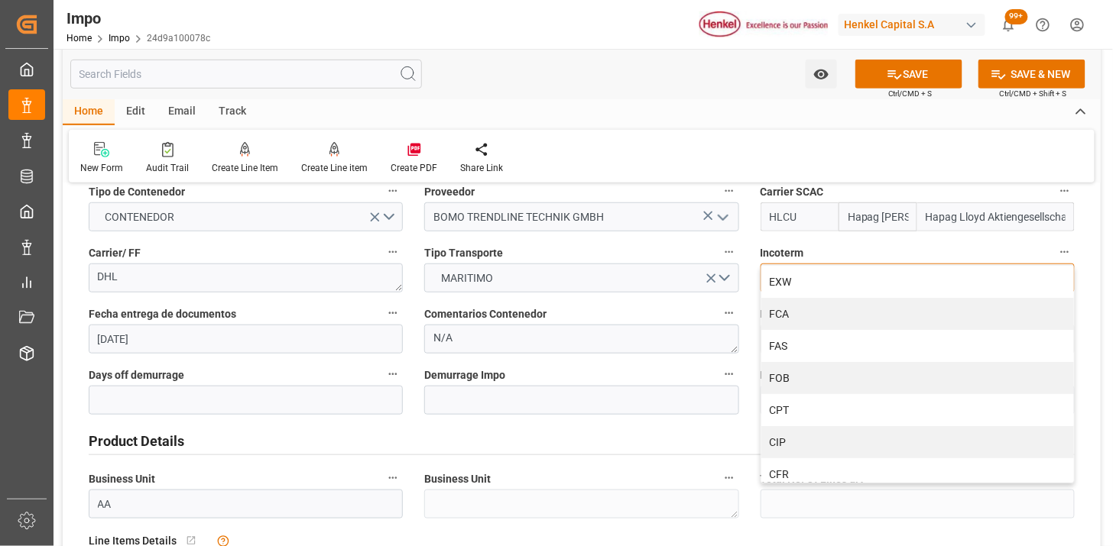
click at [829, 289] on div "EXW" at bounding box center [917, 282] width 313 height 32
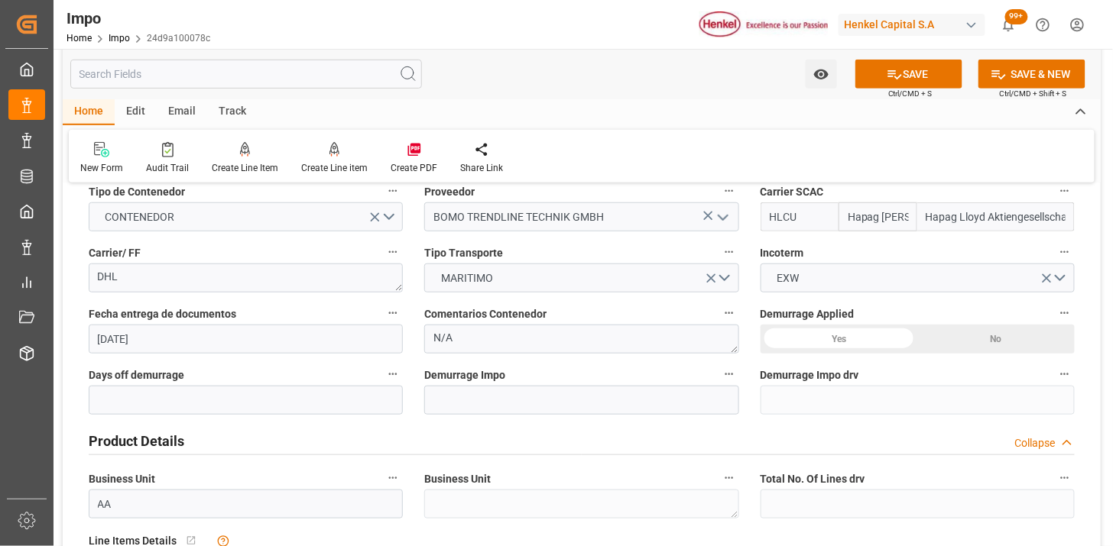
click at [421, 368] on div "Demurrage Impo" at bounding box center [580, 389] width 335 height 61
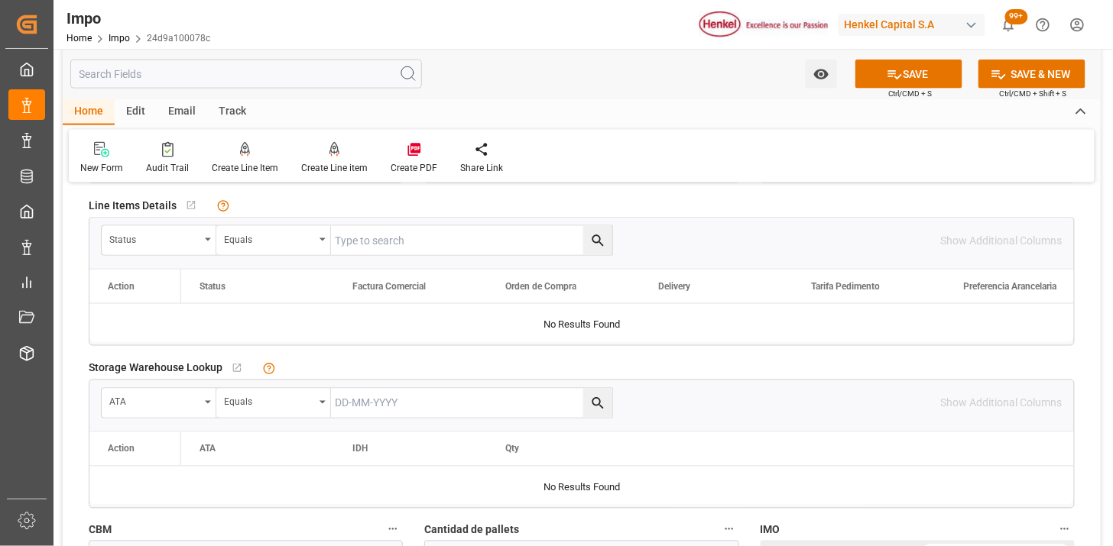
scroll to position [594, 0]
click at [193, 242] on div "Status" at bounding box center [159, 236] width 115 height 29
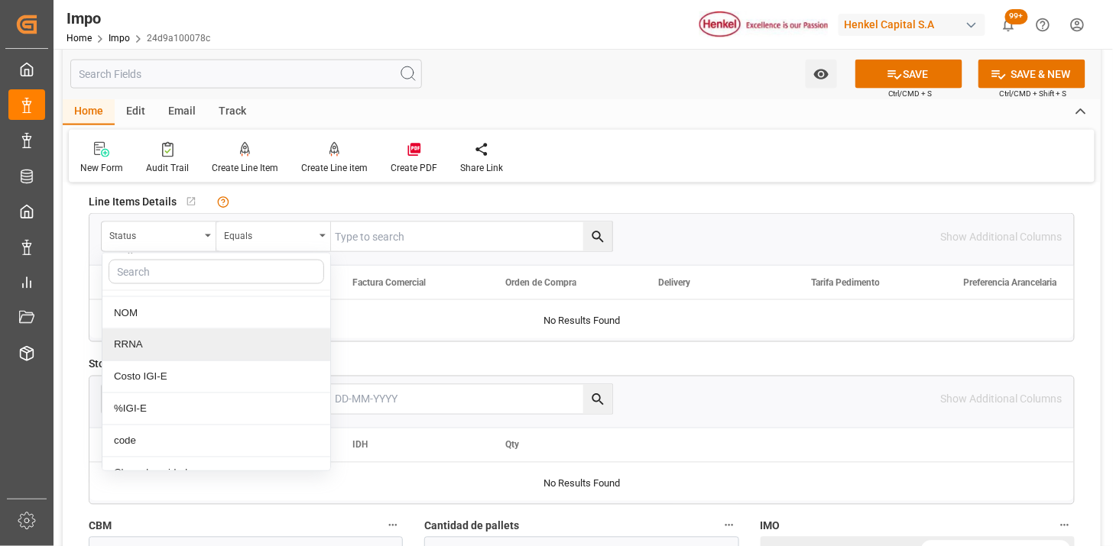
scroll to position [988, 0]
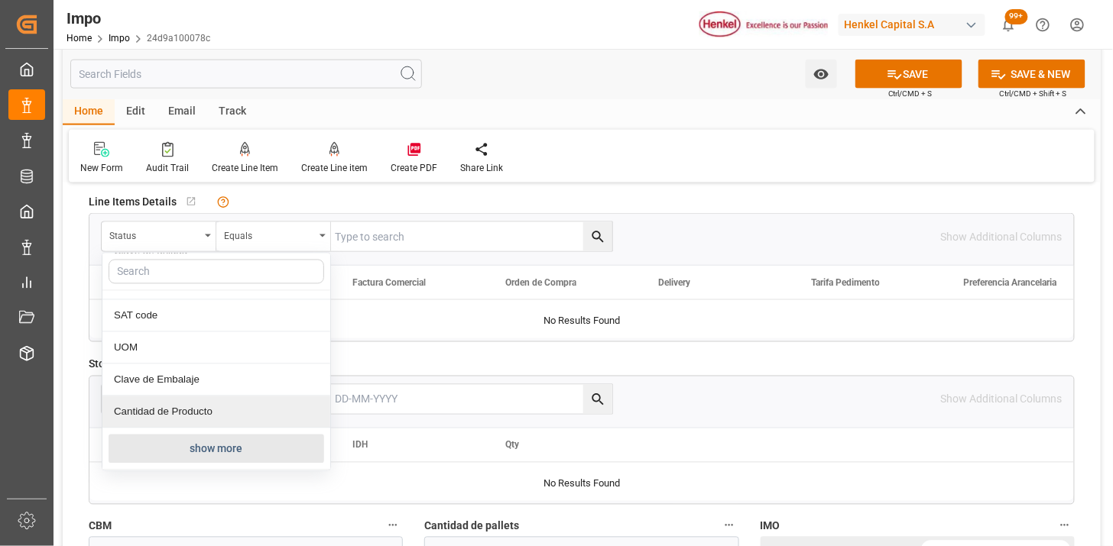
click at [241, 449] on button "show more" at bounding box center [216, 449] width 215 height 29
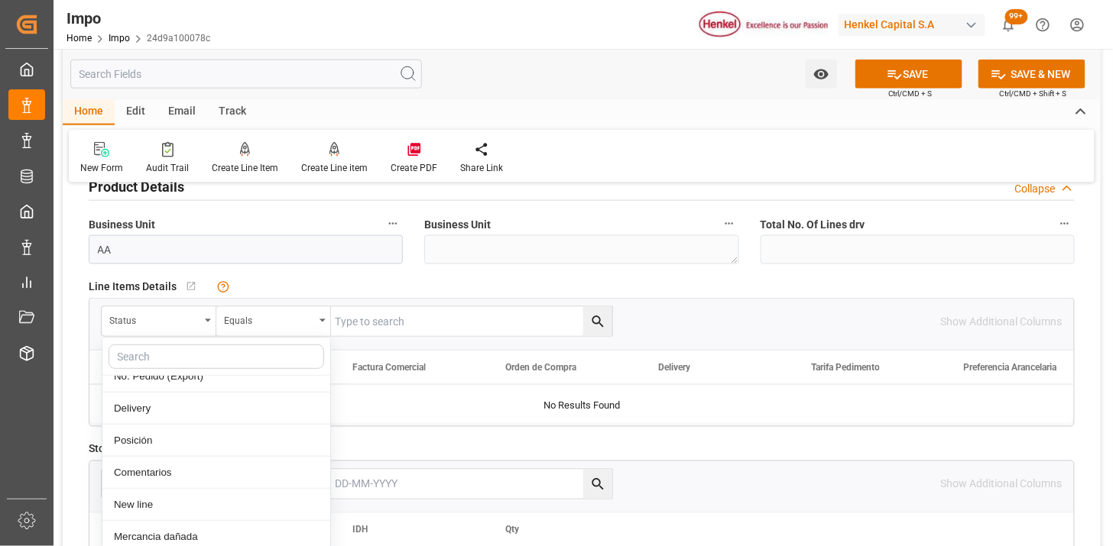
scroll to position [290, 0]
click at [208, 486] on div "Comentarios" at bounding box center [216, 487] width 228 height 32
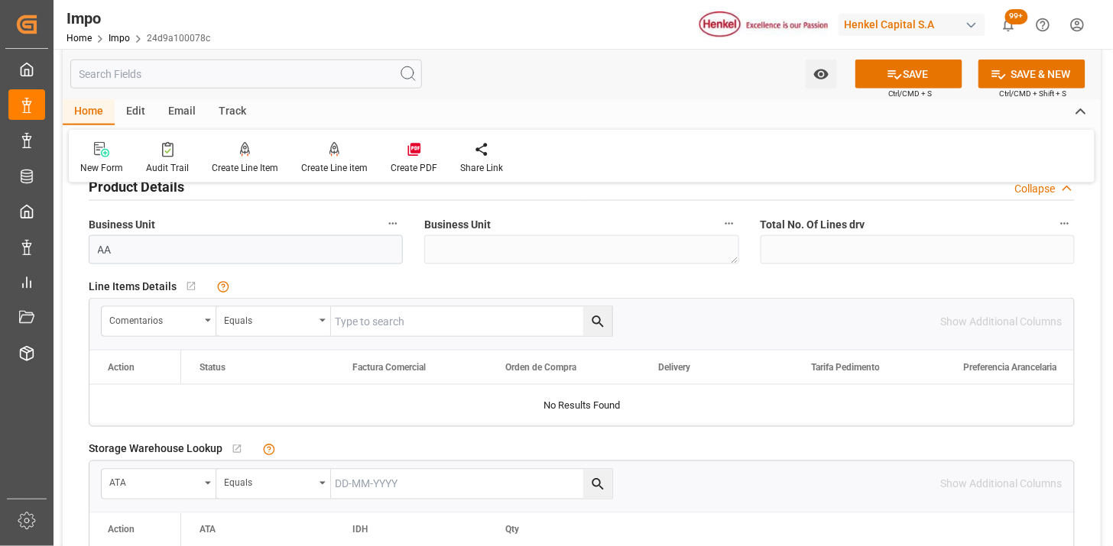
click at [442, 326] on input "text" at bounding box center [471, 321] width 281 height 29
paste input "VISA20926"
type input "VISA20926"
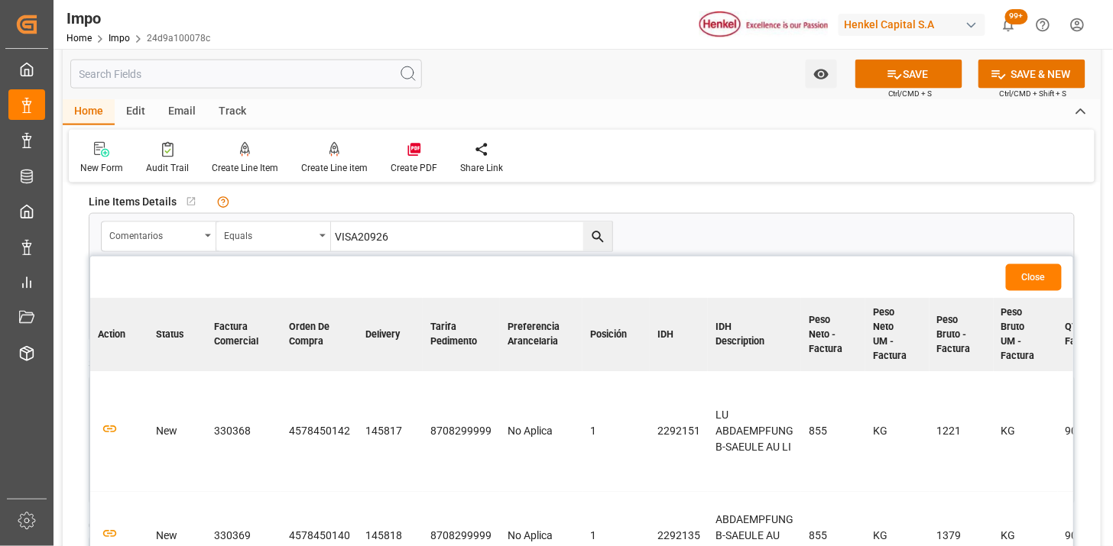
scroll to position [679, 0]
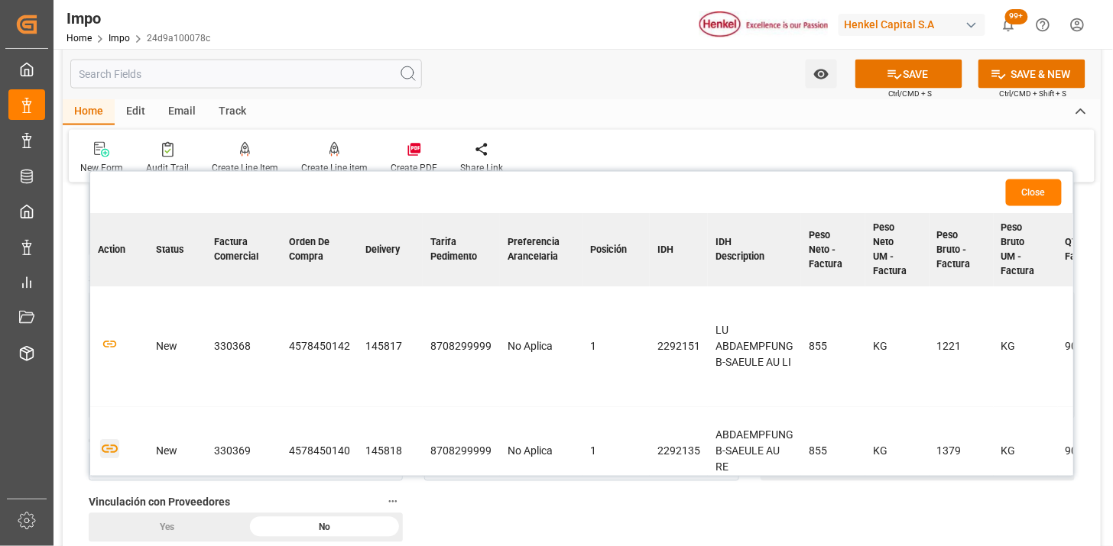
click at [105, 446] on icon "button" at bounding box center [109, 449] width 19 height 19
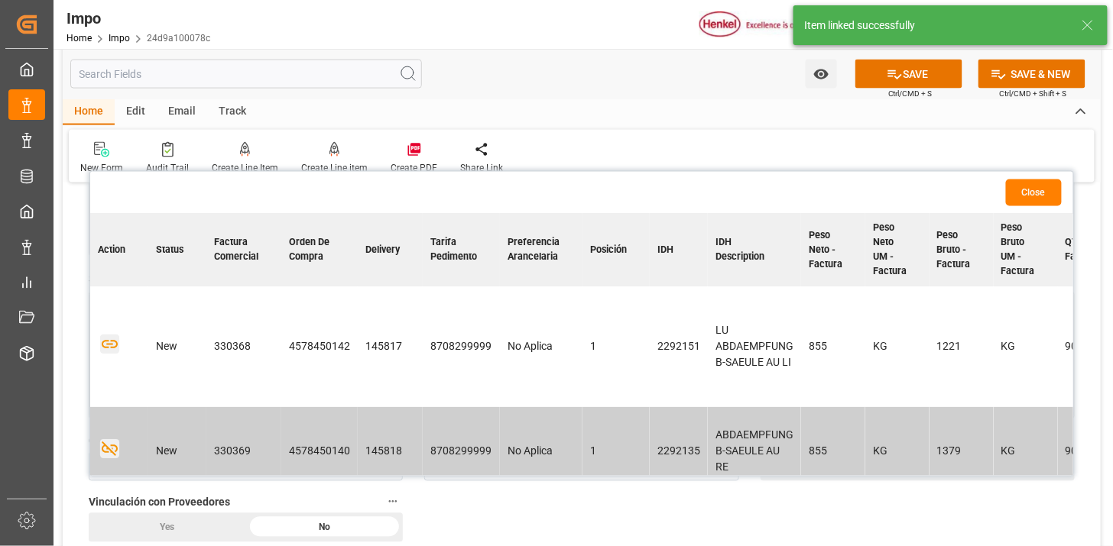
click at [112, 348] on icon "button" at bounding box center [109, 344] width 19 height 19
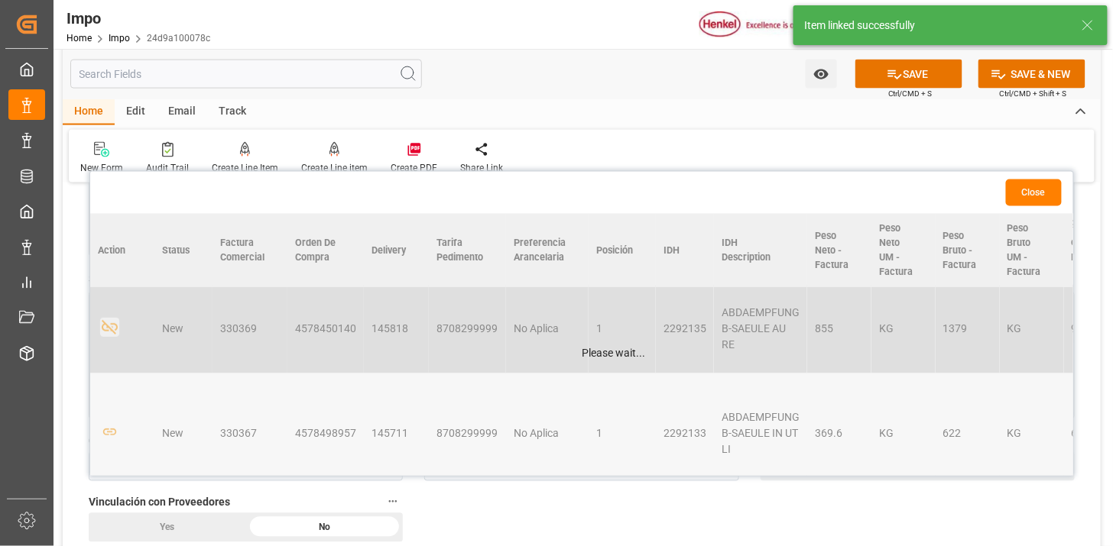
scroll to position [162, 0]
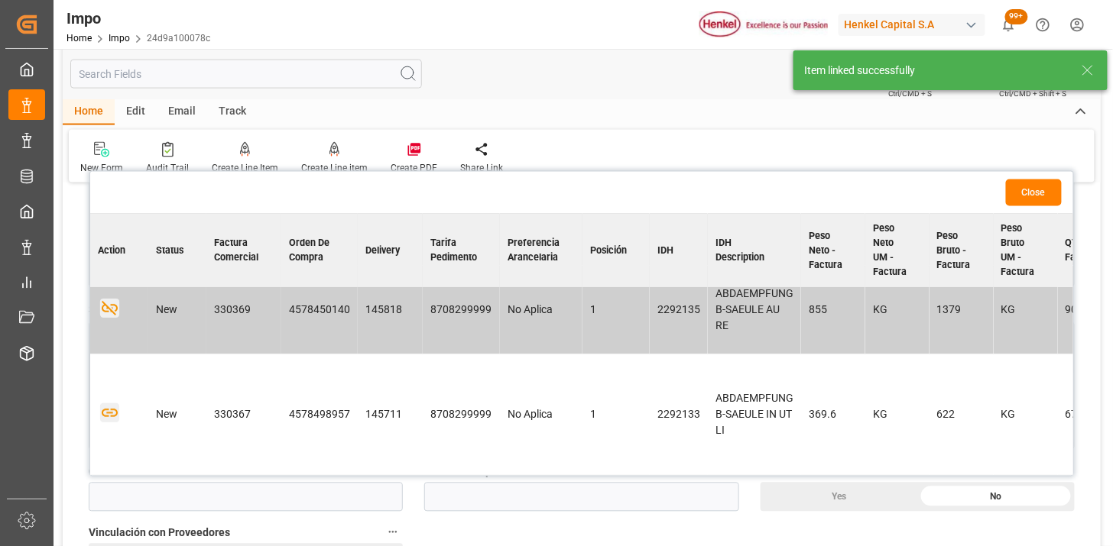
click at [110, 409] on icon "button" at bounding box center [110, 413] width 16 height 8
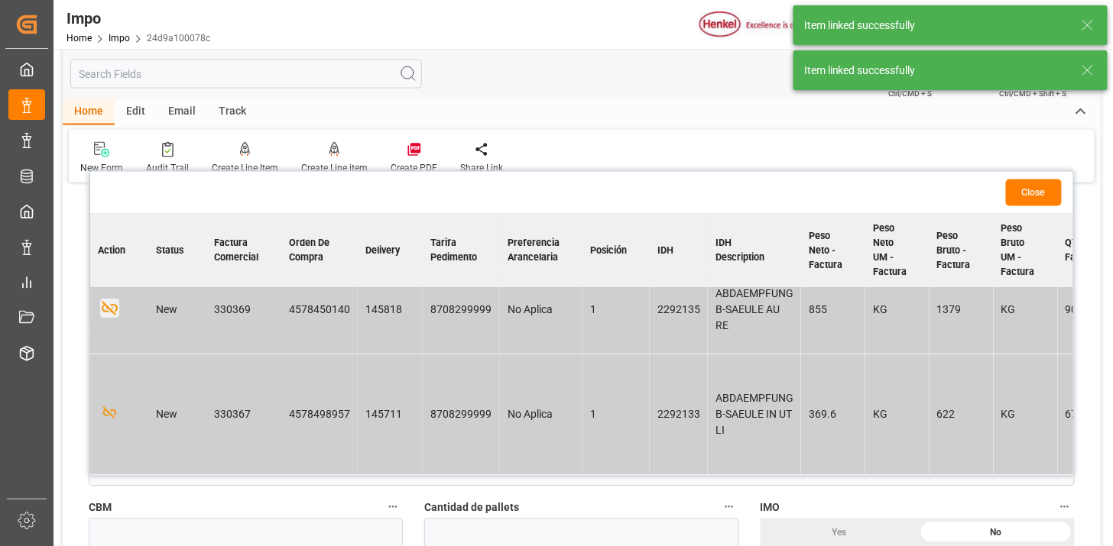
scroll to position [146, 0]
click at [1041, 195] on button "Close" at bounding box center [1034, 193] width 56 height 27
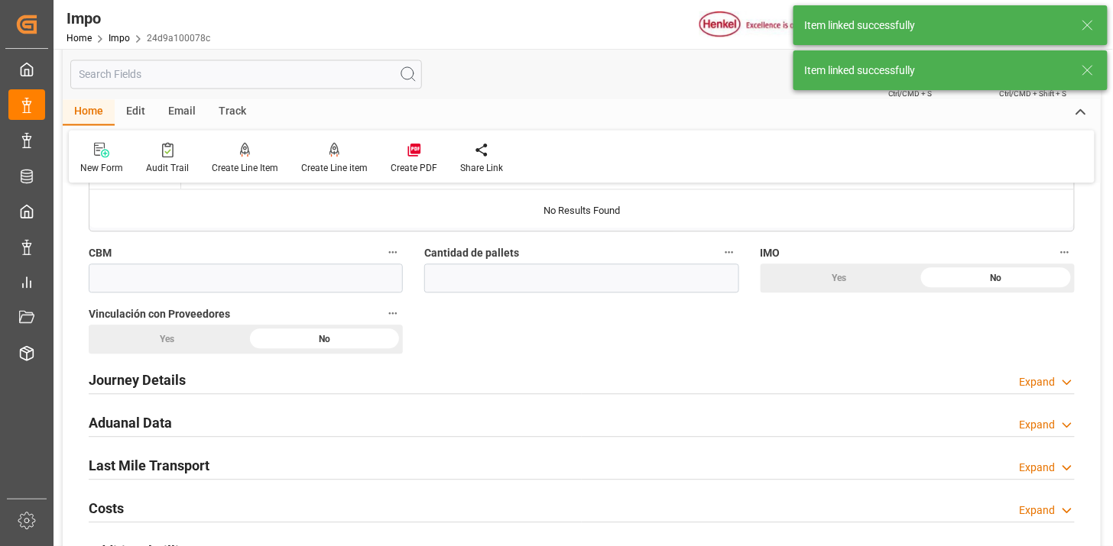
scroll to position [849, 0]
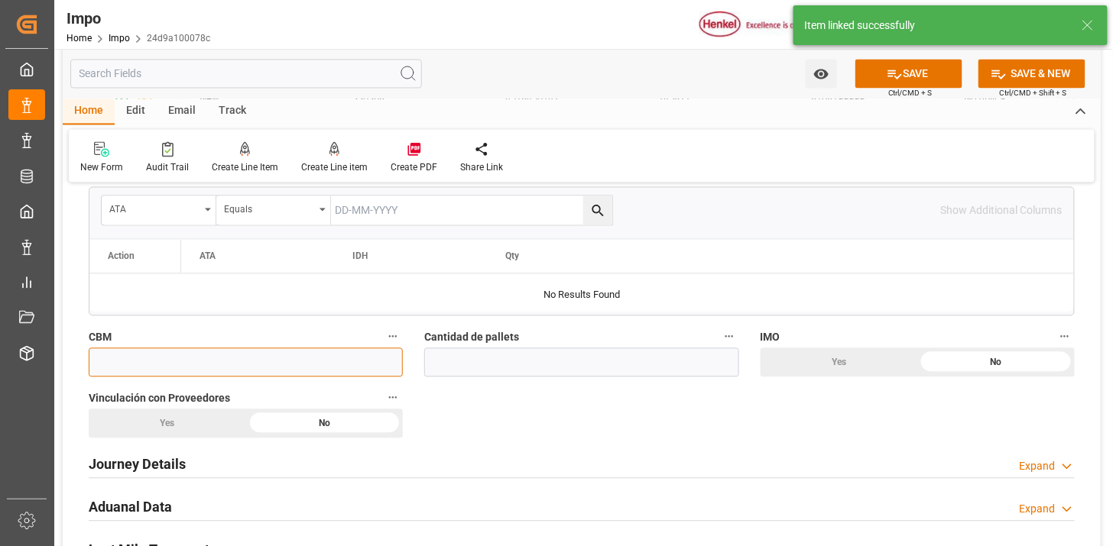
click at [356, 361] on input "text" at bounding box center [246, 362] width 314 height 29
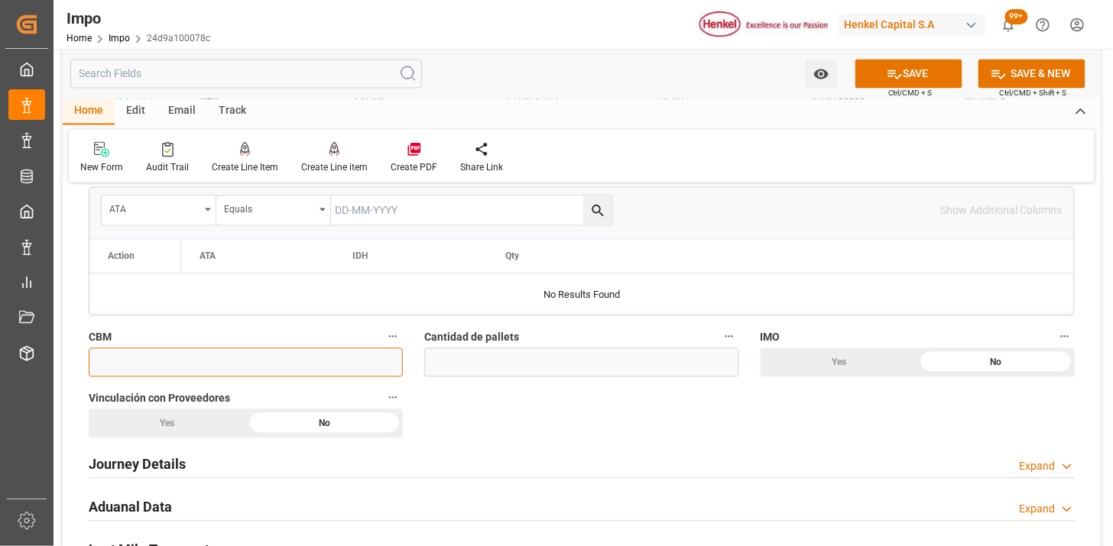
paste input "50.000"
type input "50"
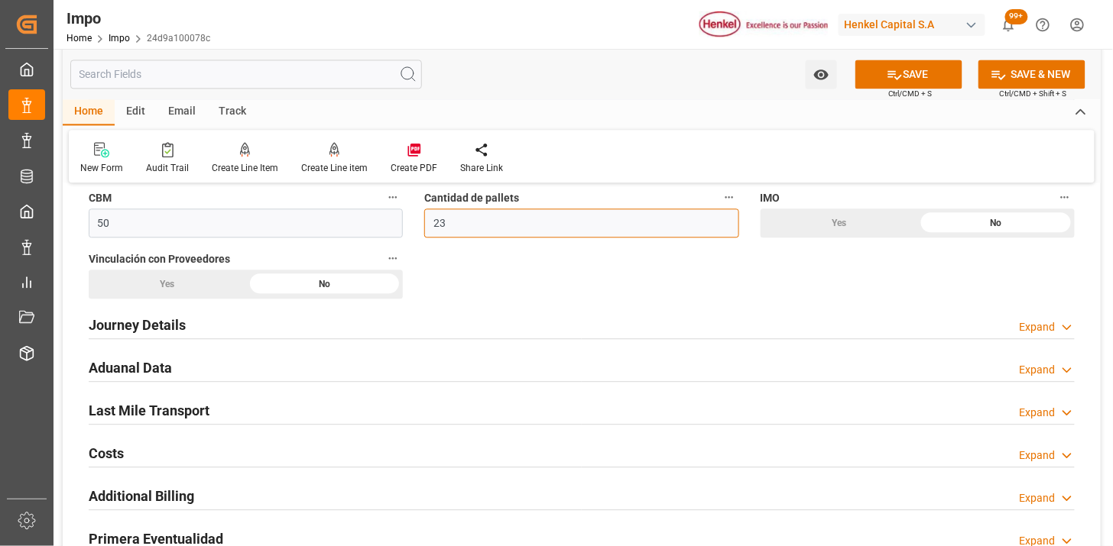
scroll to position [1019, 0]
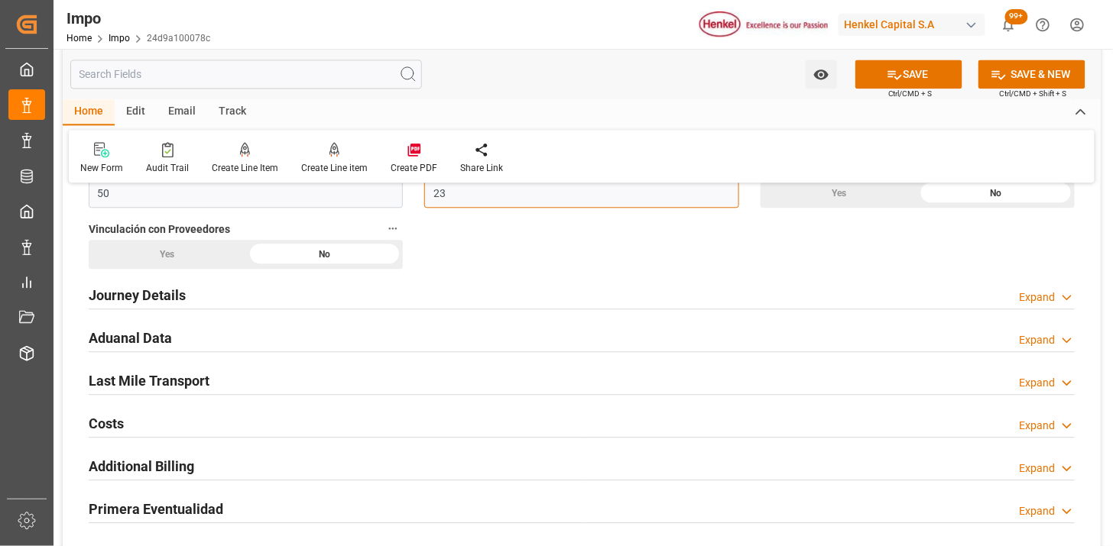
type input "23"
click at [254, 303] on div "Journey Details Expand" at bounding box center [582, 294] width 986 height 29
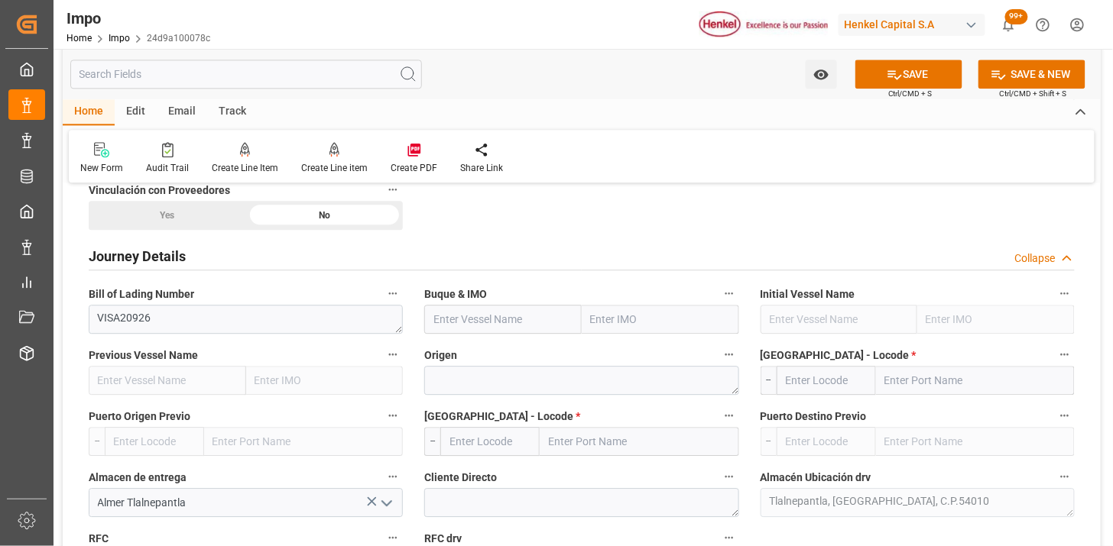
scroll to position [1103, 0]
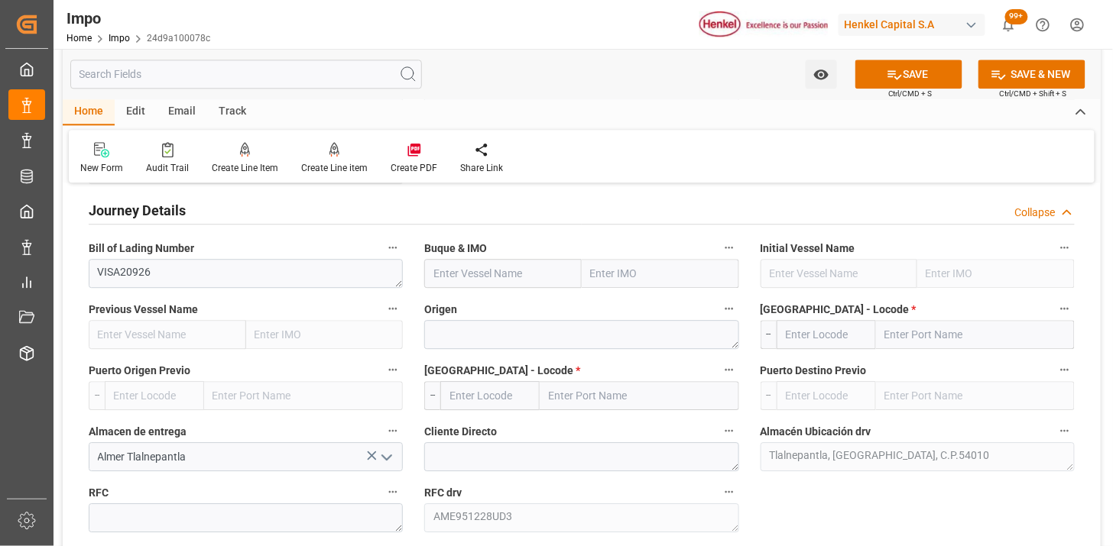
click at [486, 270] on input "text" at bounding box center [502, 273] width 157 height 29
paste input "GSL MARIA"
type input "GSL MARIA"
type input "9231236"
type input "GSL MARIA"
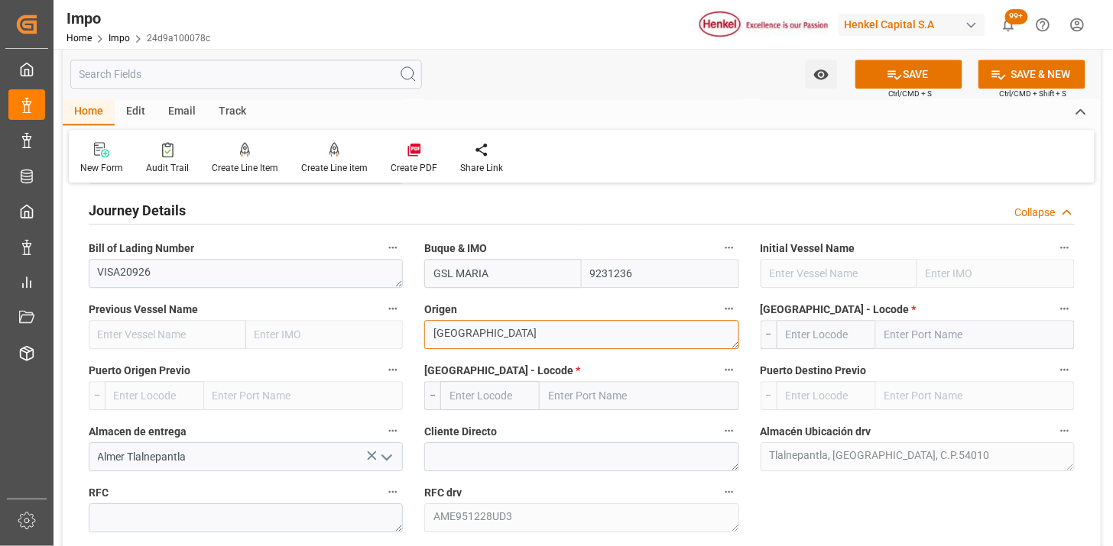
type textarea "[GEOGRAPHIC_DATA]"
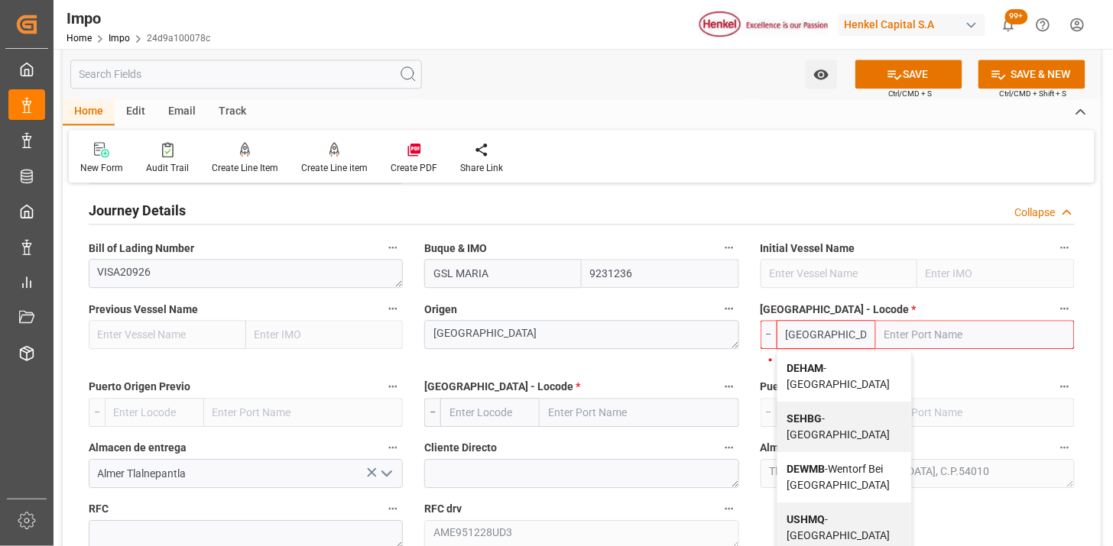
type input "DEHAM"
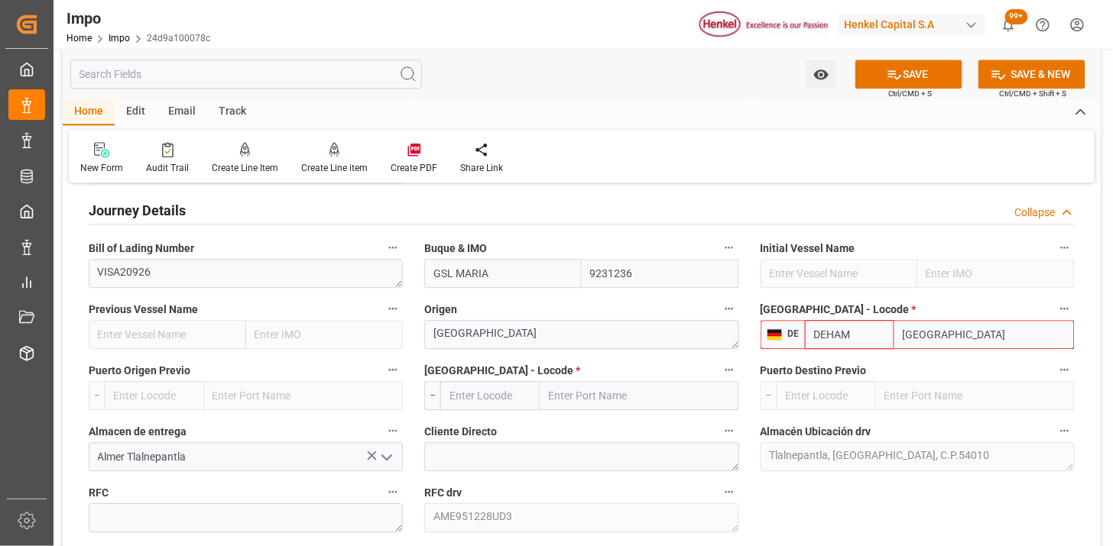
type input "[GEOGRAPHIC_DATA]"
type input "DEHAM"
drag, startPoint x: 506, startPoint y: 392, endPoint x: 494, endPoint y: 385, distance: 13.4
click at [494, 385] on input "text" at bounding box center [489, 395] width 99 height 29
type input "MXVER"
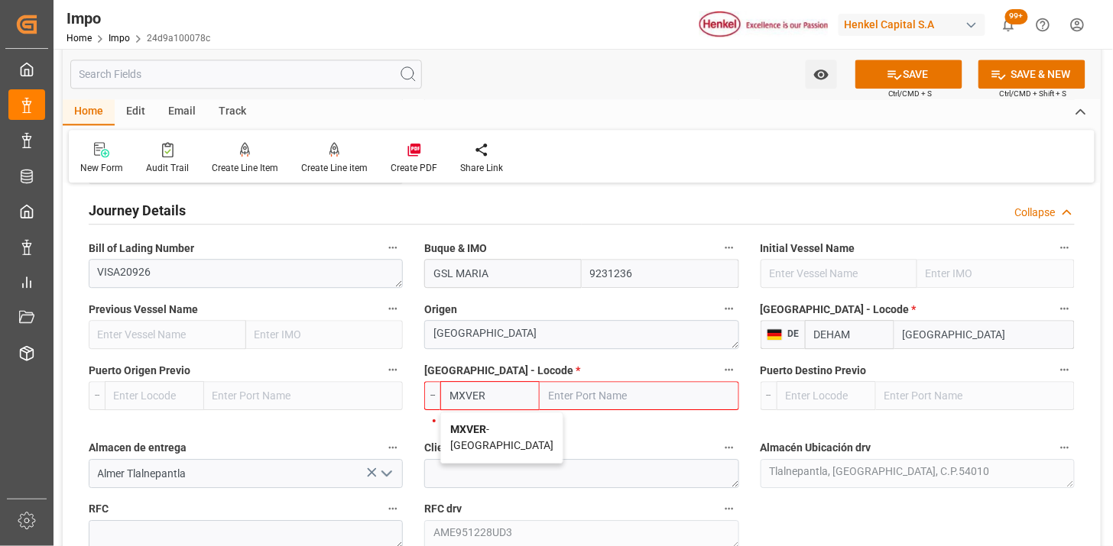
type input "[GEOGRAPHIC_DATA]"
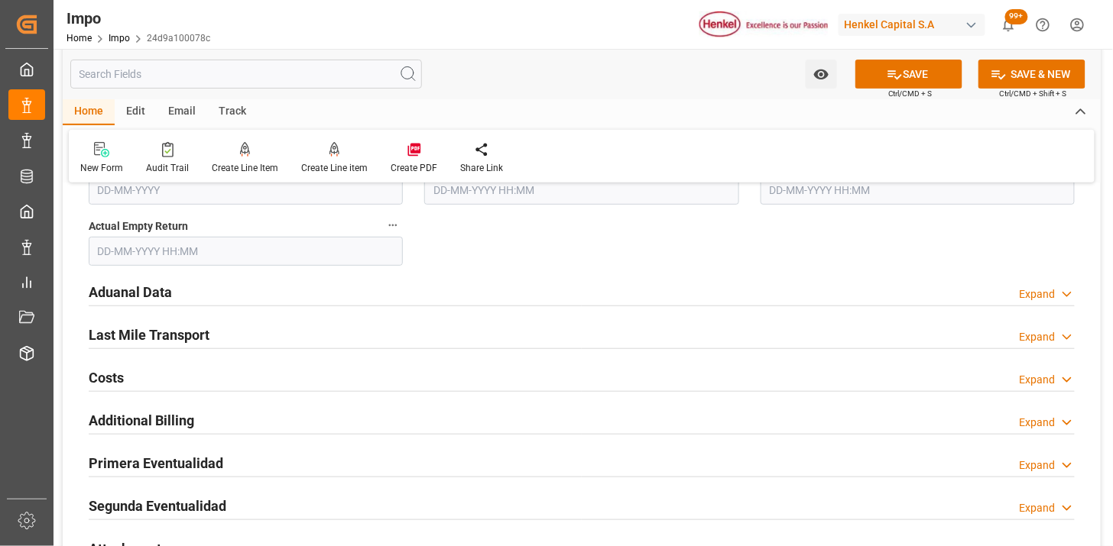
scroll to position [1868, 0]
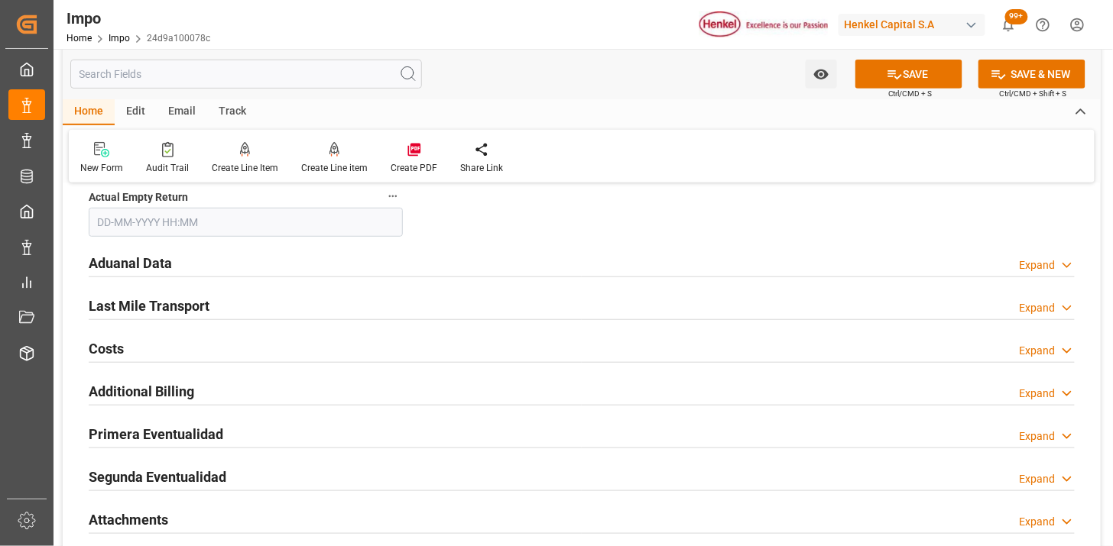
type input "MXVER"
click at [256, 258] on div "Aduanal Data Expand" at bounding box center [582, 262] width 986 height 29
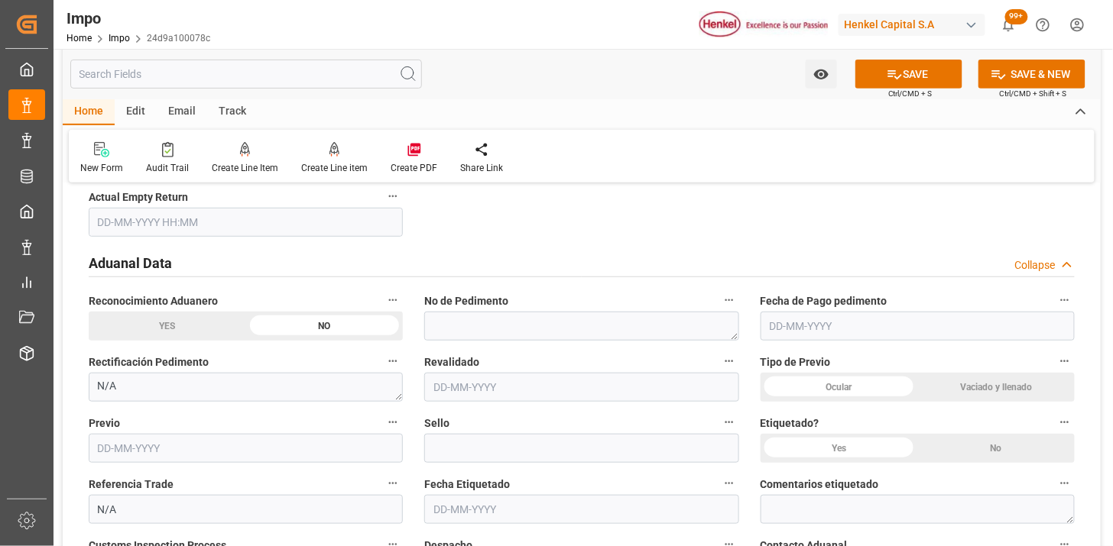
scroll to position [1952, 0]
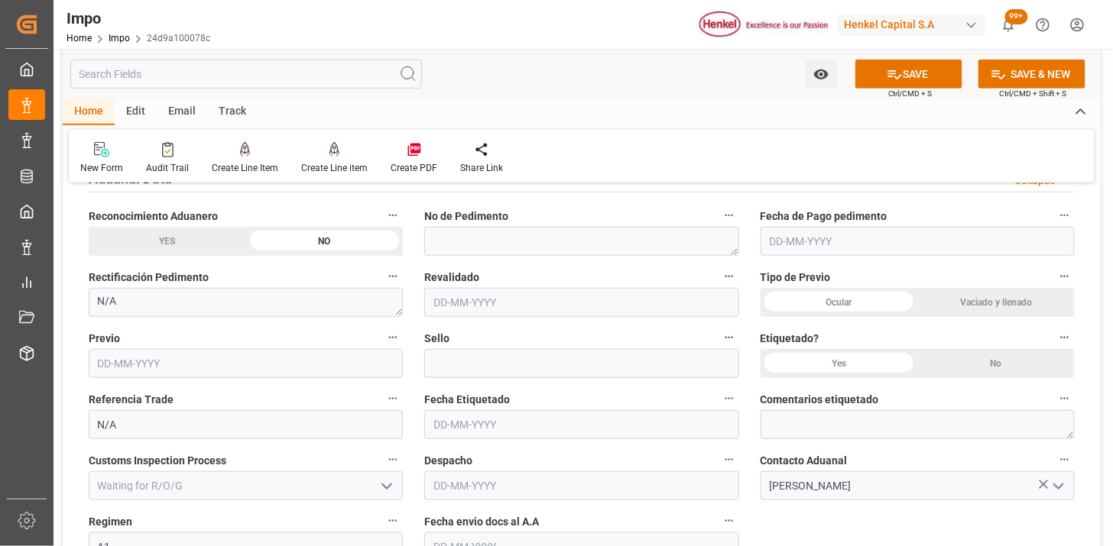
click at [953, 306] on div "Vaciado y llenado" at bounding box center [995, 302] width 157 height 29
click at [987, 363] on div "No" at bounding box center [995, 363] width 157 height 29
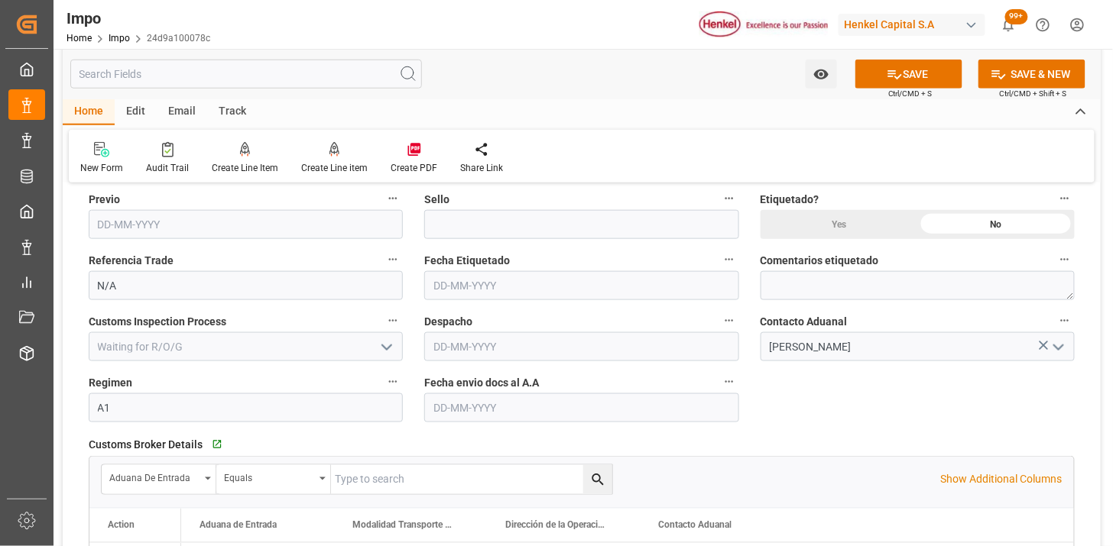
scroll to position [2122, 0]
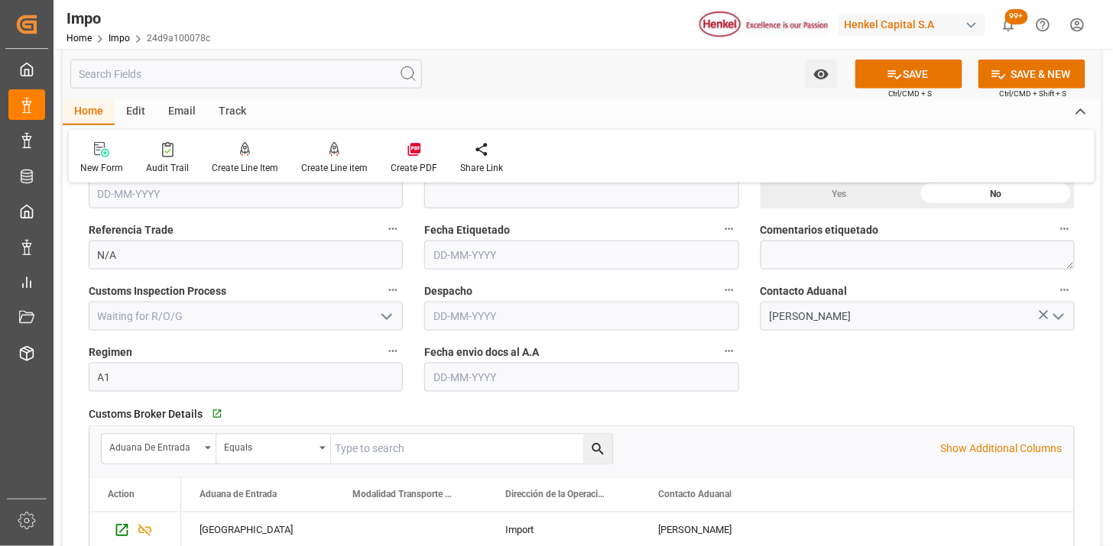
click at [505, 377] on input "text" at bounding box center [581, 377] width 314 height 29
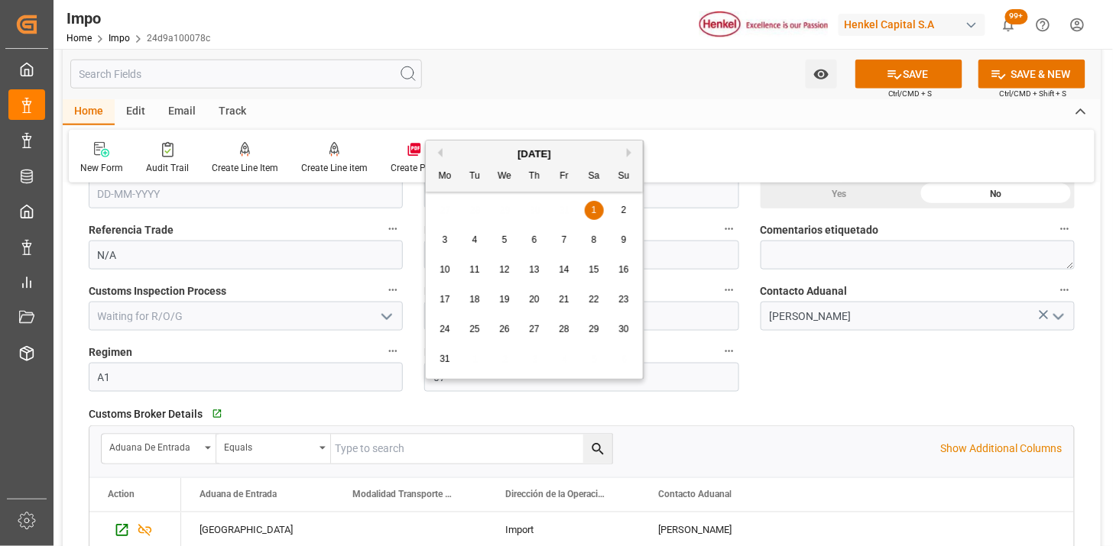
type input "[DATE]"
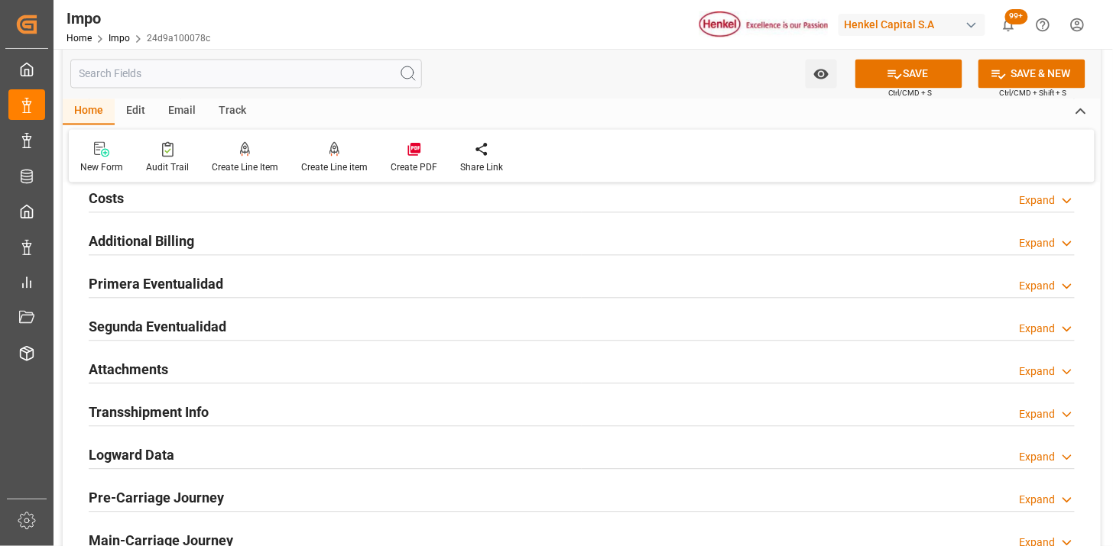
click at [270, 369] on div "Attachments Expand" at bounding box center [582, 369] width 986 height 29
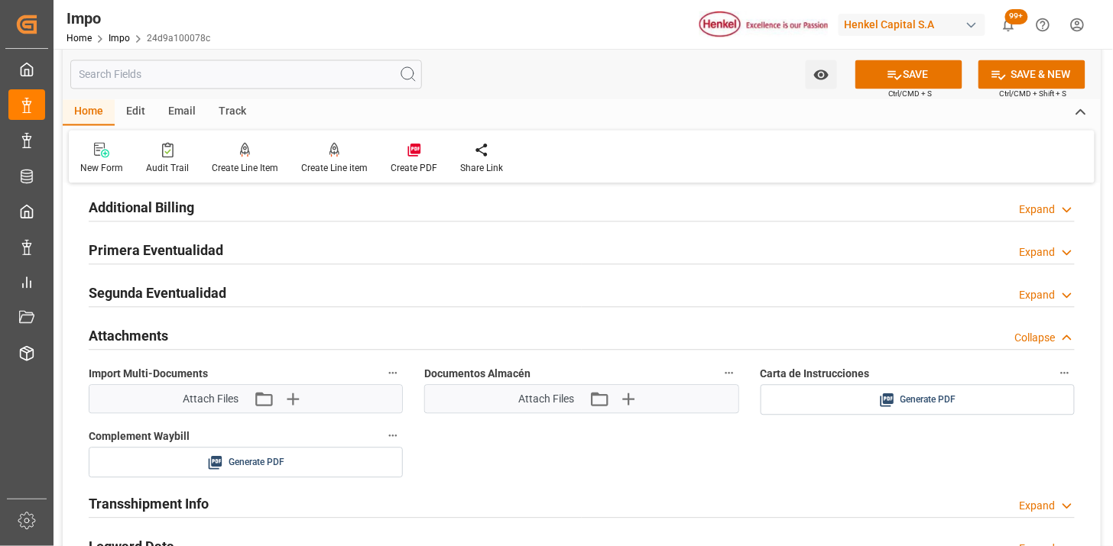
scroll to position [2632, 0]
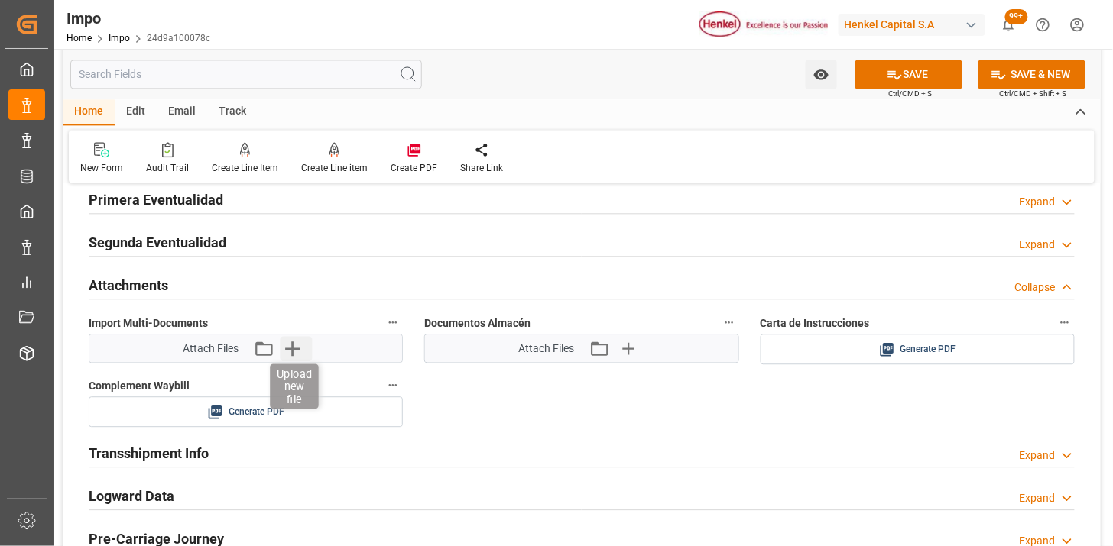
click at [293, 351] on icon "button" at bounding box center [292, 349] width 15 height 15
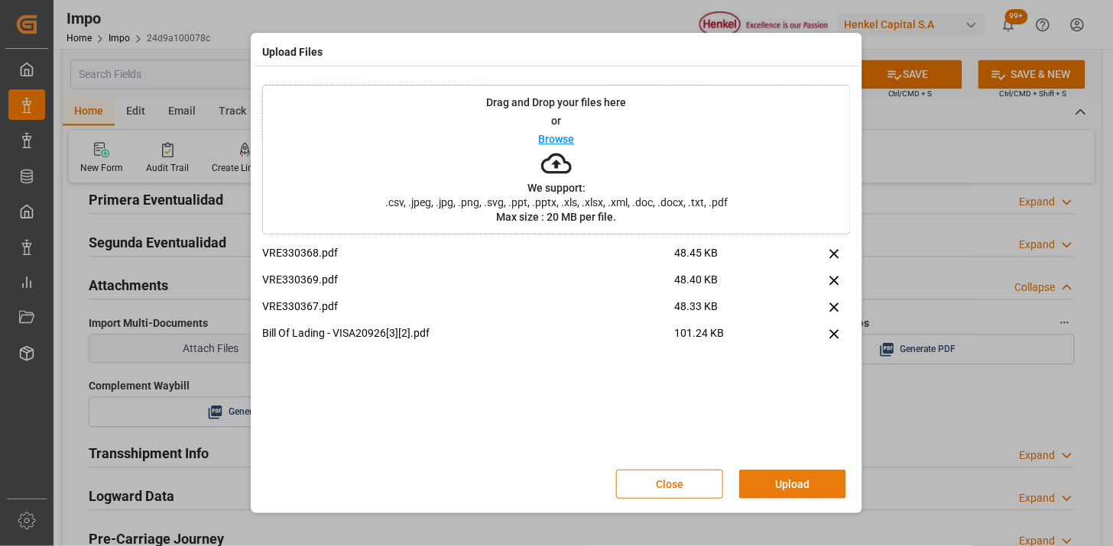
click at [787, 482] on button "Upload" at bounding box center [792, 484] width 107 height 29
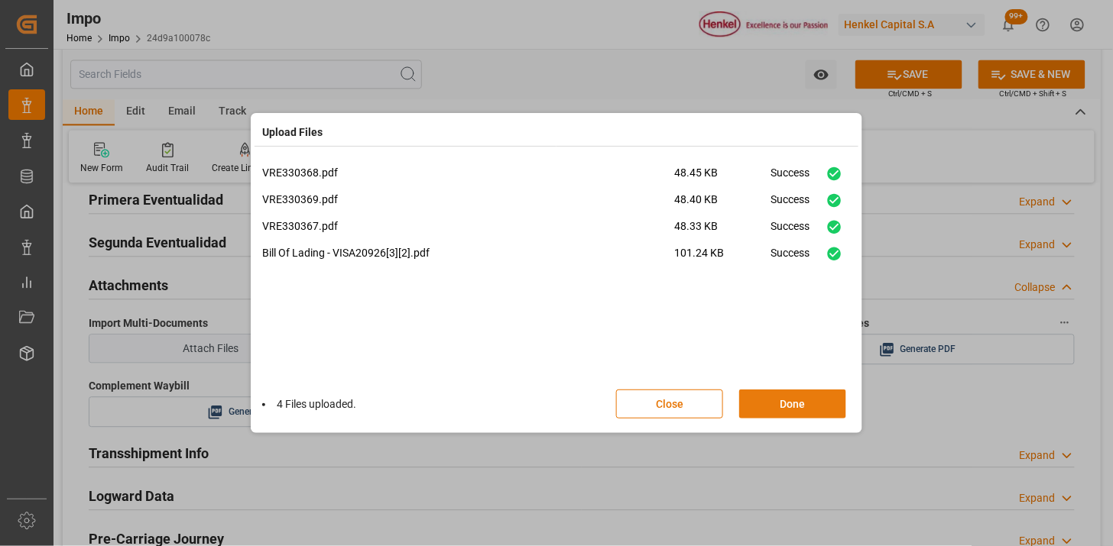
click at [781, 398] on button "Done" at bounding box center [792, 404] width 107 height 29
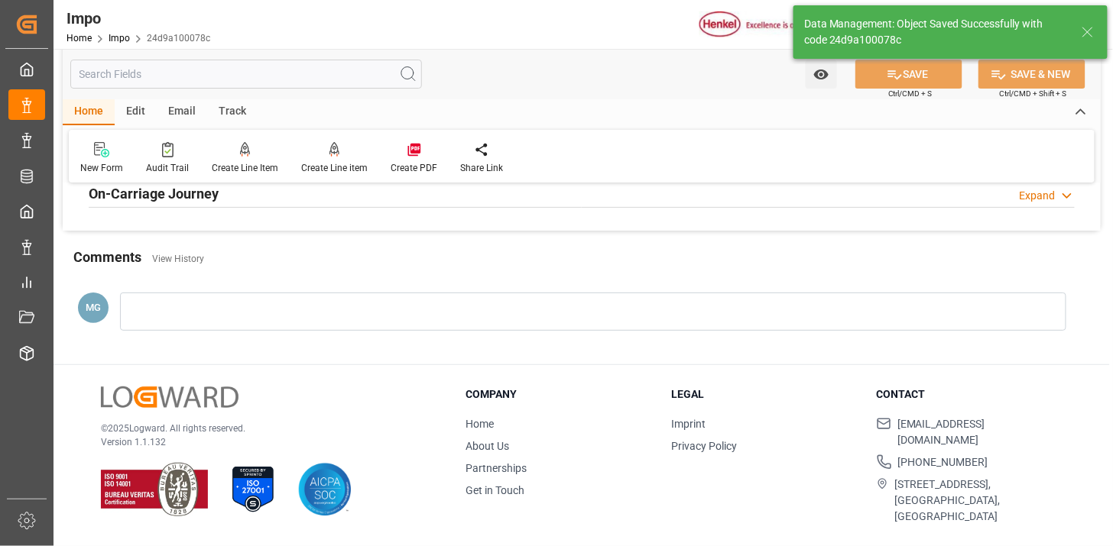
type textarea "AA"
type input "3"
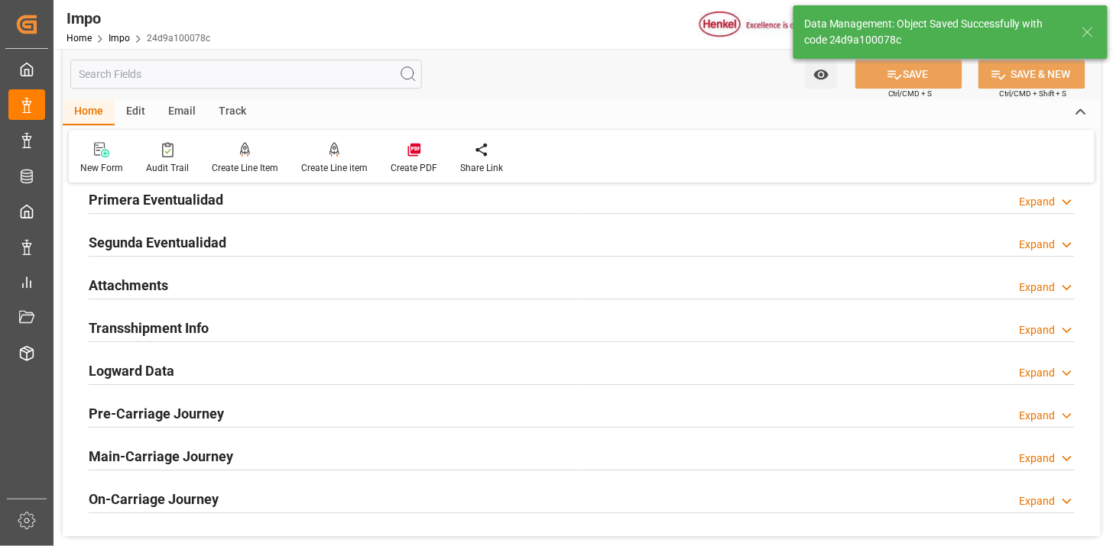
click at [339, 292] on div "Attachments Expand" at bounding box center [582, 284] width 986 height 29
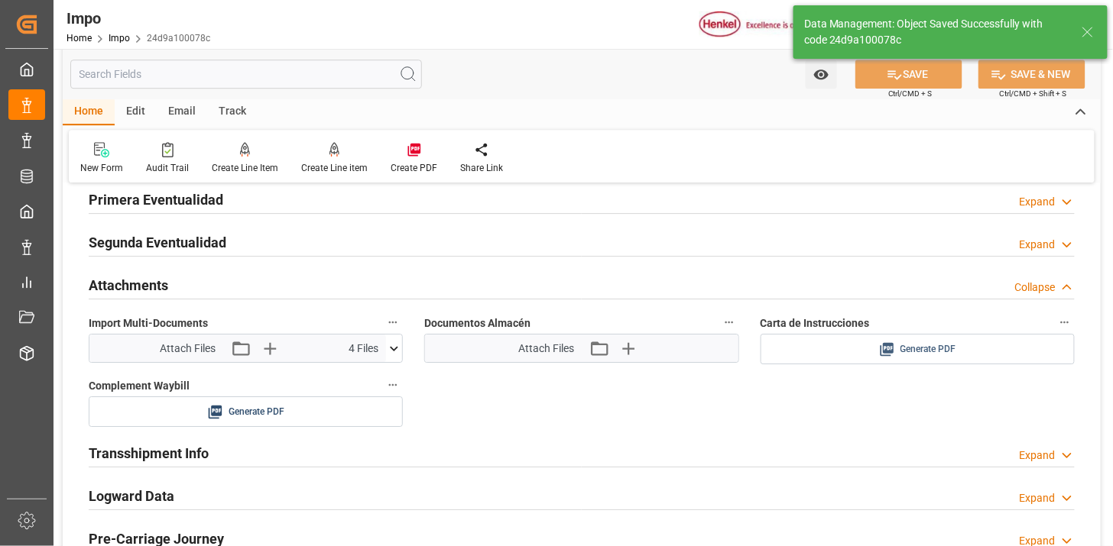
click at [928, 346] on span "Generate PDF" at bounding box center [928, 349] width 56 height 19
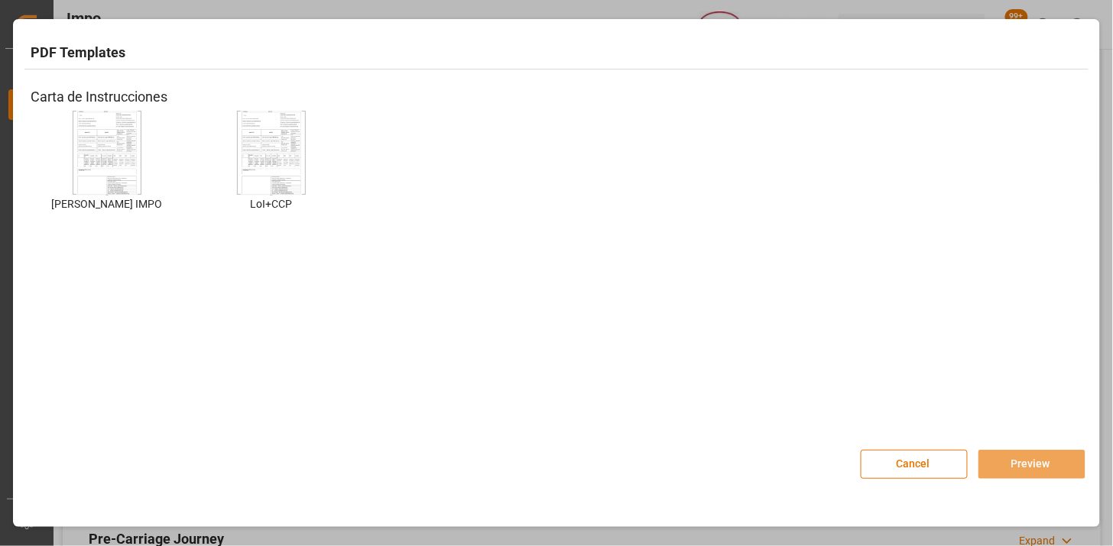
click at [118, 146] on img at bounding box center [106, 153] width 61 height 86
click at [1032, 462] on button "Preview" at bounding box center [1031, 464] width 107 height 29
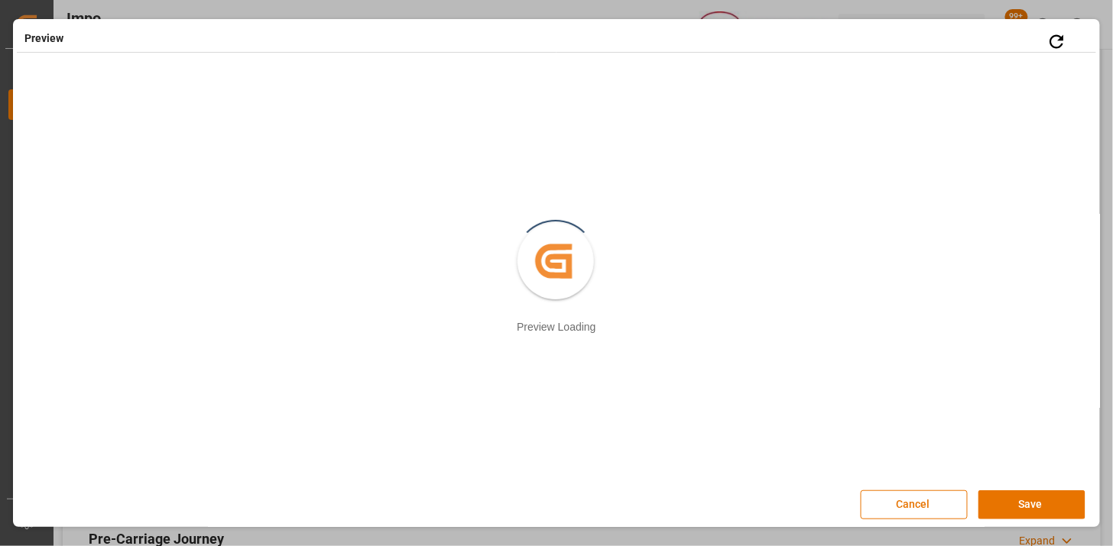
click at [982, 500] on button "Save" at bounding box center [1031, 505] width 107 height 29
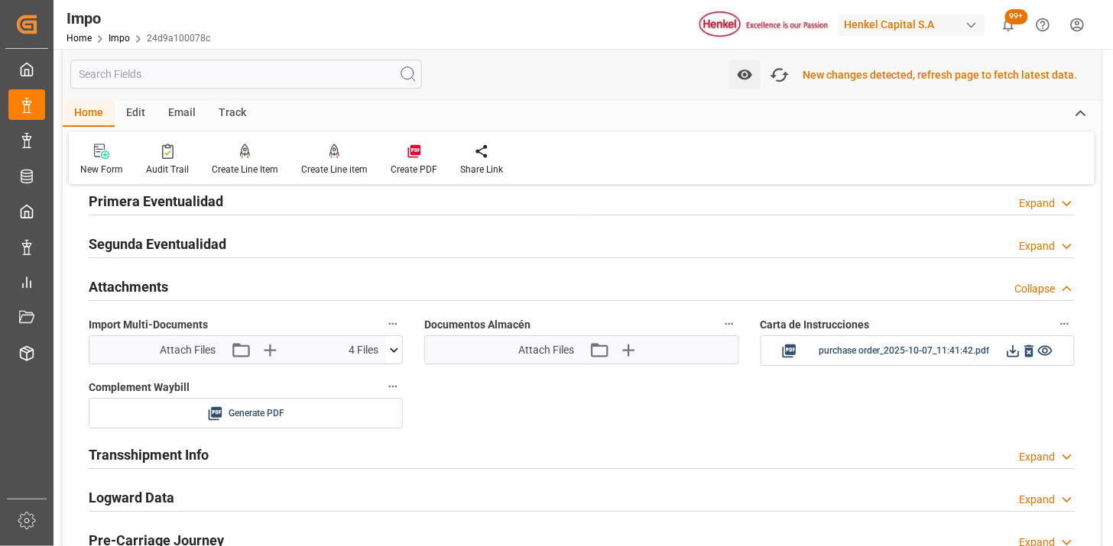
scroll to position [1330, 0]
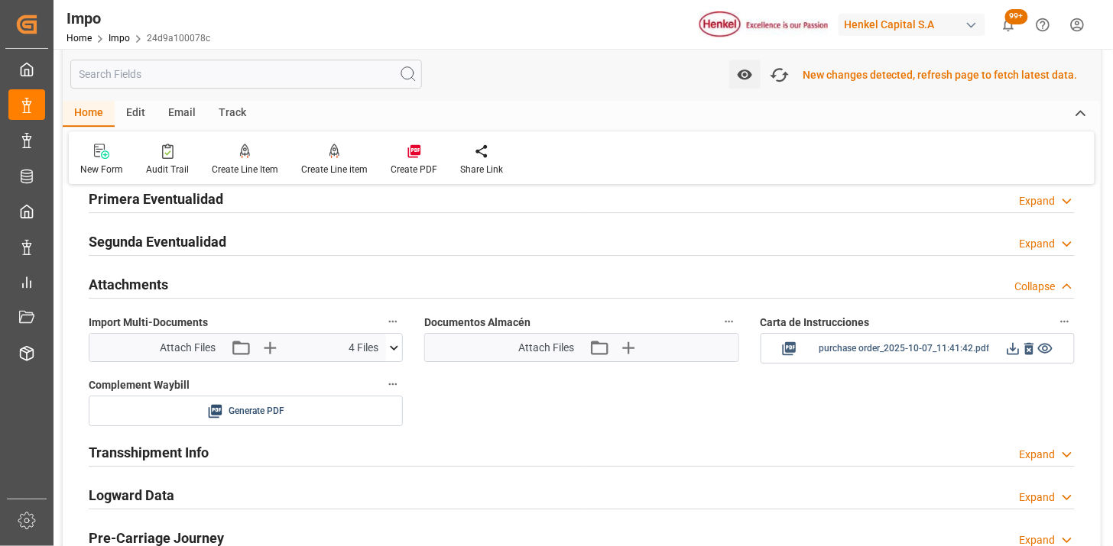
click at [1012, 345] on icon at bounding box center [1013, 349] width 16 height 16
click at [135, 110] on div "Edit" at bounding box center [136, 114] width 42 height 26
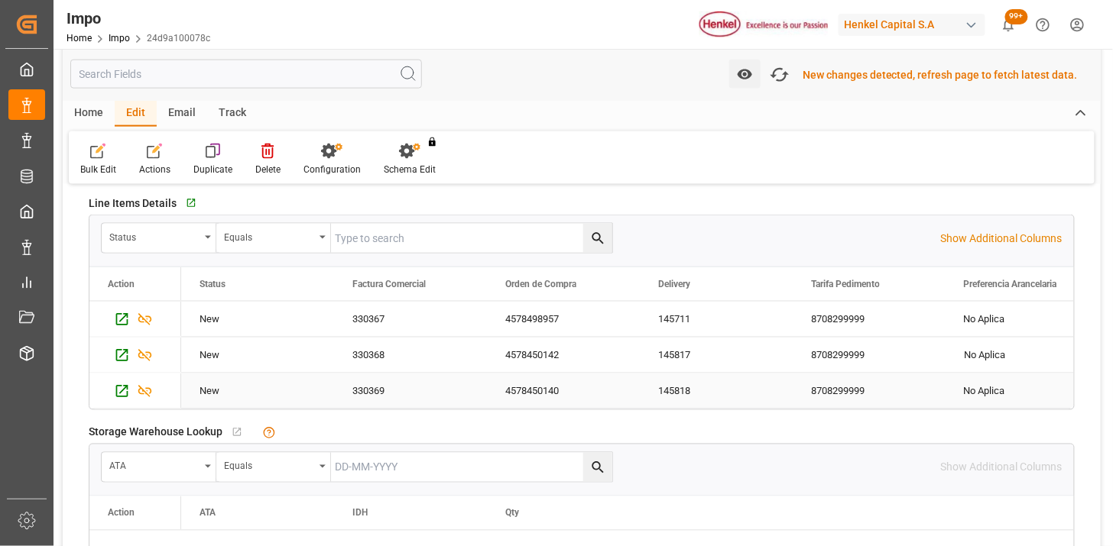
scroll to position [679, 0]
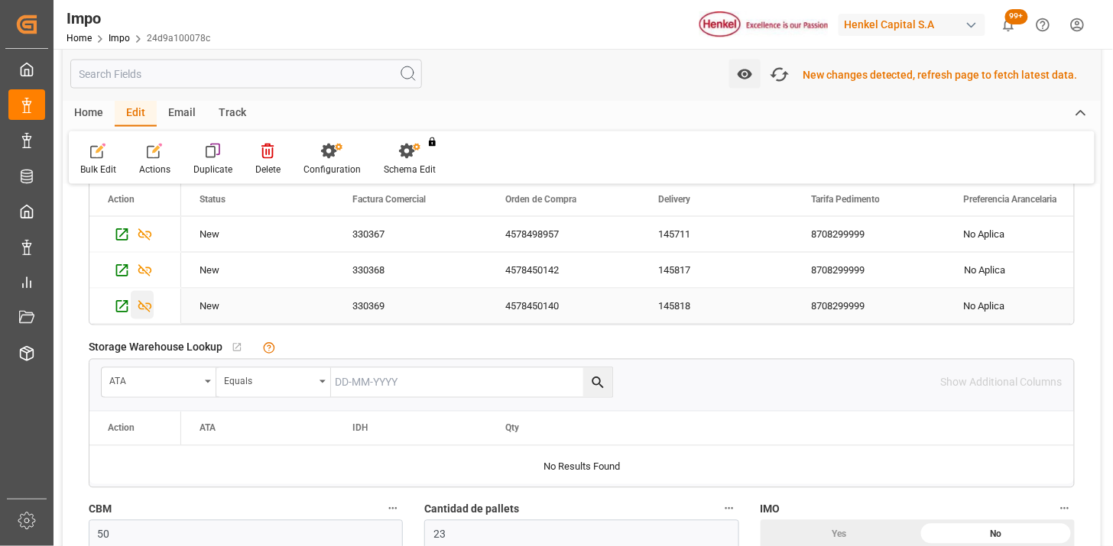
click at [147, 304] on icon "Press SPACE to select this row." at bounding box center [145, 307] width 16 height 16
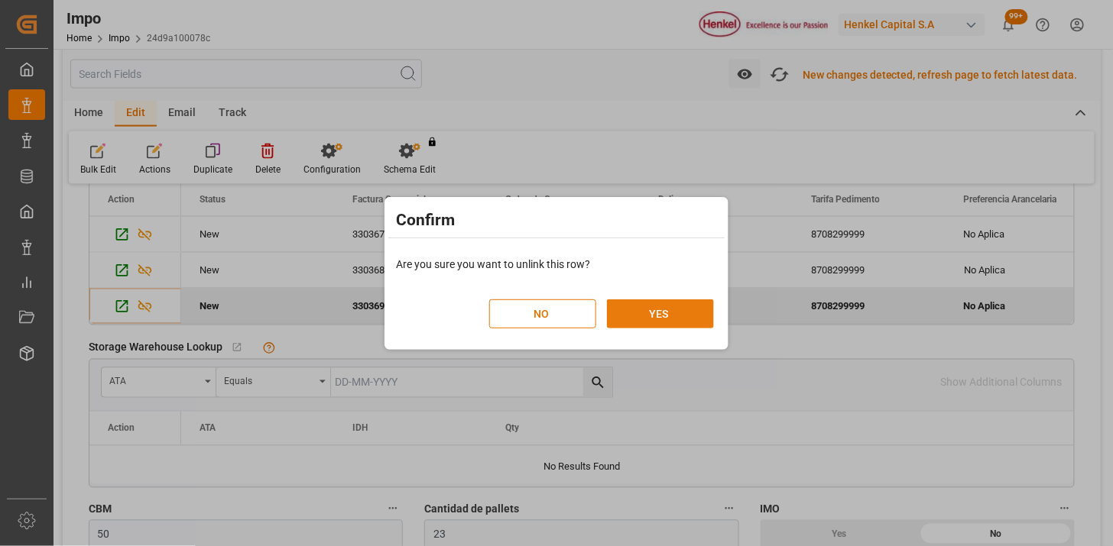
click at [637, 312] on button "YES" at bounding box center [660, 314] width 107 height 29
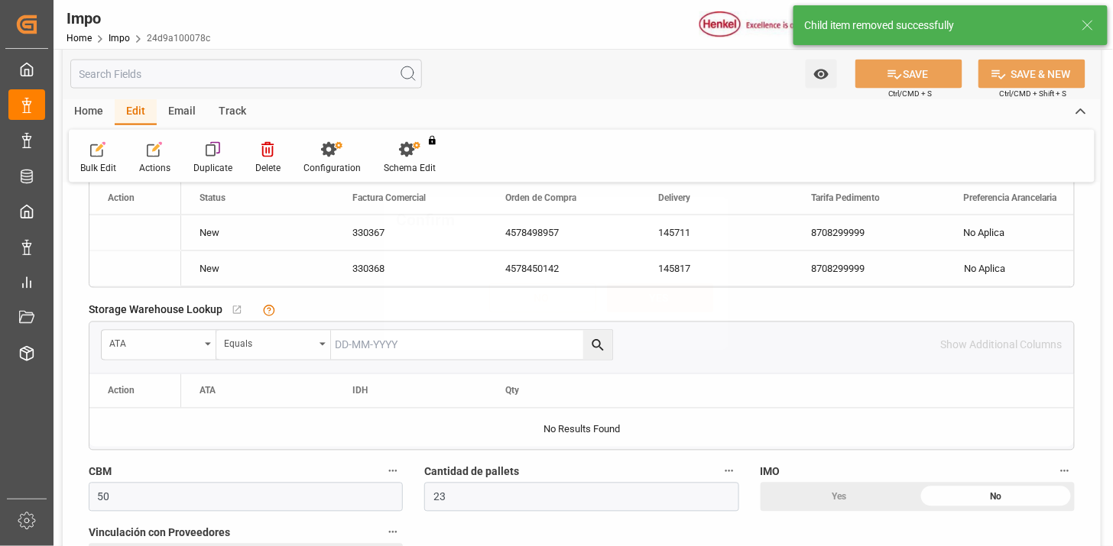
scroll to position [677, 0]
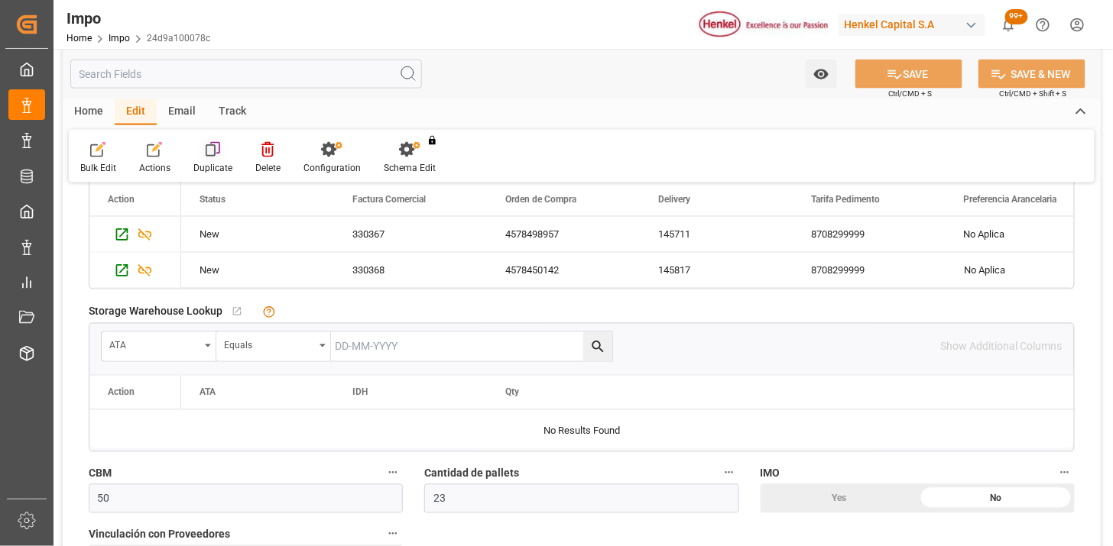
click at [201, 154] on div at bounding box center [212, 149] width 39 height 16
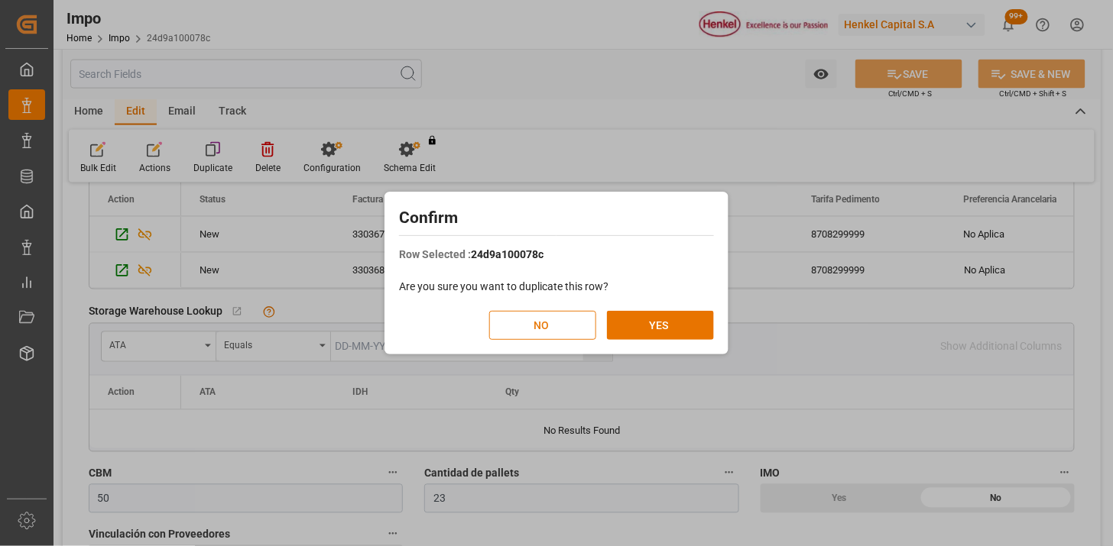
drag, startPoint x: 653, startPoint y: 312, endPoint x: 563, endPoint y: 334, distance: 92.8
click at [654, 312] on button "YES" at bounding box center [660, 325] width 107 height 29
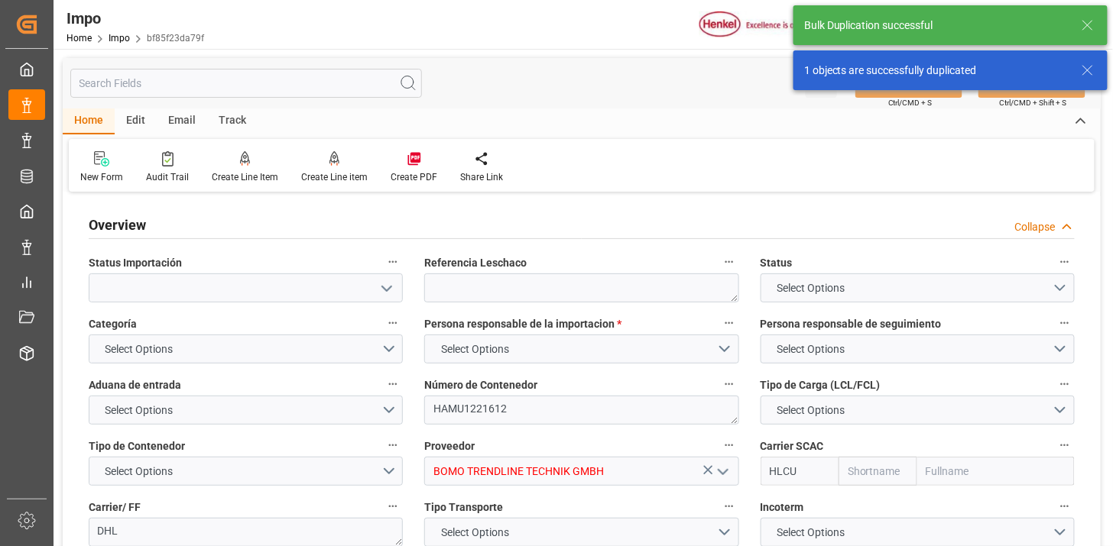
type input "Hapag [PERSON_NAME]"
type input "Hapag Lloyd Aktiengesellschaft"
type input "50"
type input "23"
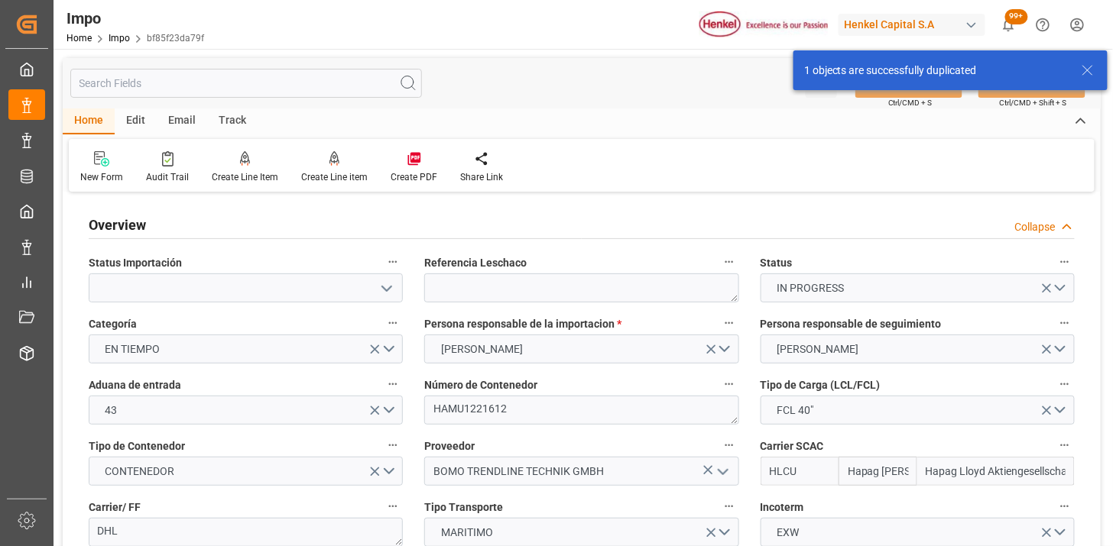
type input "[DATE]"
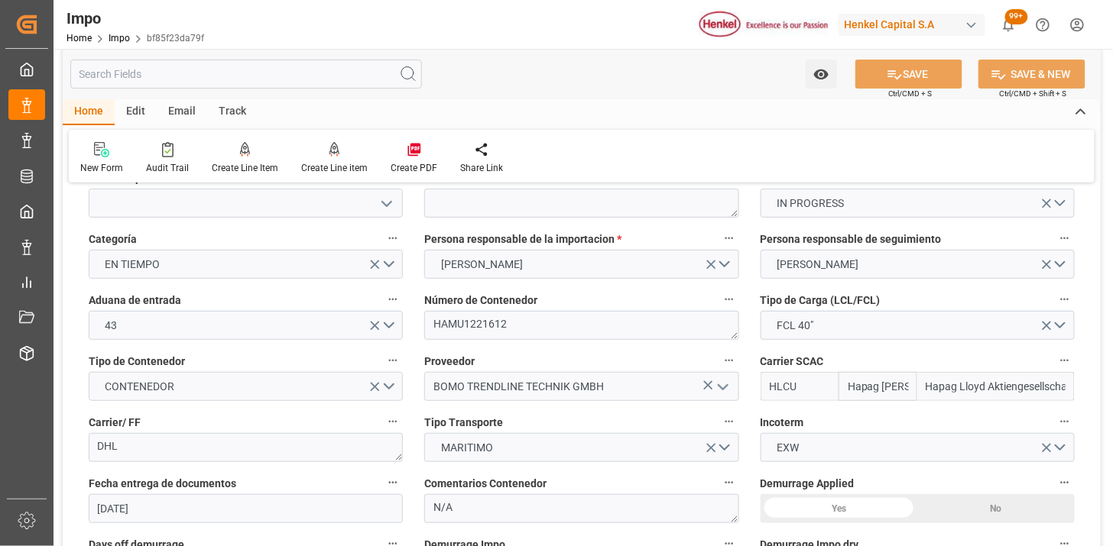
scroll to position [170, 0]
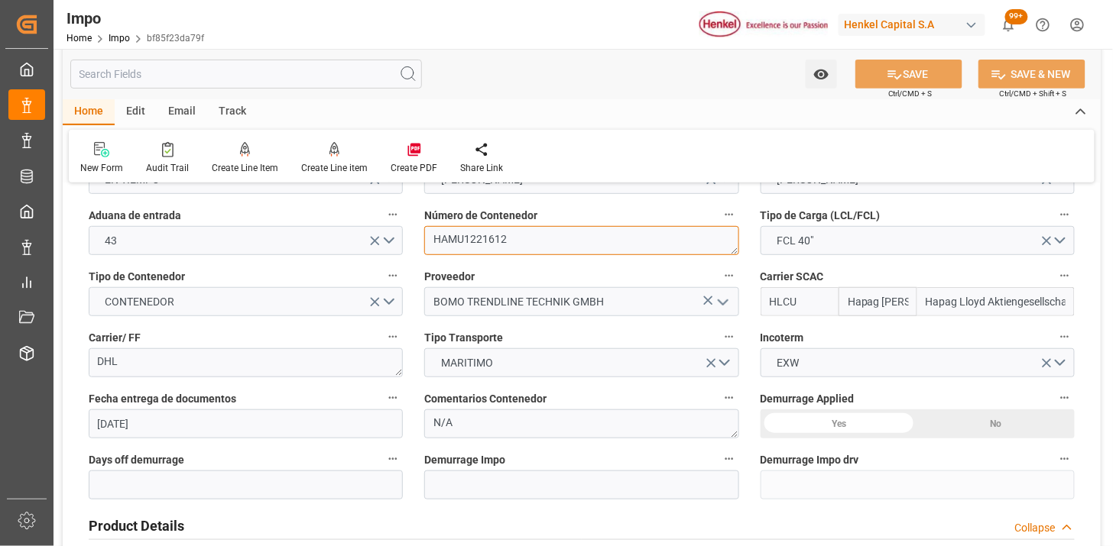
click at [579, 245] on textarea "HAMU1221612" at bounding box center [581, 240] width 314 height 29
paste textarea "LBU1768997"
type textarea "HLBU1768997"
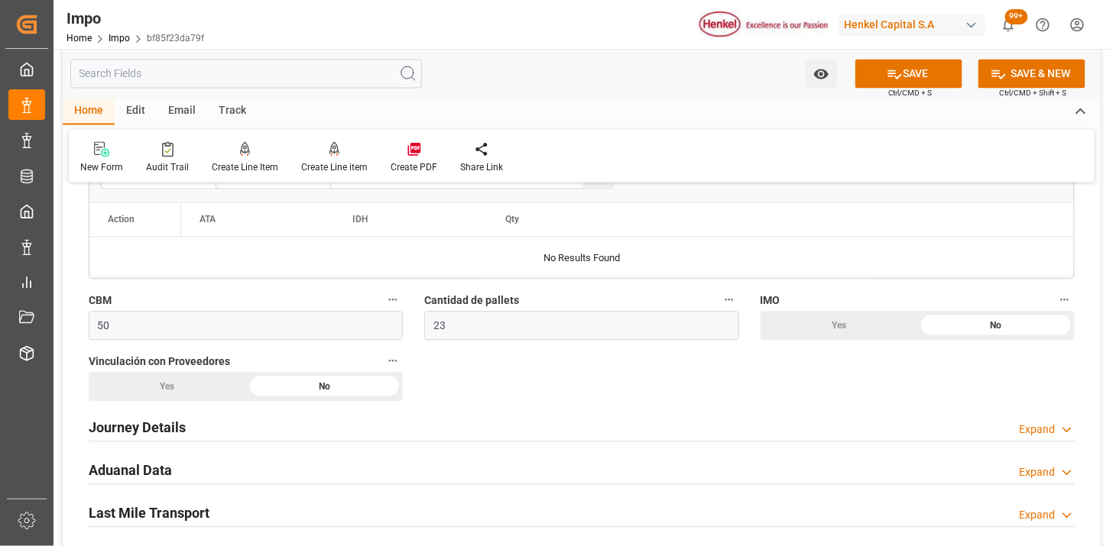
scroll to position [849, 0]
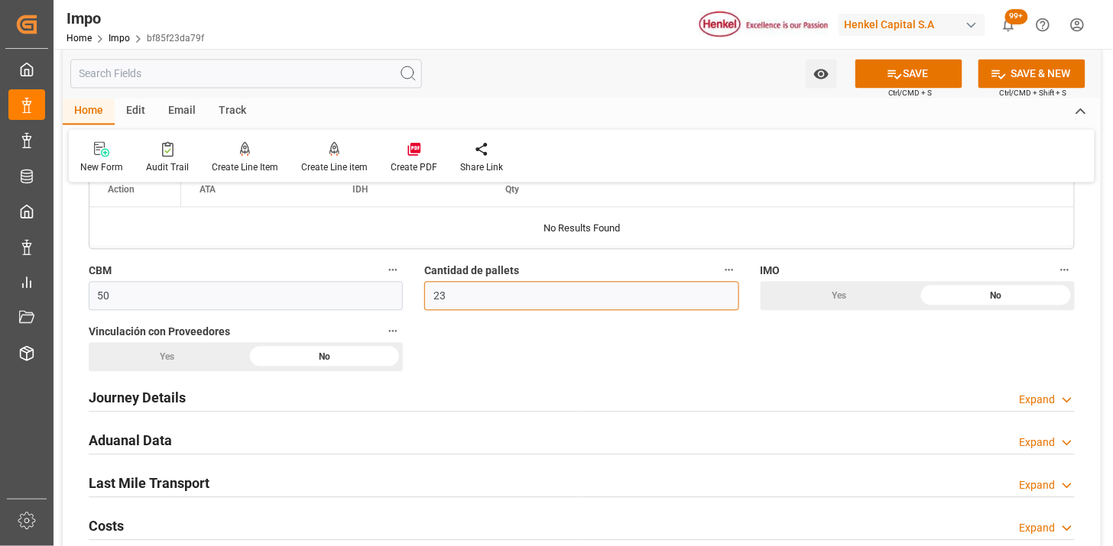
click at [468, 300] on input "23" at bounding box center [581, 296] width 314 height 29
type input "15"
click at [419, 309] on div "Cantidad de pallets 15" at bounding box center [580, 285] width 335 height 61
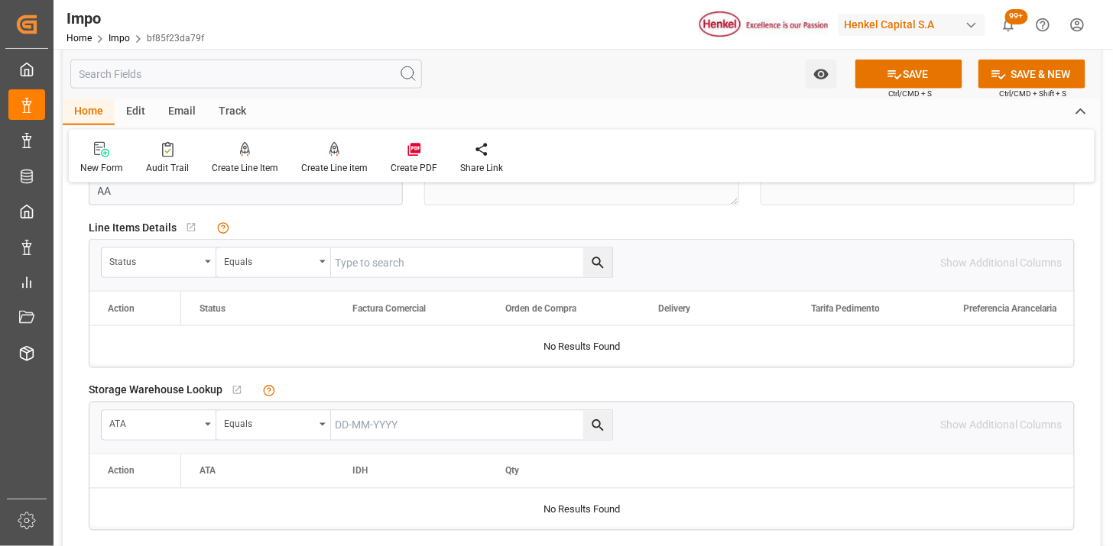
scroll to position [594, 0]
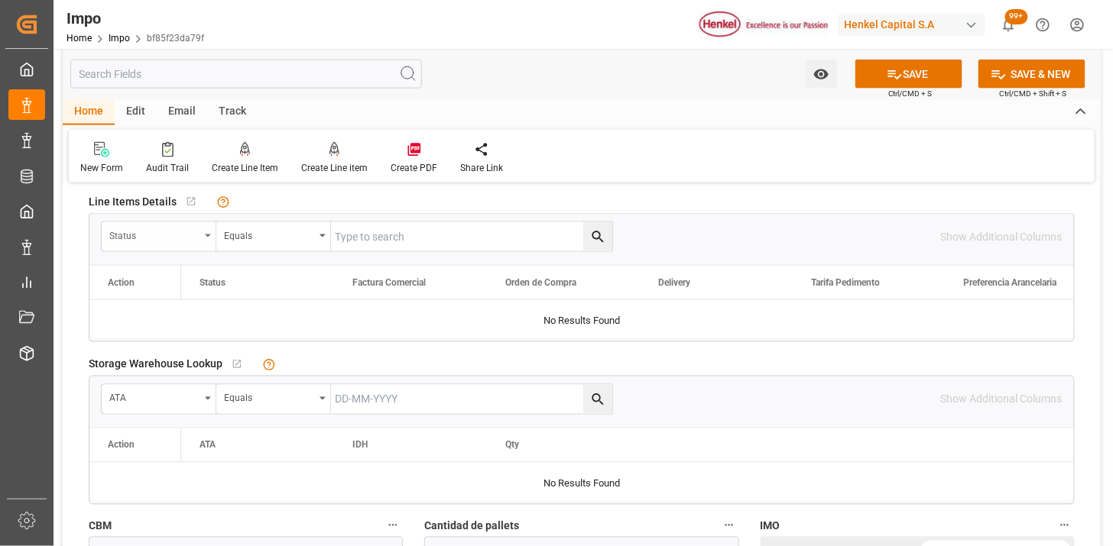
click at [170, 239] on div "Status" at bounding box center [154, 234] width 90 height 18
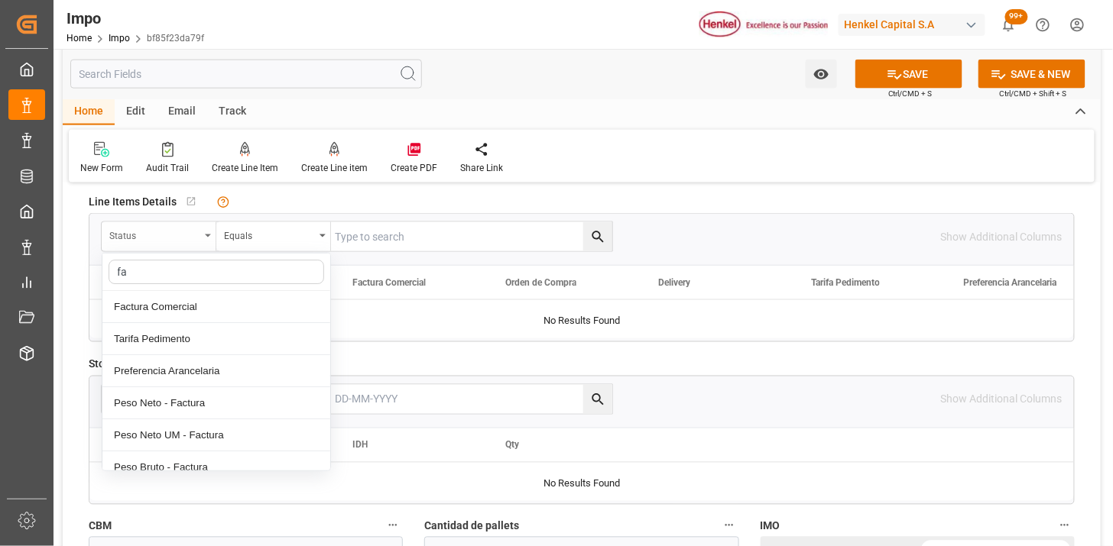
type input "fac"
click at [194, 311] on div "Factura Comercial" at bounding box center [216, 307] width 228 height 32
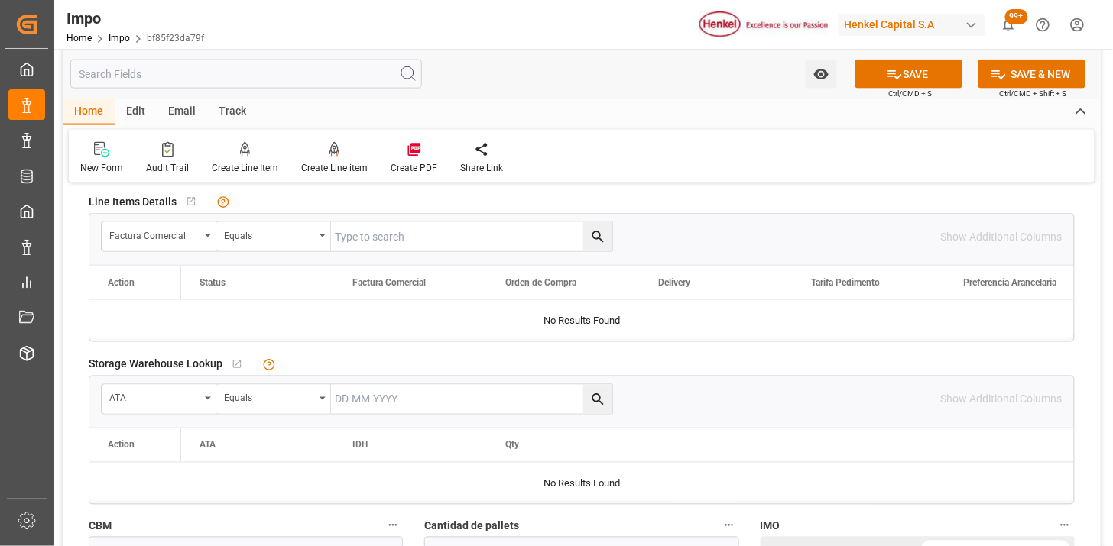
click at [371, 232] on input "text" at bounding box center [471, 236] width 281 height 29
paste input "330369"
type input "330369"
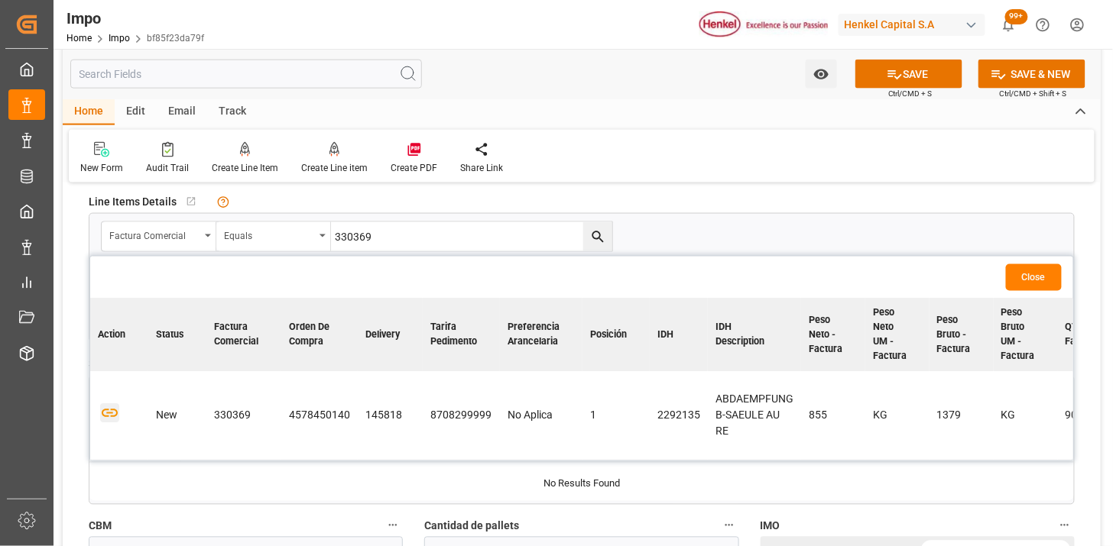
click at [110, 411] on icon "button" at bounding box center [109, 413] width 19 height 19
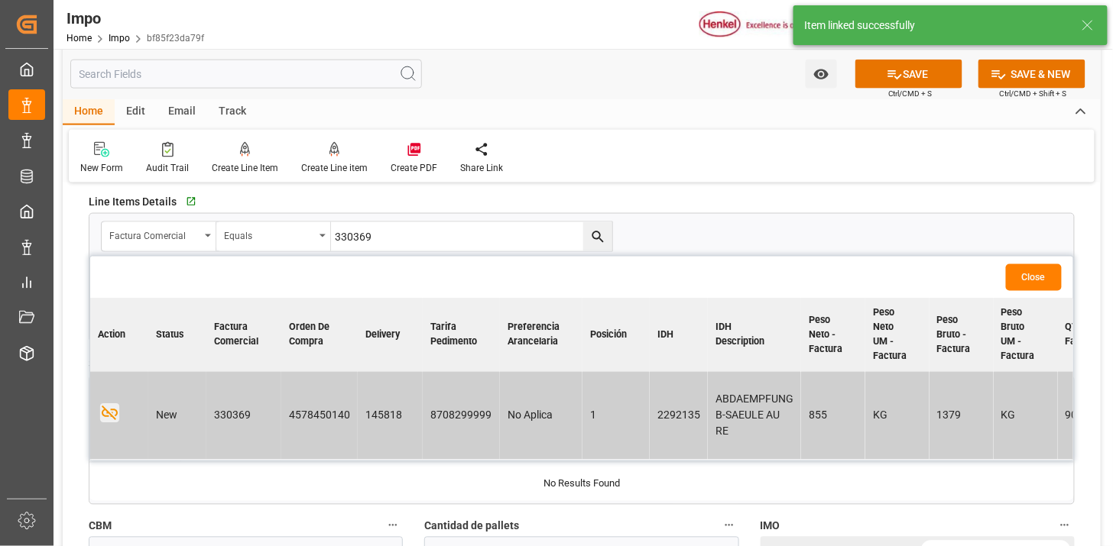
click at [1021, 281] on button "Close" at bounding box center [1034, 277] width 56 height 27
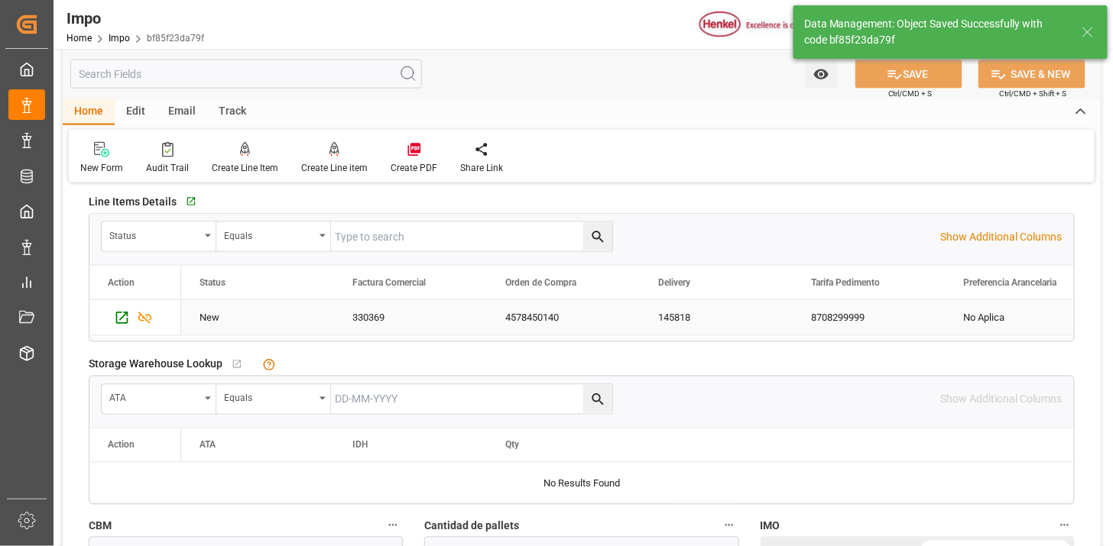
type textarea "AA"
type input "1"
